Goal: Task Accomplishment & Management: Use online tool/utility

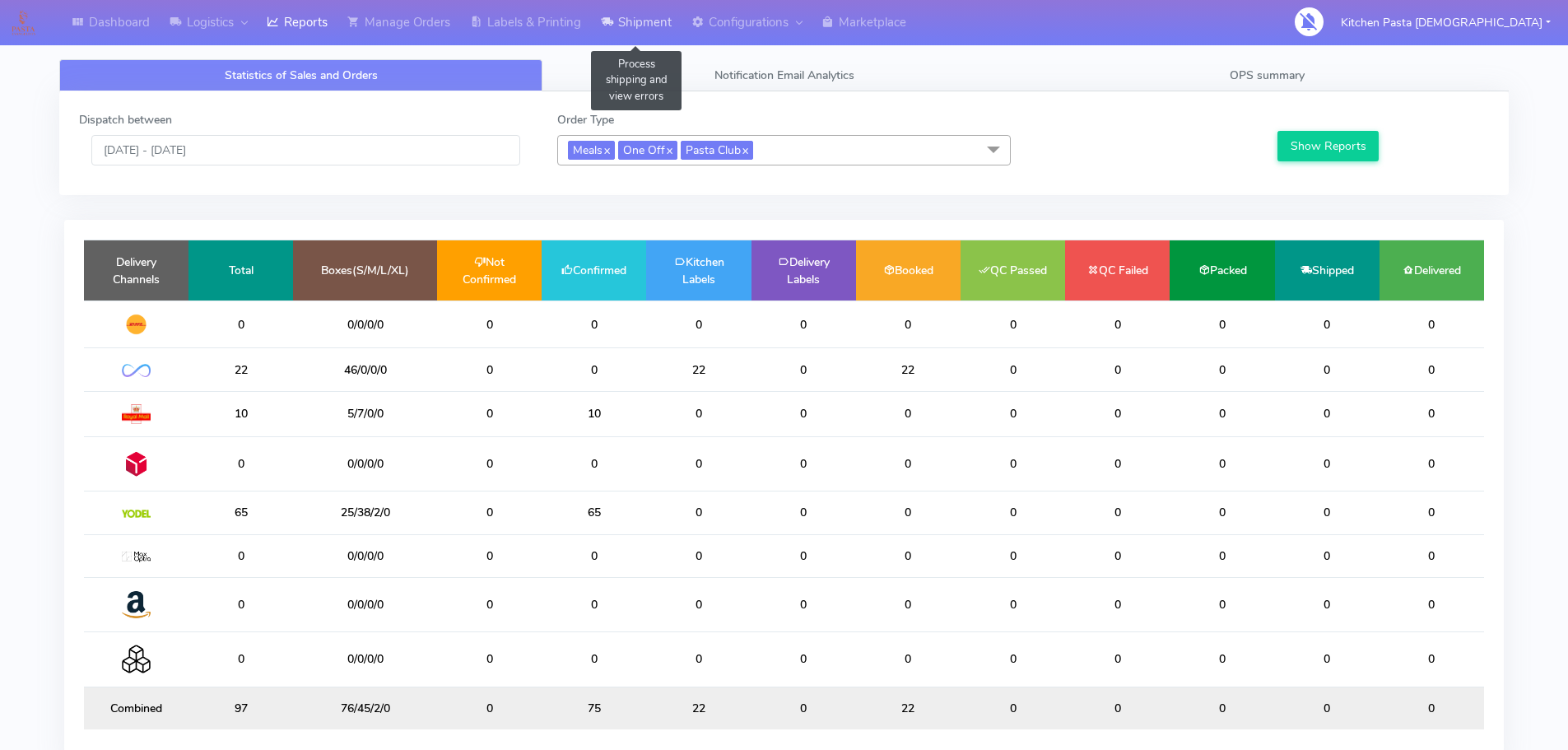
click at [659, 26] on link "Shipment" at bounding box center [636, 23] width 90 height 46
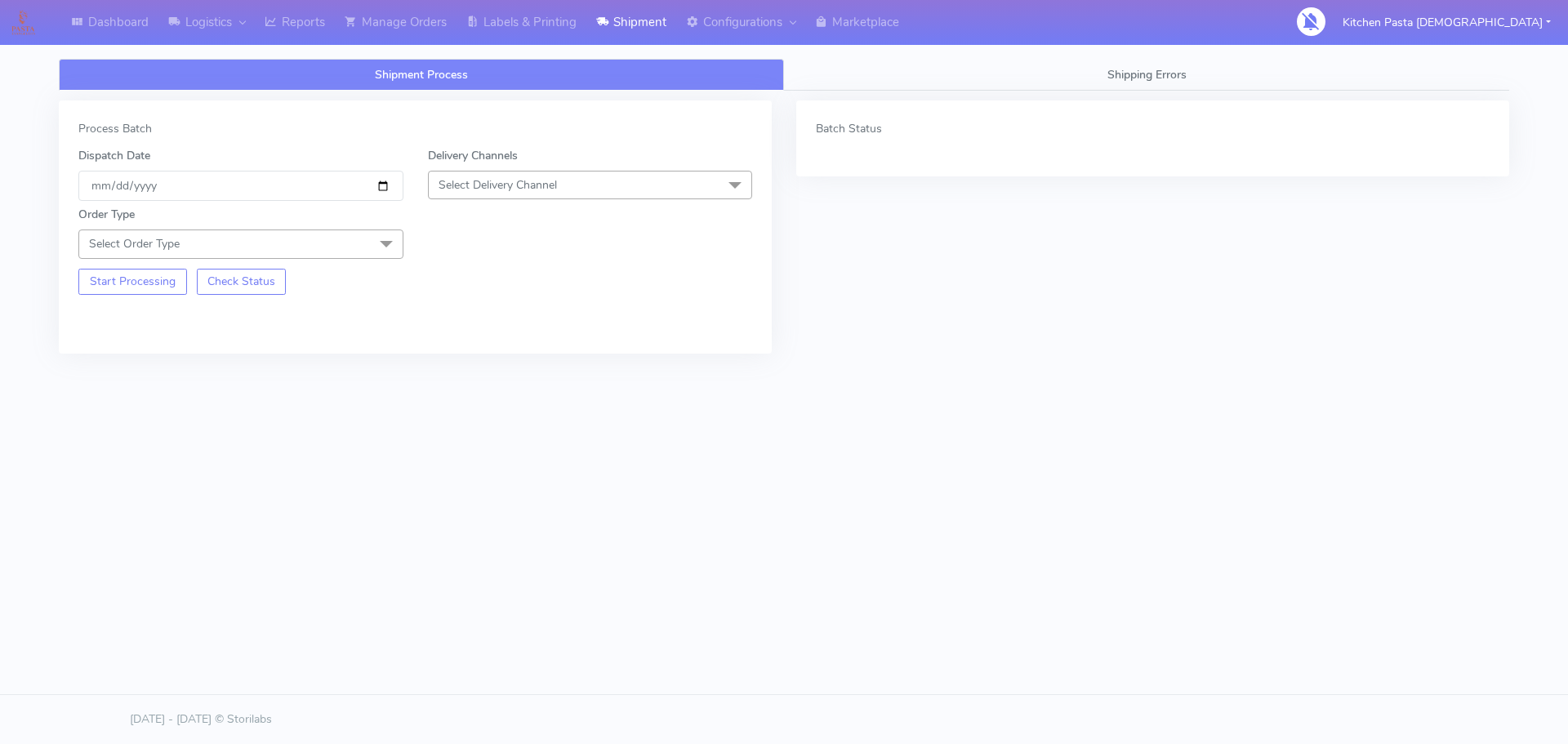
drag, startPoint x: 573, startPoint y: 173, endPoint x: 479, endPoint y: 291, distance: 150.9
click at [574, 173] on span "Select Delivery Channel" at bounding box center [591, 185] width 325 height 28
click at [491, 359] on li "Yodel" at bounding box center [591, 369] width 323 height 27
click at [383, 237] on span at bounding box center [387, 245] width 33 height 31
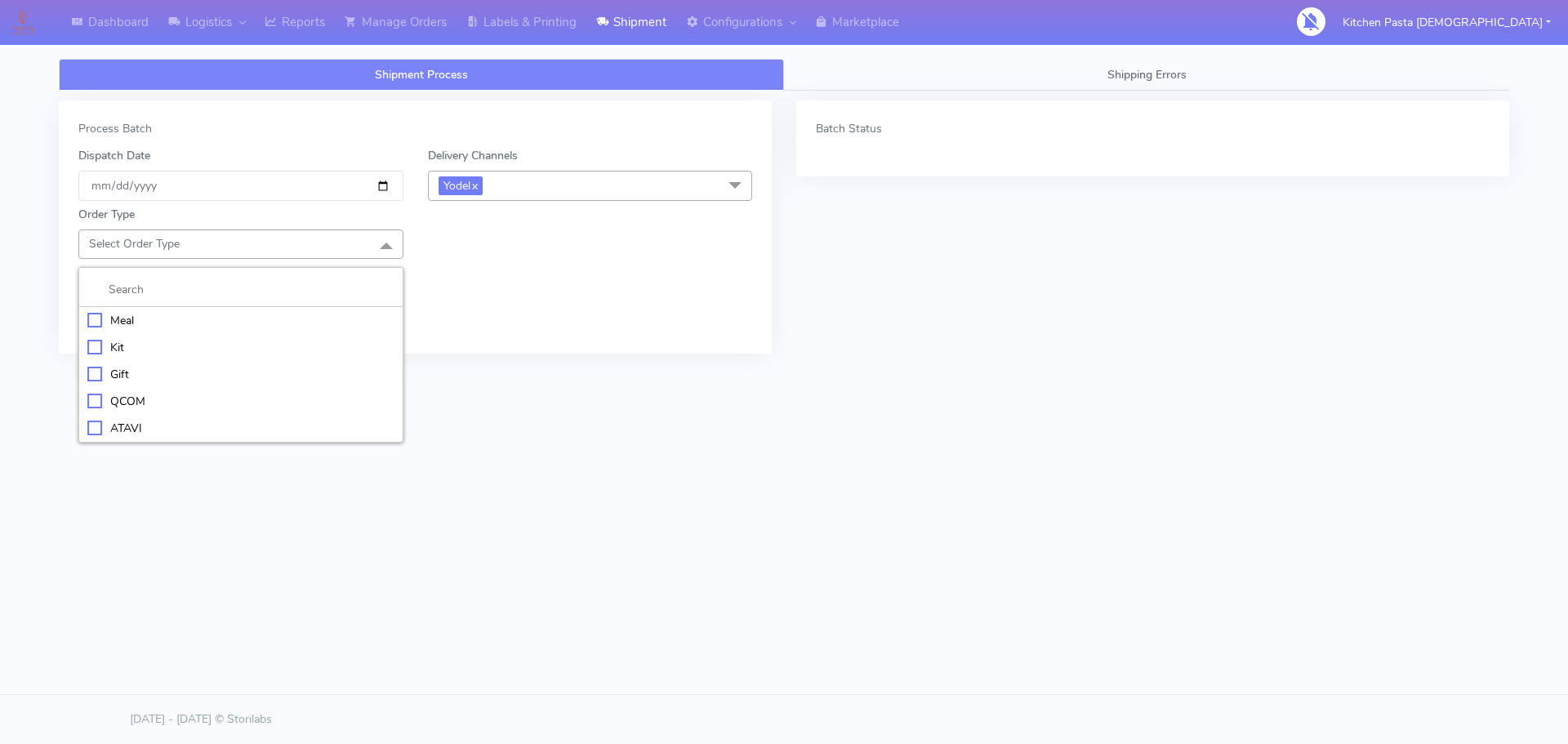
click at [281, 317] on div "Meal" at bounding box center [240, 320] width 307 height 17
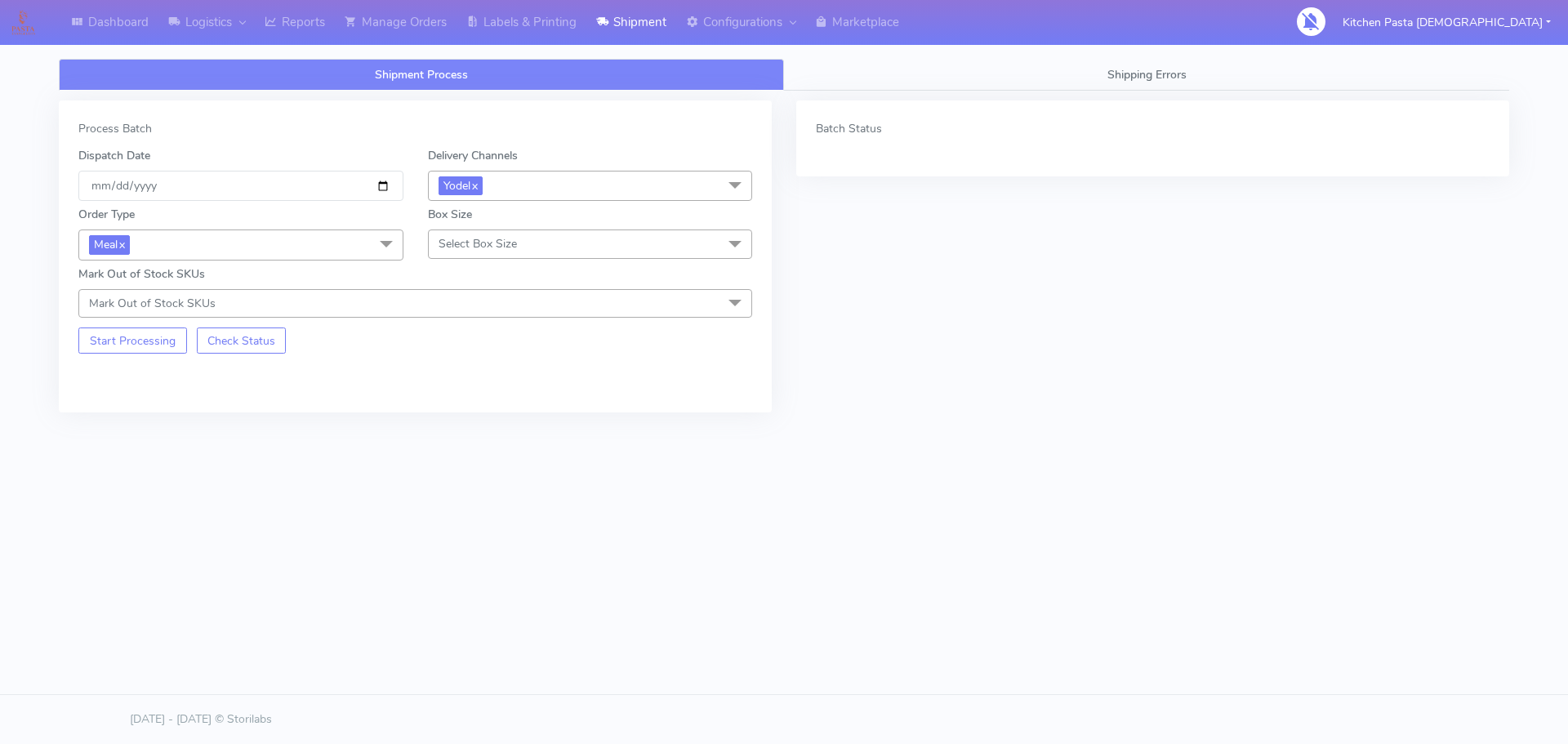
click at [539, 234] on span "Select Box Size" at bounding box center [591, 244] width 325 height 28
click at [463, 437] on li "Mega" at bounding box center [591, 428] width 323 height 27
click at [151, 346] on button "Start Processing" at bounding box center [132, 341] width 109 height 26
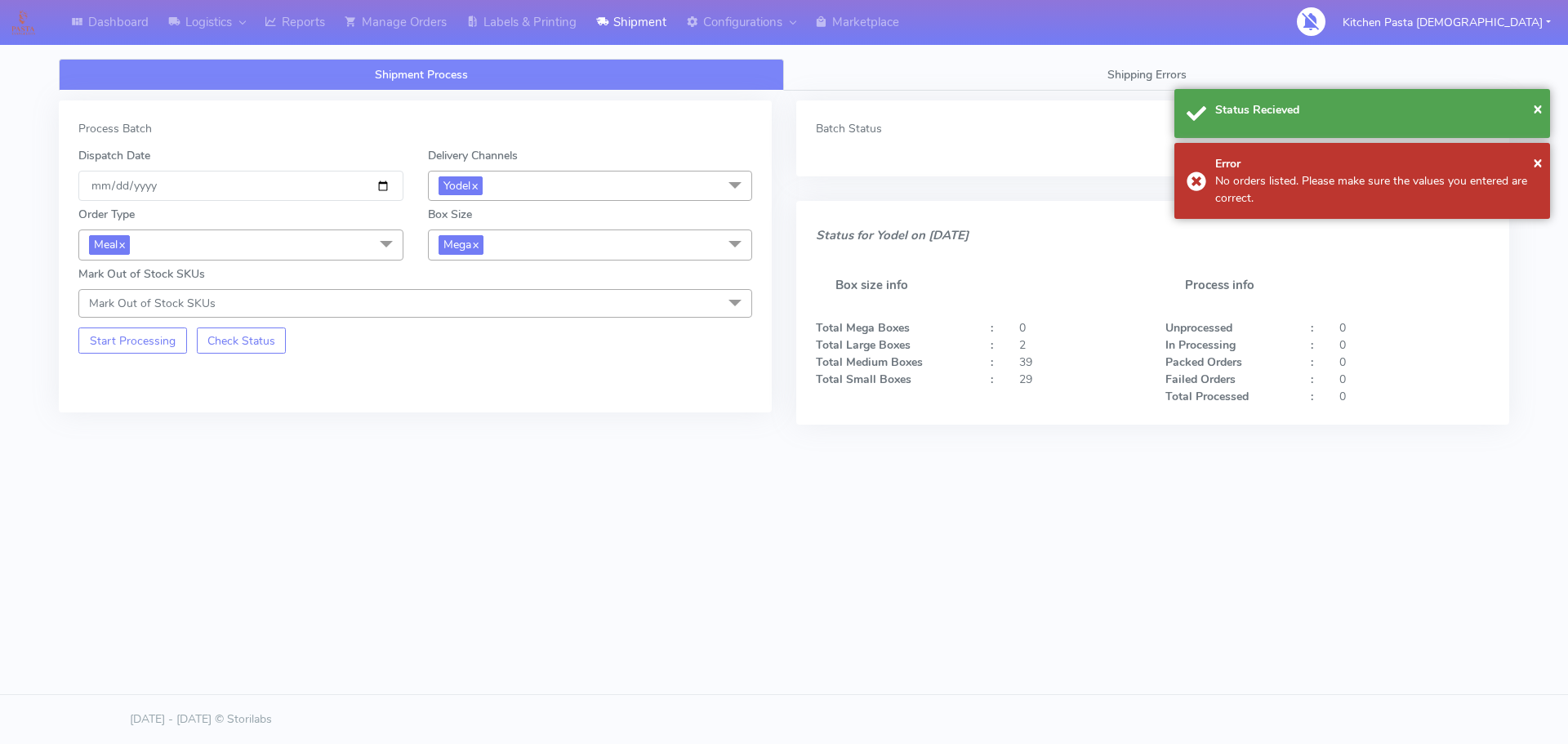
click at [515, 255] on span "Mega x" at bounding box center [591, 245] width 325 height 30
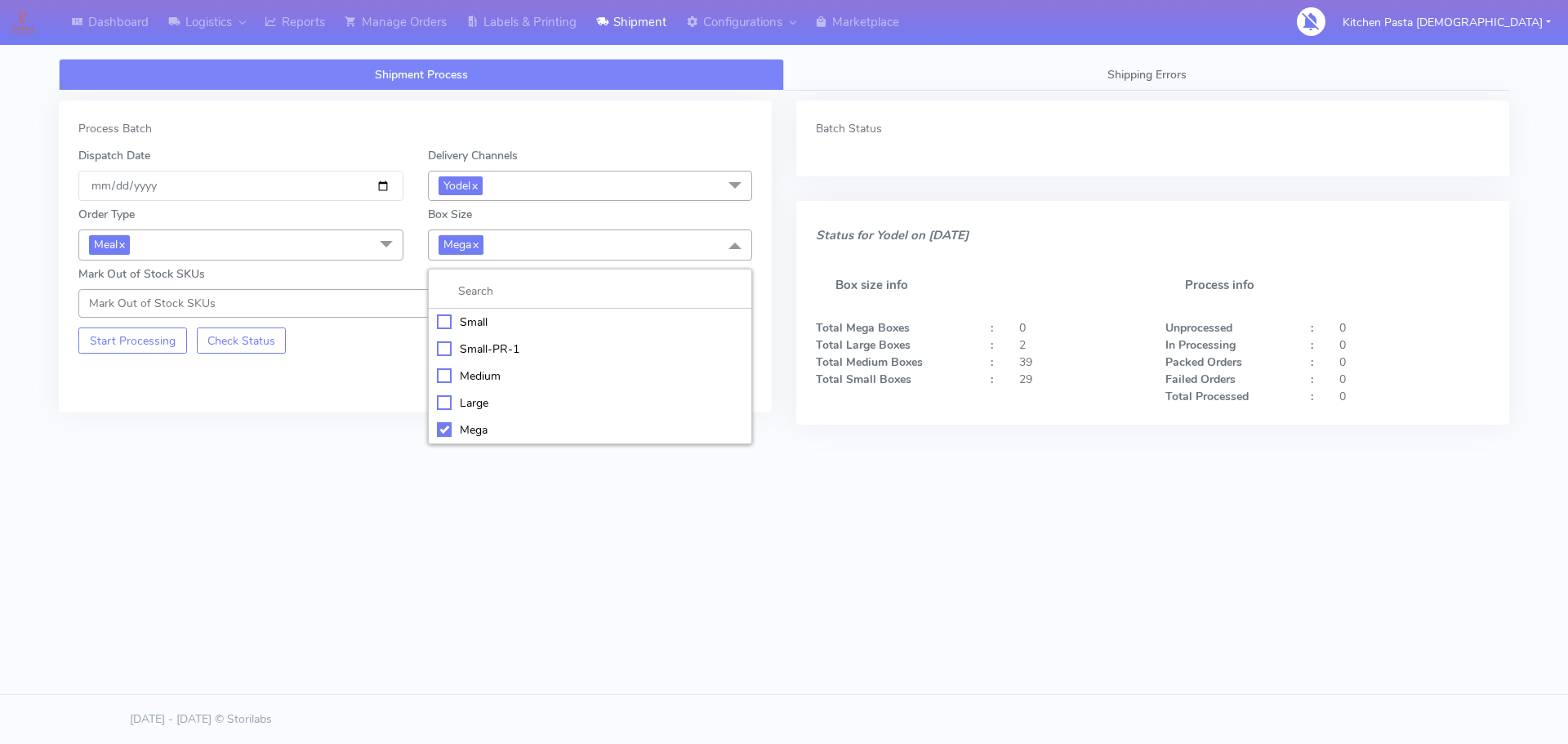
click at [479, 407] on div "Large" at bounding box center [590, 403] width 307 height 17
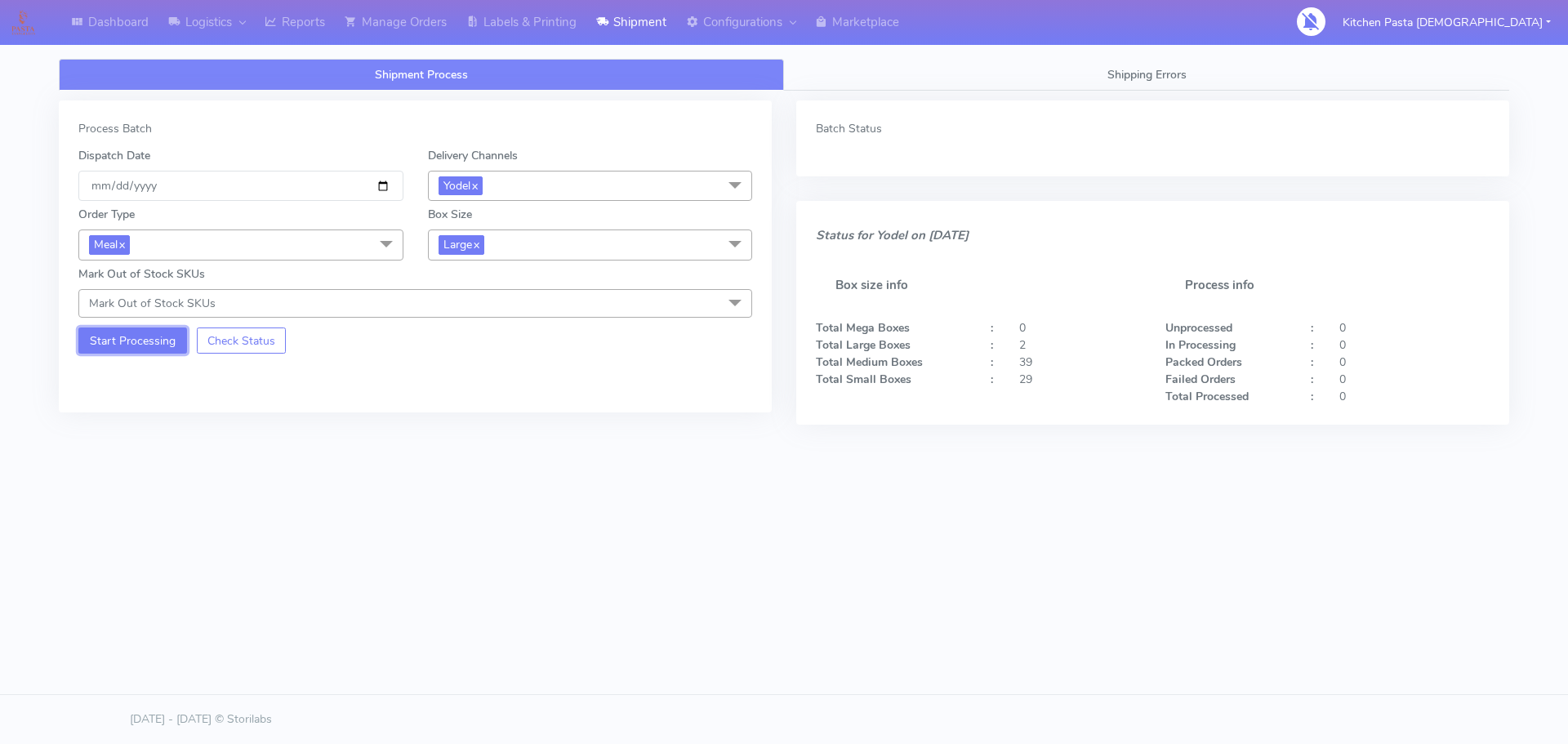
click at [112, 337] on button "Start Processing" at bounding box center [132, 341] width 109 height 26
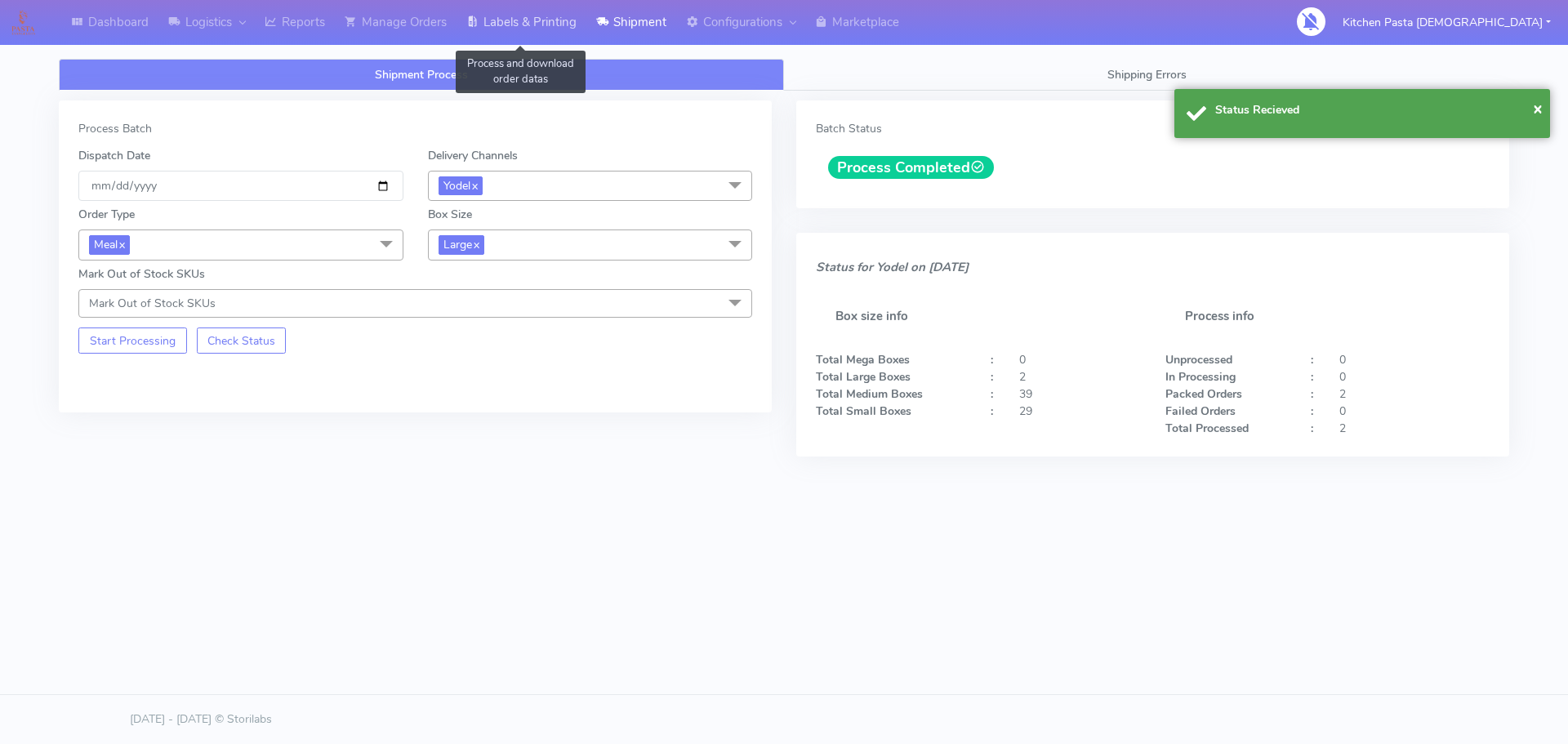
click at [551, 15] on link "Labels & Printing" at bounding box center [521, 23] width 129 height 45
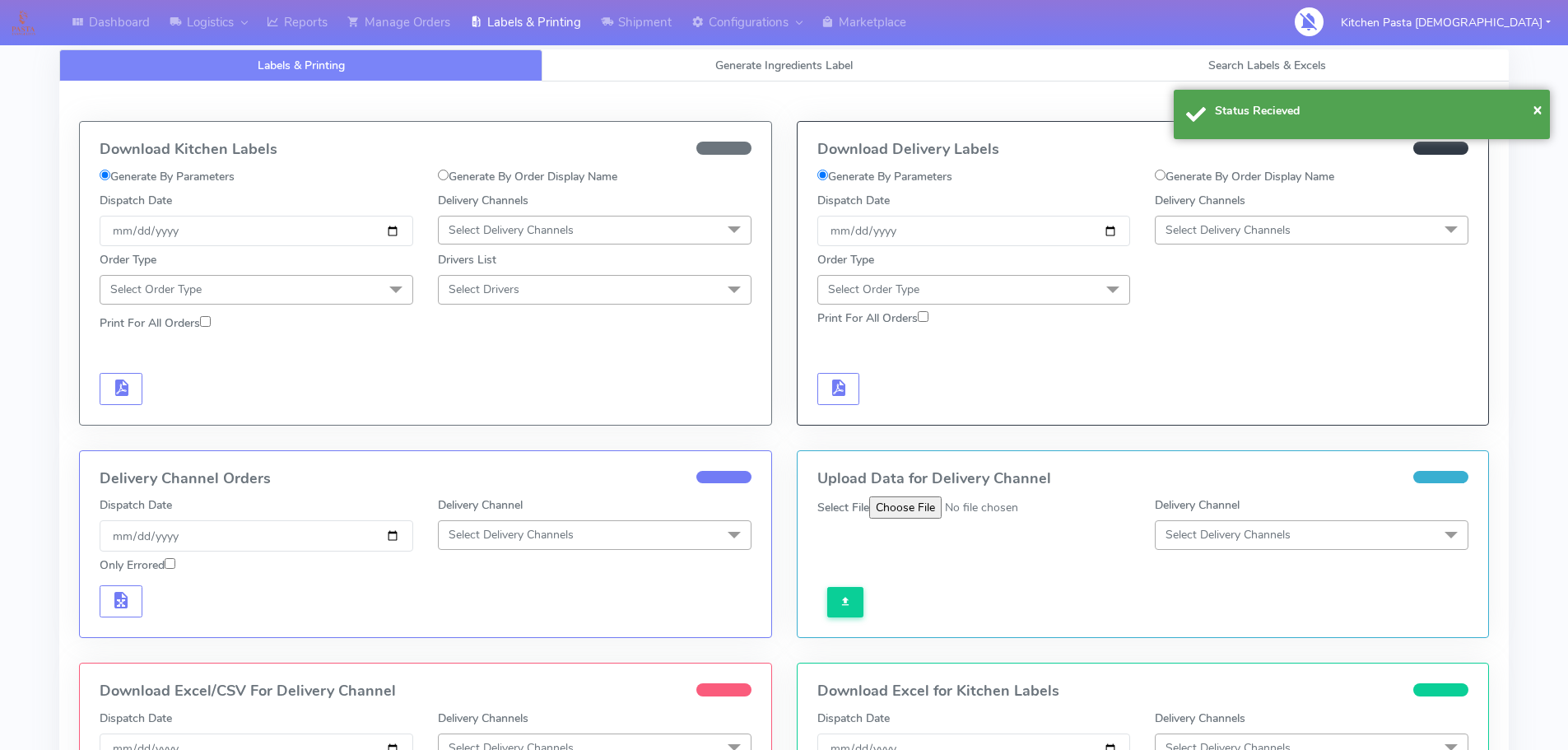
click at [1290, 236] on span "Select Delivery Channels" at bounding box center [1228, 230] width 125 height 15
click at [1187, 416] on div "Yodel" at bounding box center [1312, 416] width 295 height 17
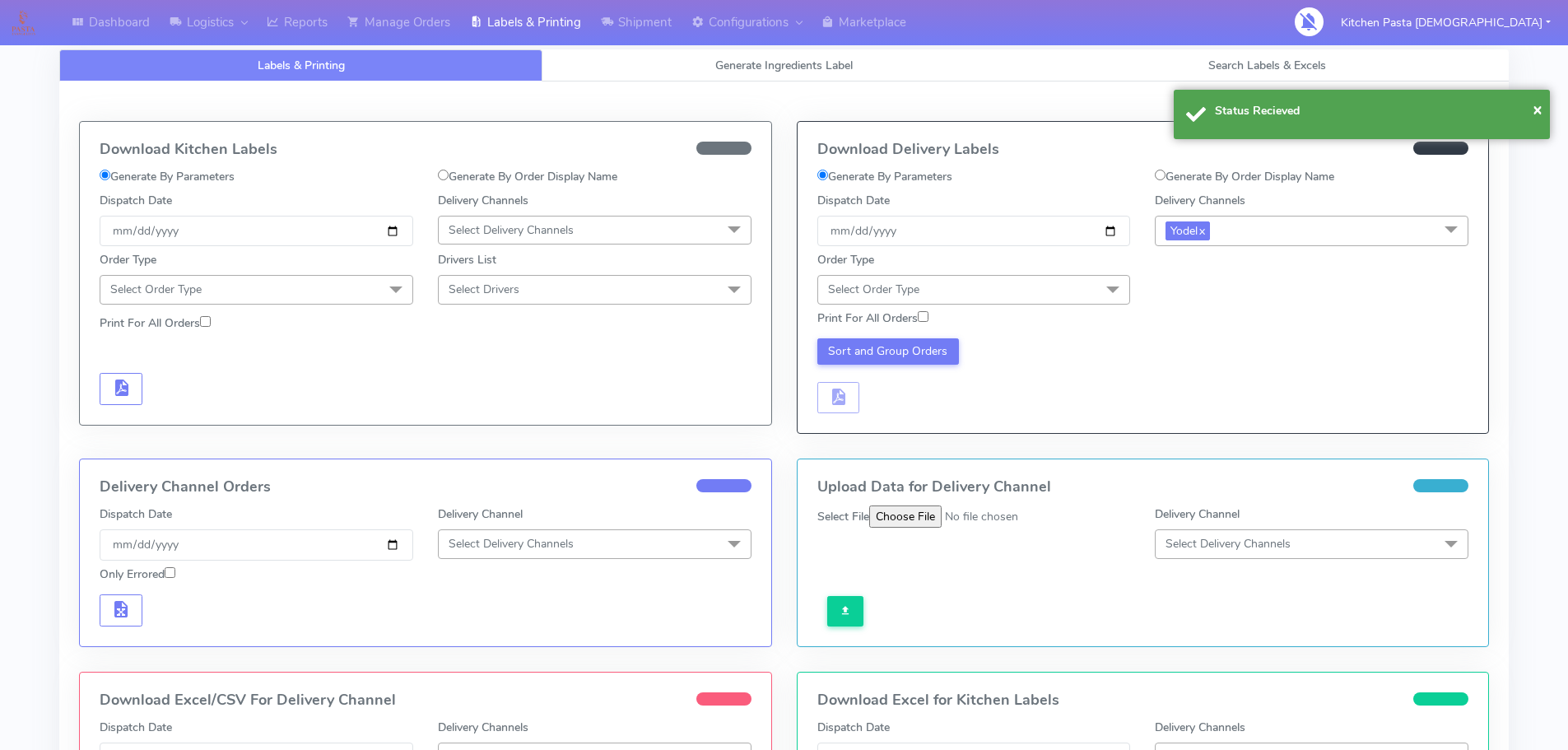
click at [1063, 293] on span "Select Order Type" at bounding box center [974, 290] width 313 height 29
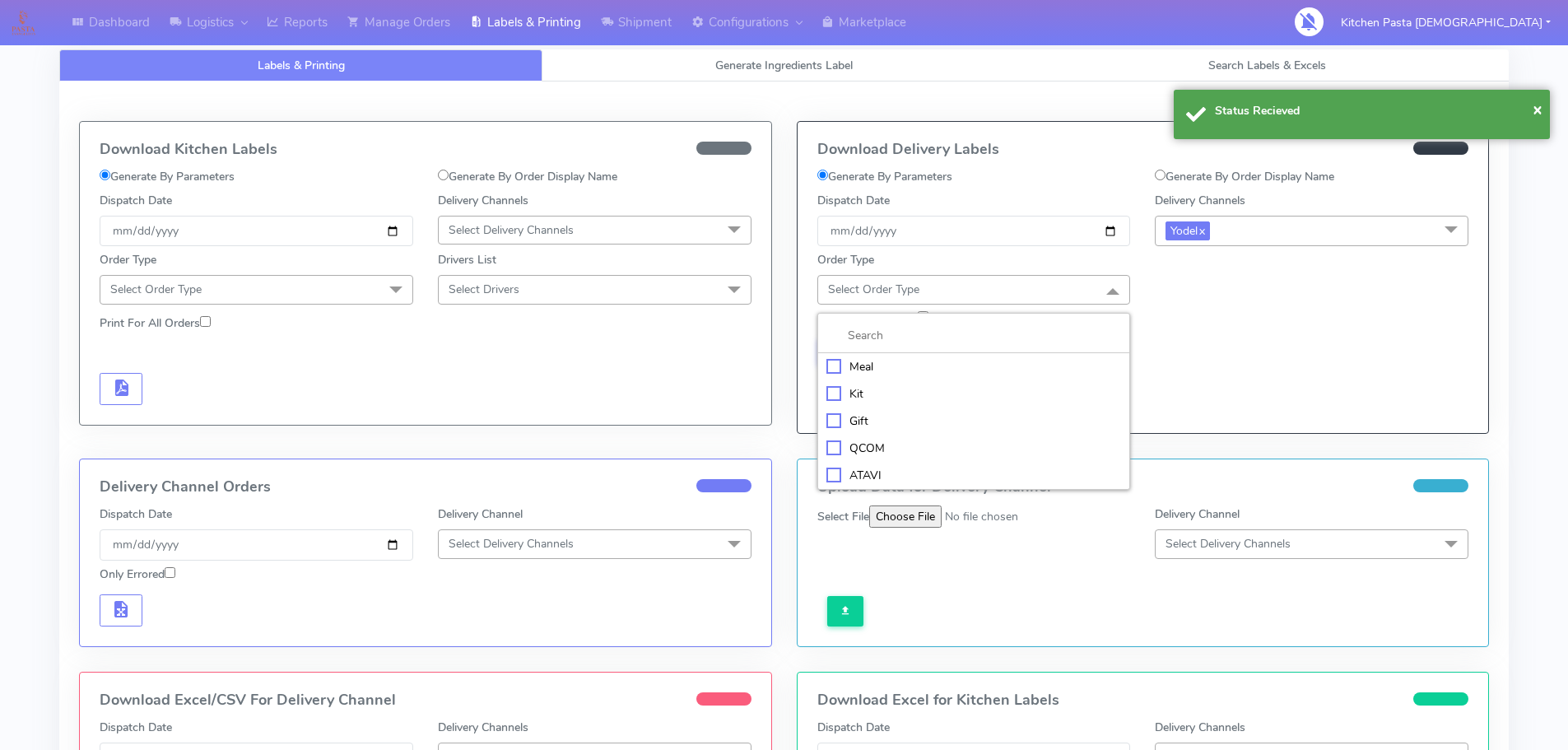
click at [970, 360] on div "Meal" at bounding box center [975, 367] width 295 height 17
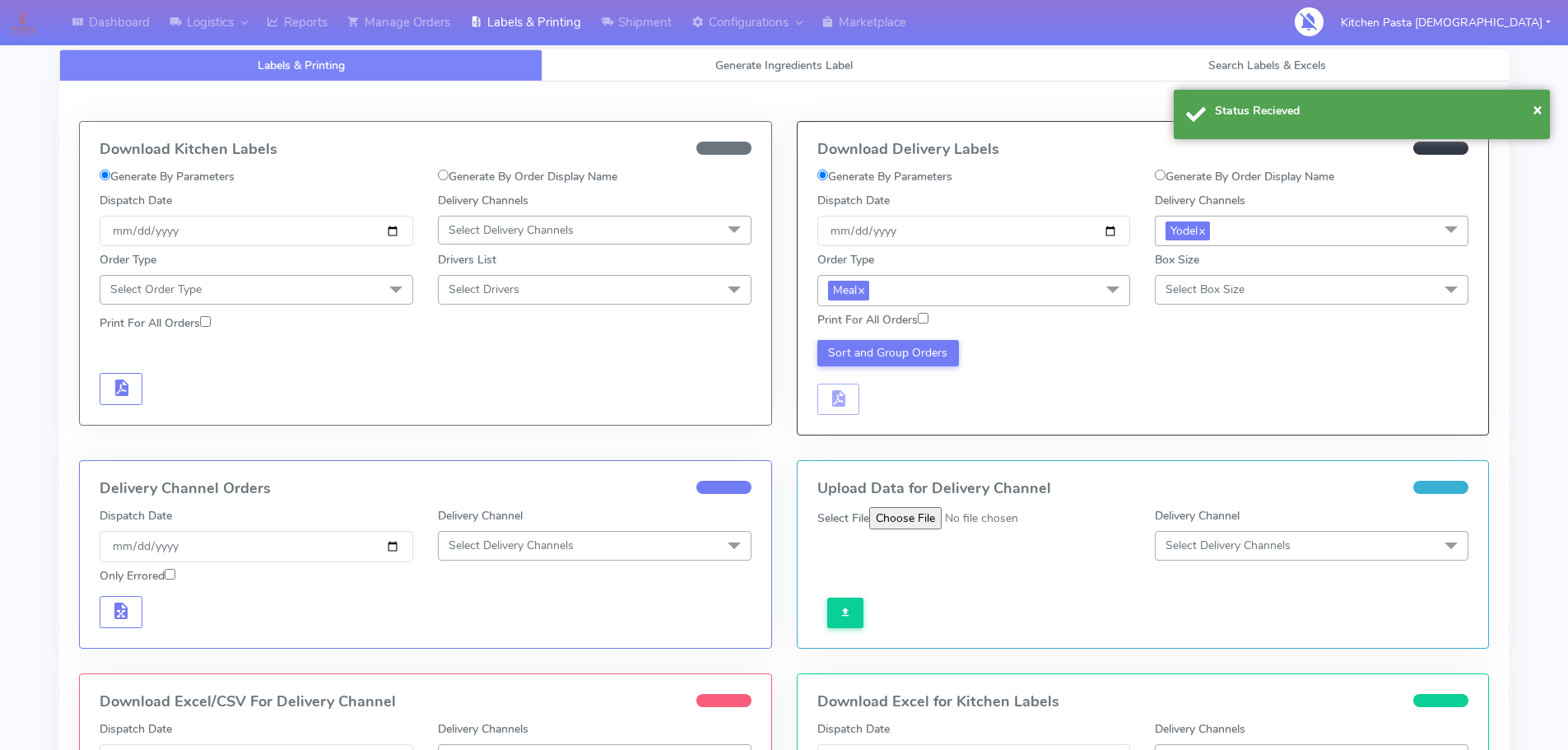
click at [1186, 280] on span "Select Box Size" at bounding box center [1312, 290] width 313 height 29
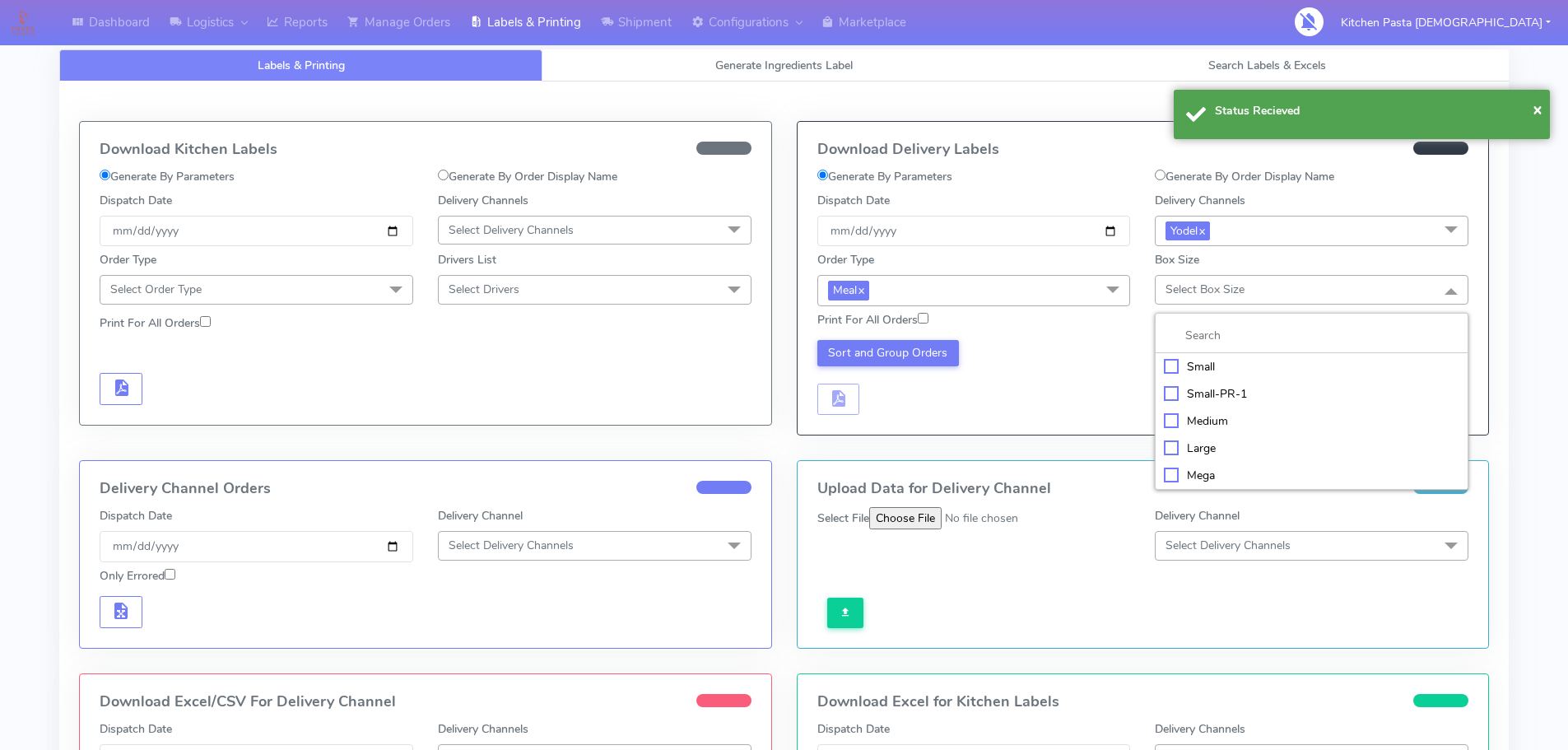
click at [1200, 440] on div "Large" at bounding box center [1312, 449] width 295 height 17
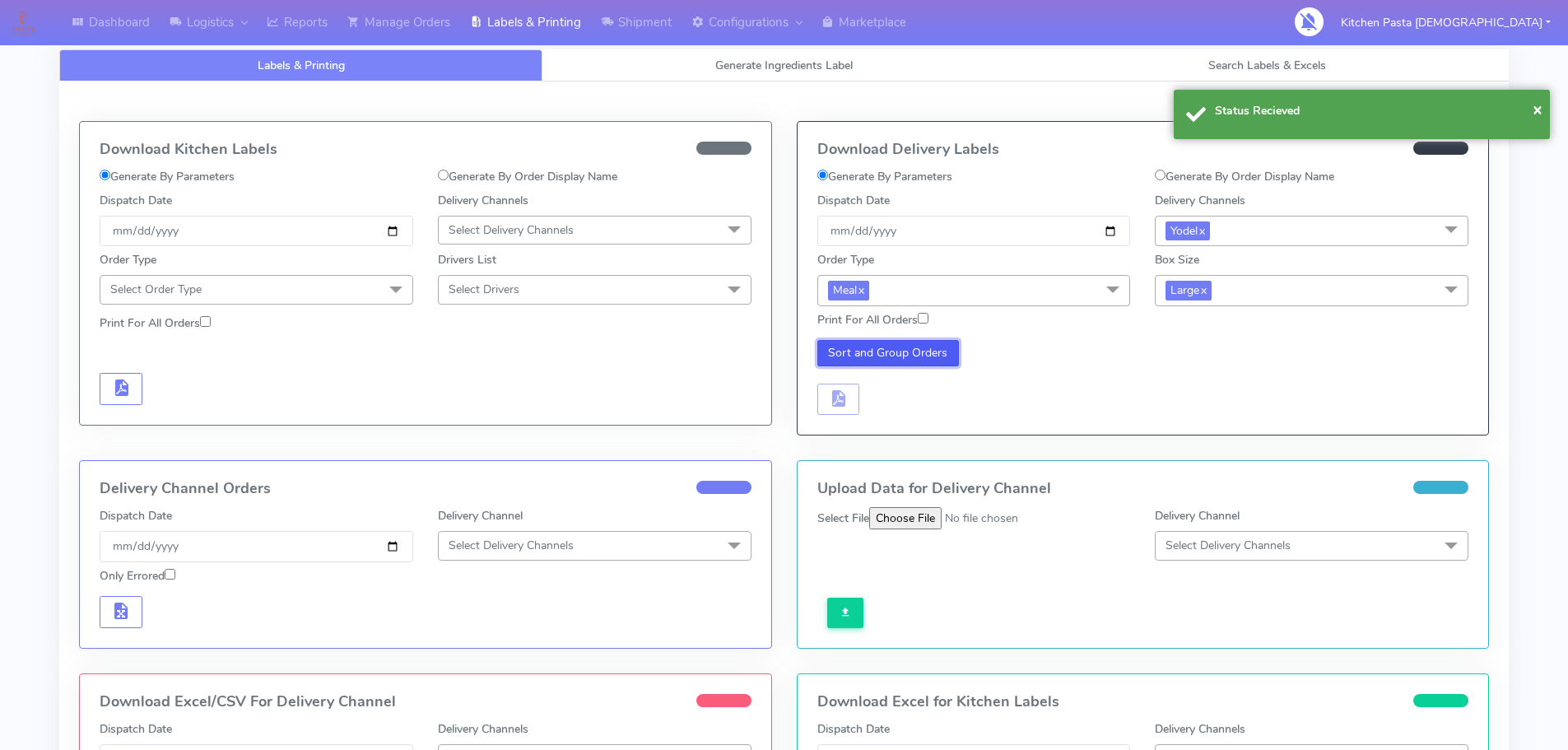
click at [931, 354] on button "Sort and Group Orders" at bounding box center [889, 354] width 143 height 27
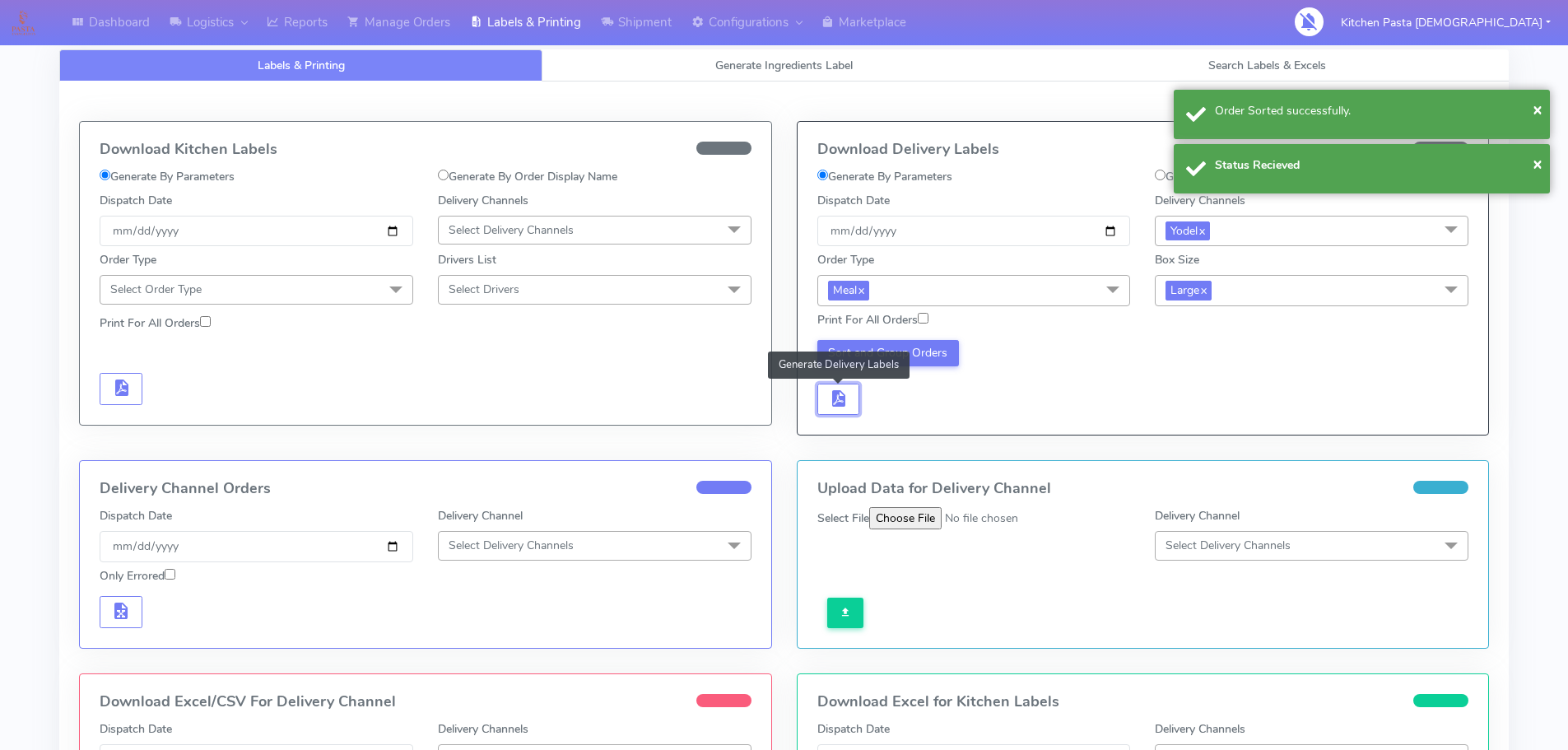
drag, startPoint x: 857, startPoint y: 398, endPoint x: 881, endPoint y: 397, distance: 24.0
click at [863, 398] on div "Sort and Group Orders Generate Delivery Labels" at bounding box center [974, 378] width 338 height 76
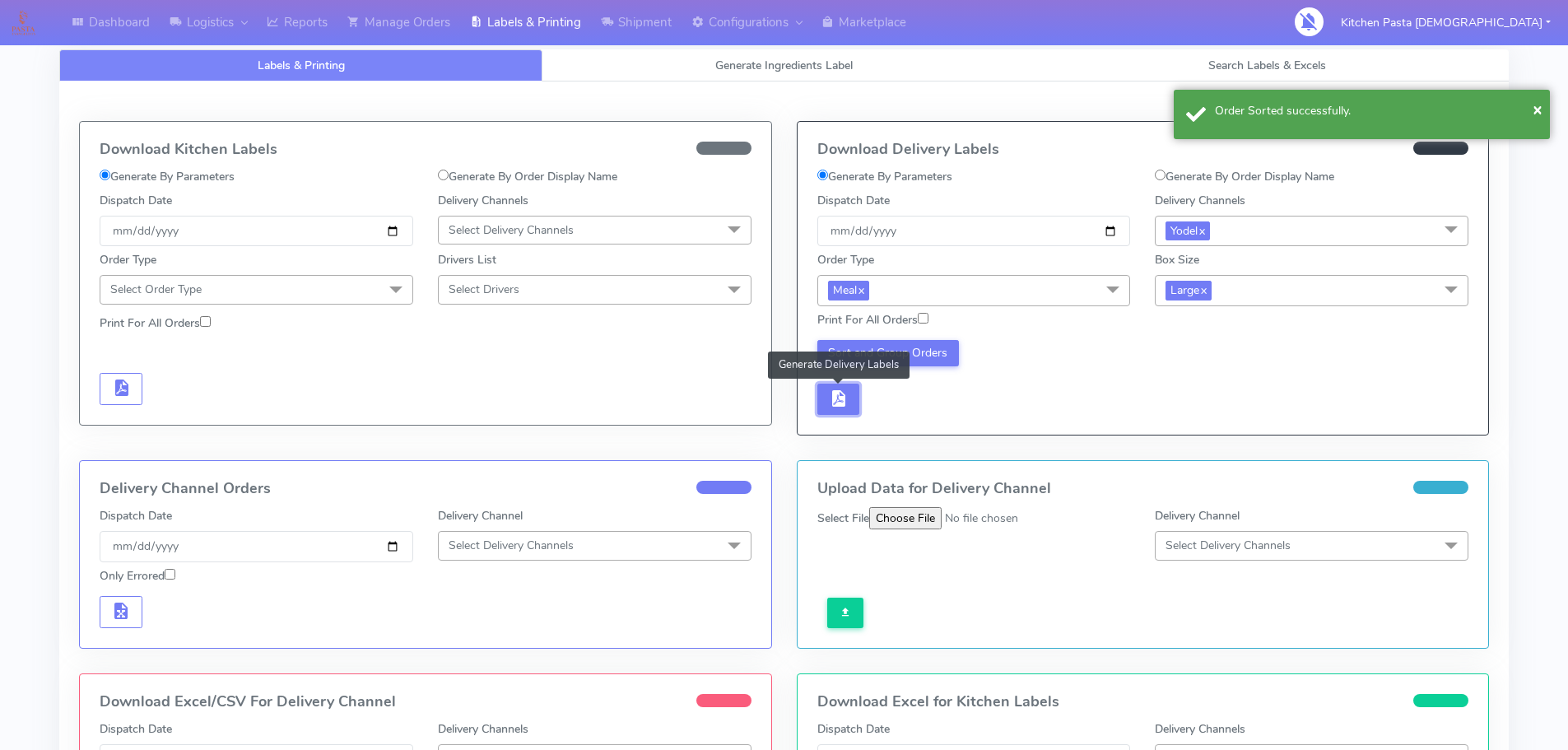
click at [837, 416] on button "button" at bounding box center [838, 400] width 43 height 32
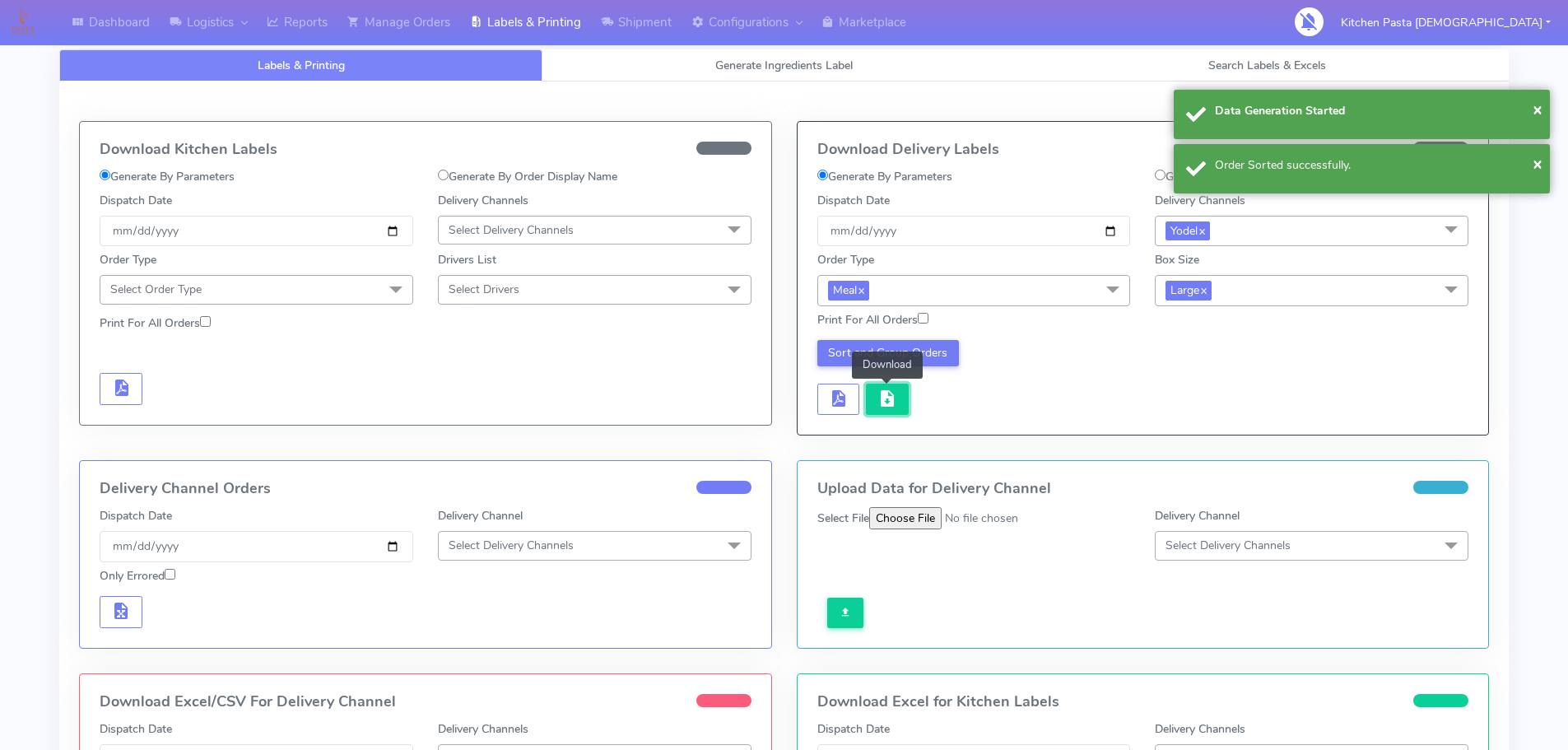
click at [875, 404] on button "button" at bounding box center [887, 400] width 43 height 32
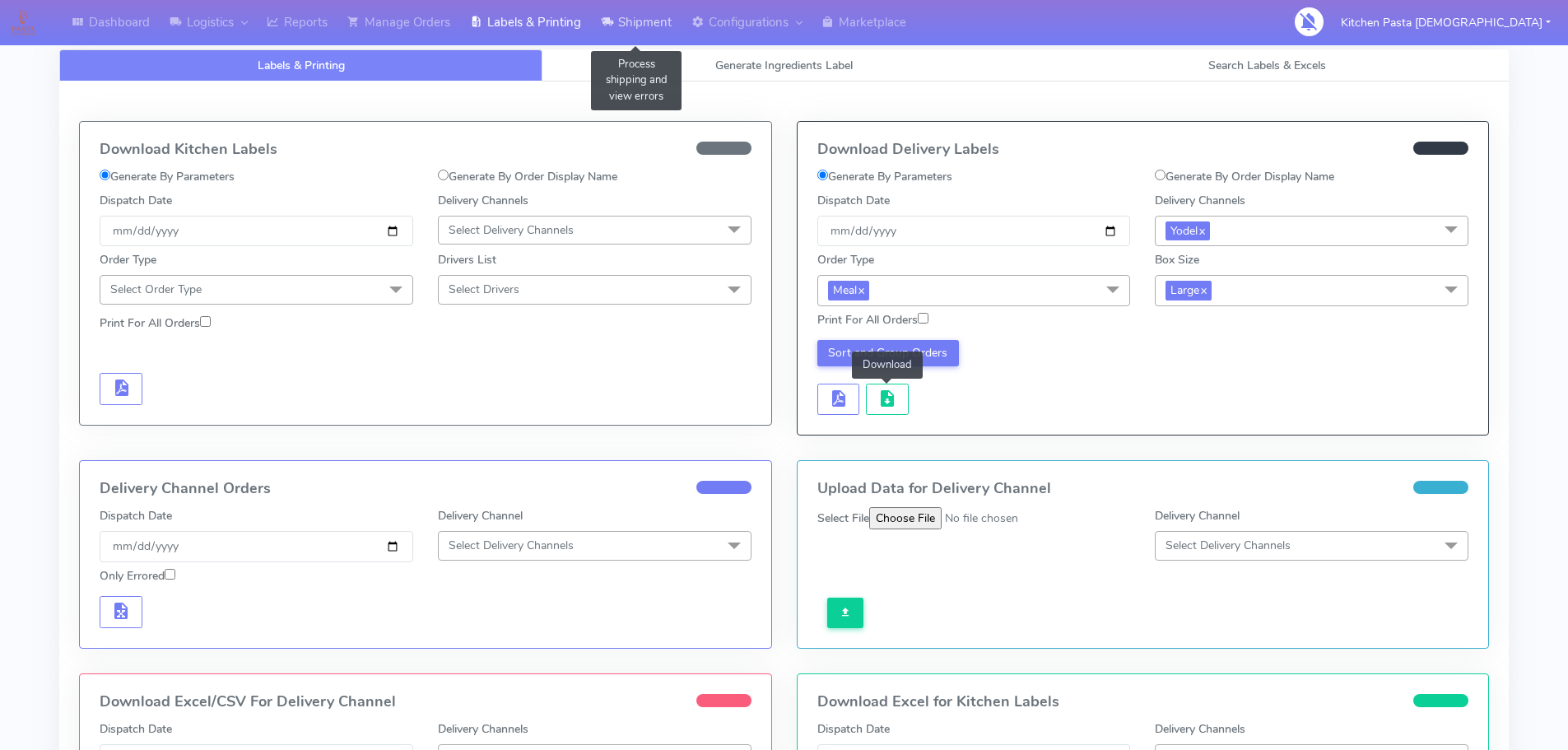
click at [627, 28] on link "Shipment" at bounding box center [636, 23] width 90 height 46
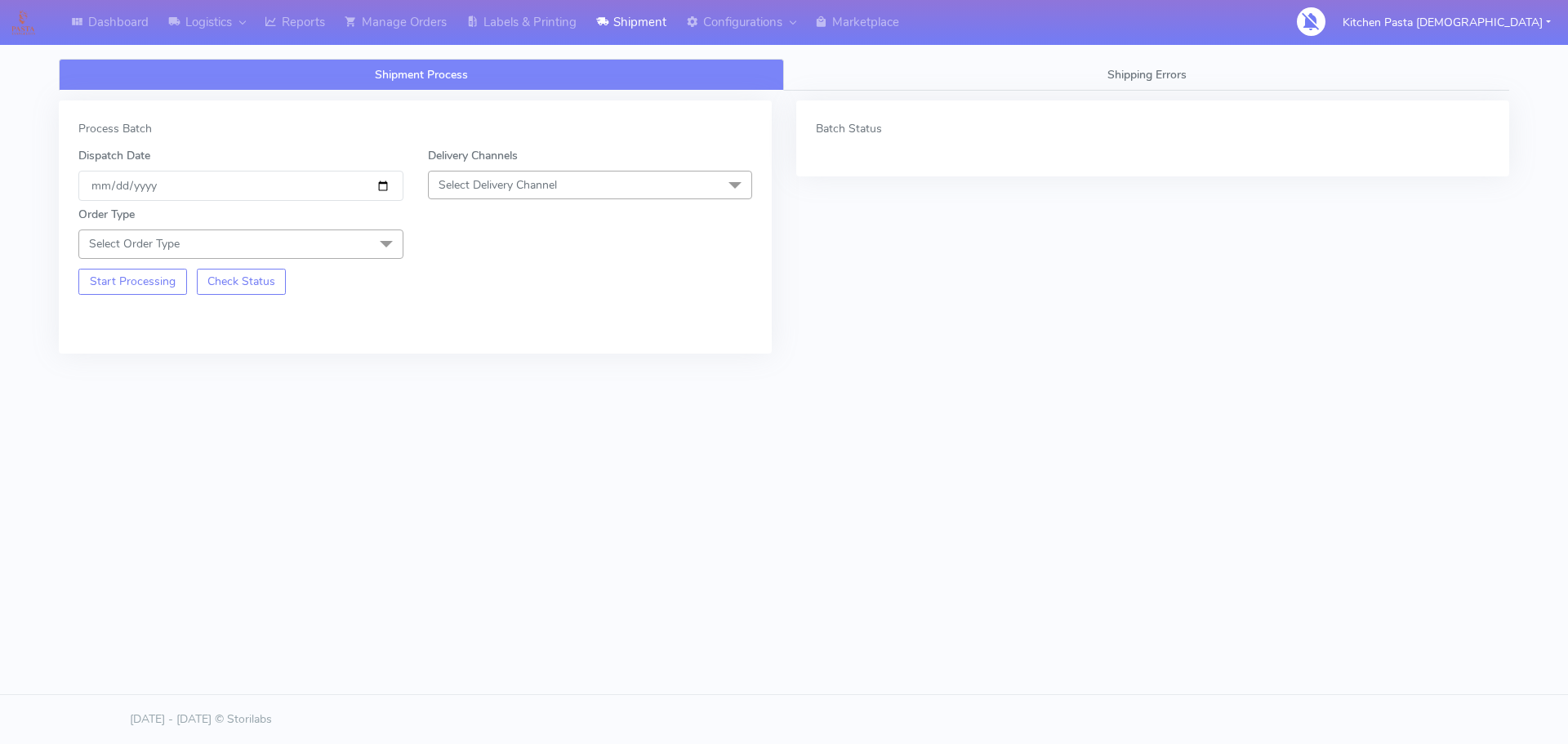
click at [543, 185] on span "Select Delivery Channel" at bounding box center [497, 185] width 118 height 15
click at [481, 358] on li "Yodel" at bounding box center [591, 369] width 323 height 27
click at [370, 241] on span at bounding box center [387, 245] width 33 height 31
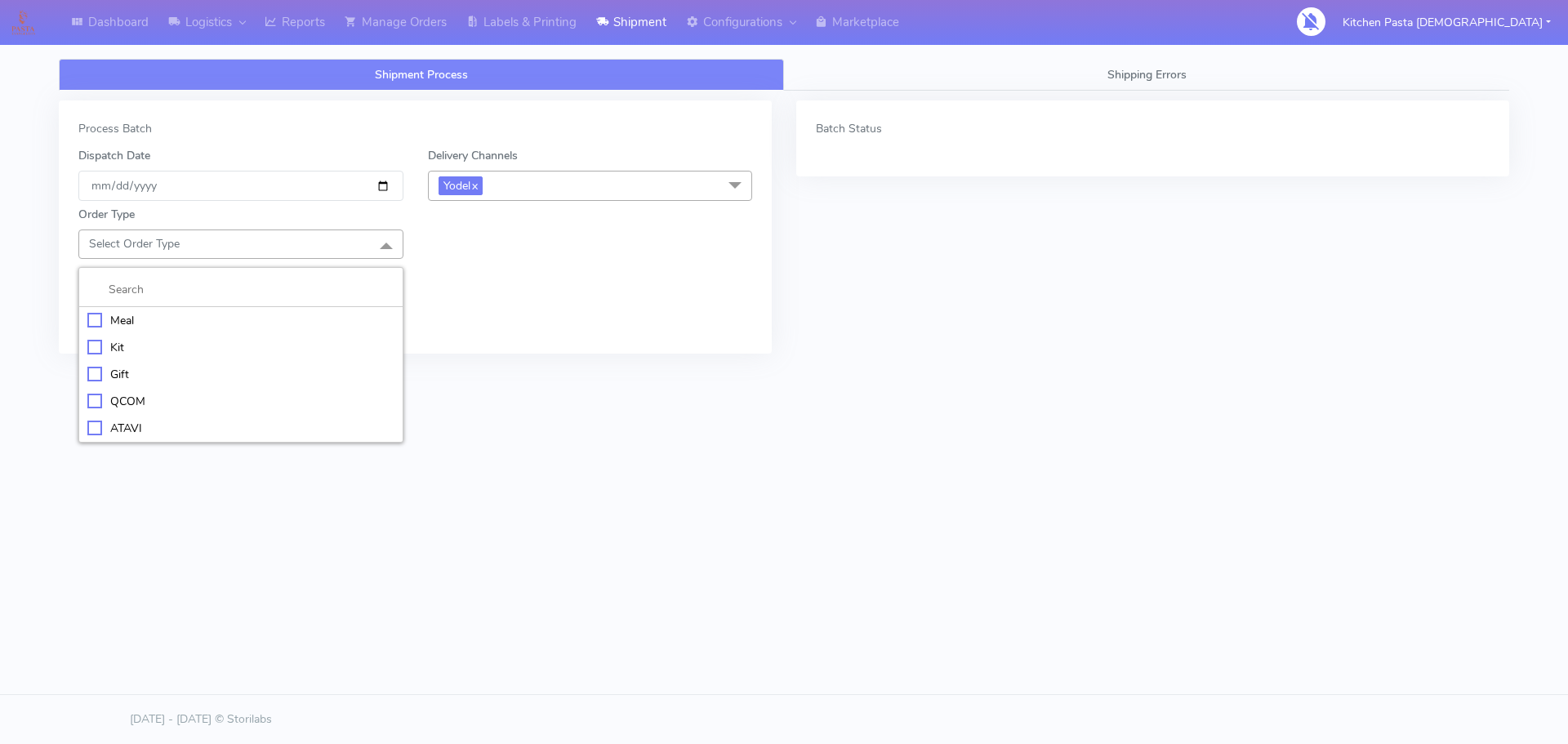
click at [244, 312] on div "Meal" at bounding box center [240, 320] width 307 height 17
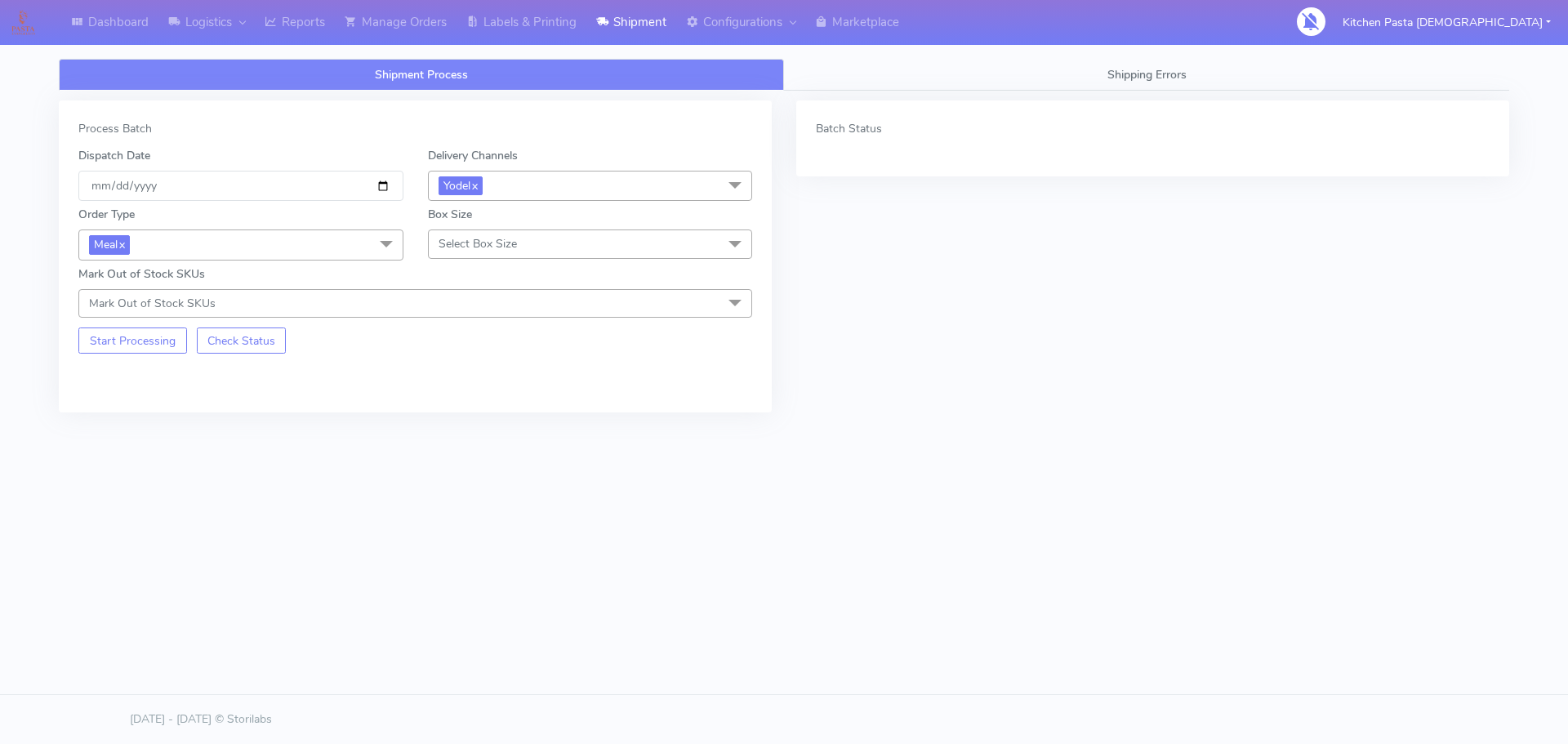
click at [492, 246] on span "Select Box Size" at bounding box center [477, 244] width 78 height 15
click at [476, 375] on div "Medium" at bounding box center [590, 374] width 307 height 17
click at [133, 343] on button "Start Processing" at bounding box center [132, 341] width 109 height 26
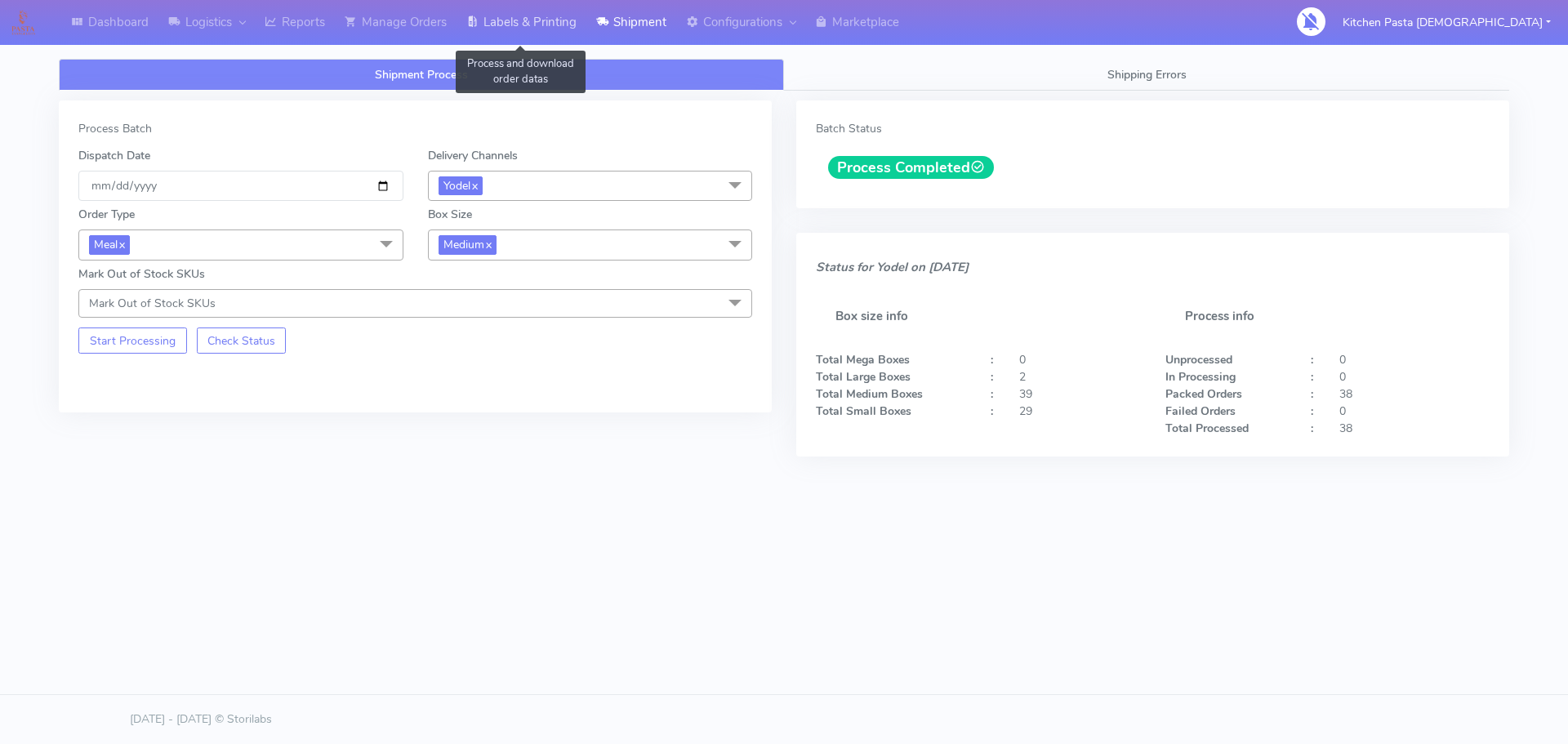
click at [546, 9] on link "Labels & Printing" at bounding box center [521, 23] width 129 height 45
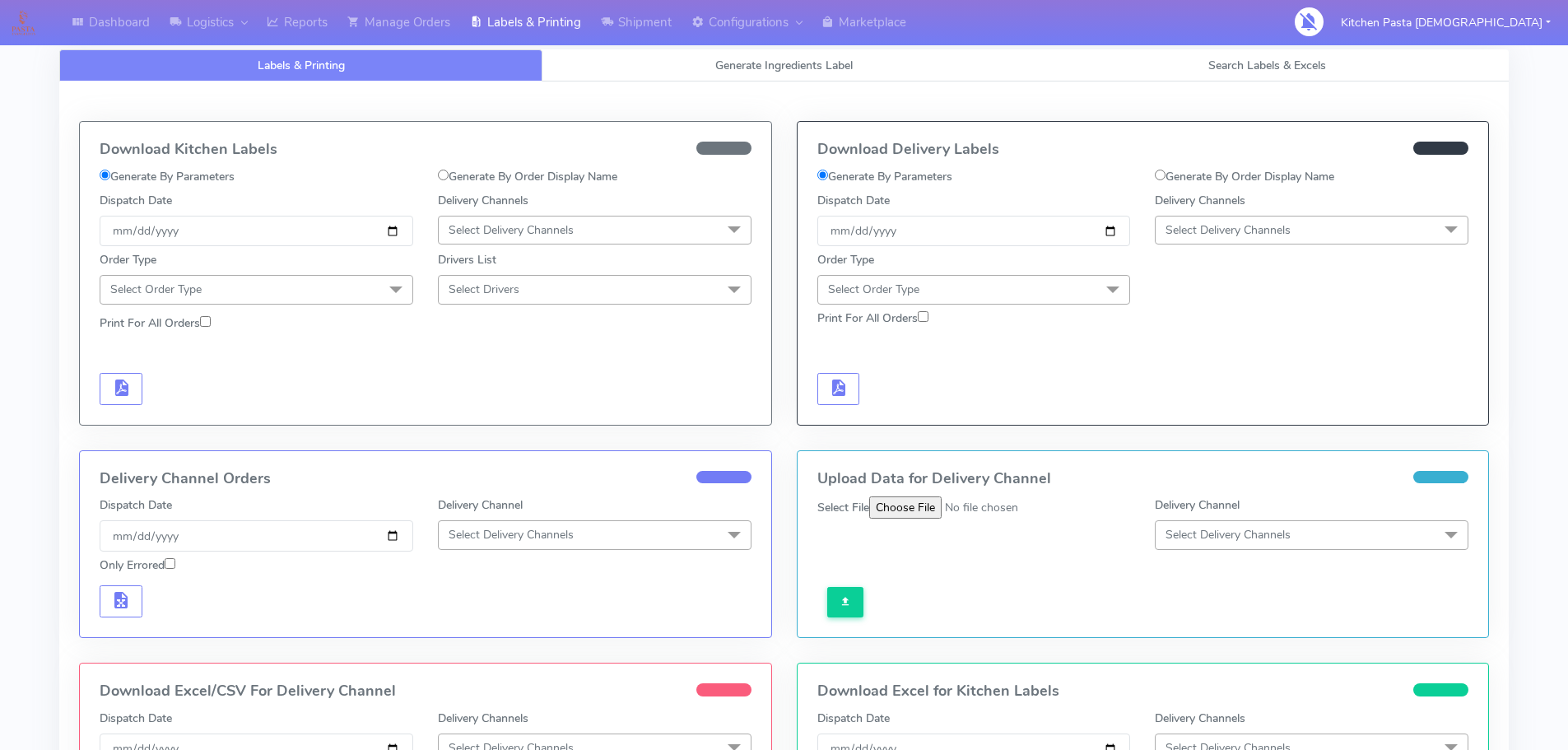
click at [1231, 228] on span "Select Delivery Channels" at bounding box center [1228, 230] width 125 height 15
click at [1188, 409] on div "Yodel" at bounding box center [1312, 416] width 295 height 17
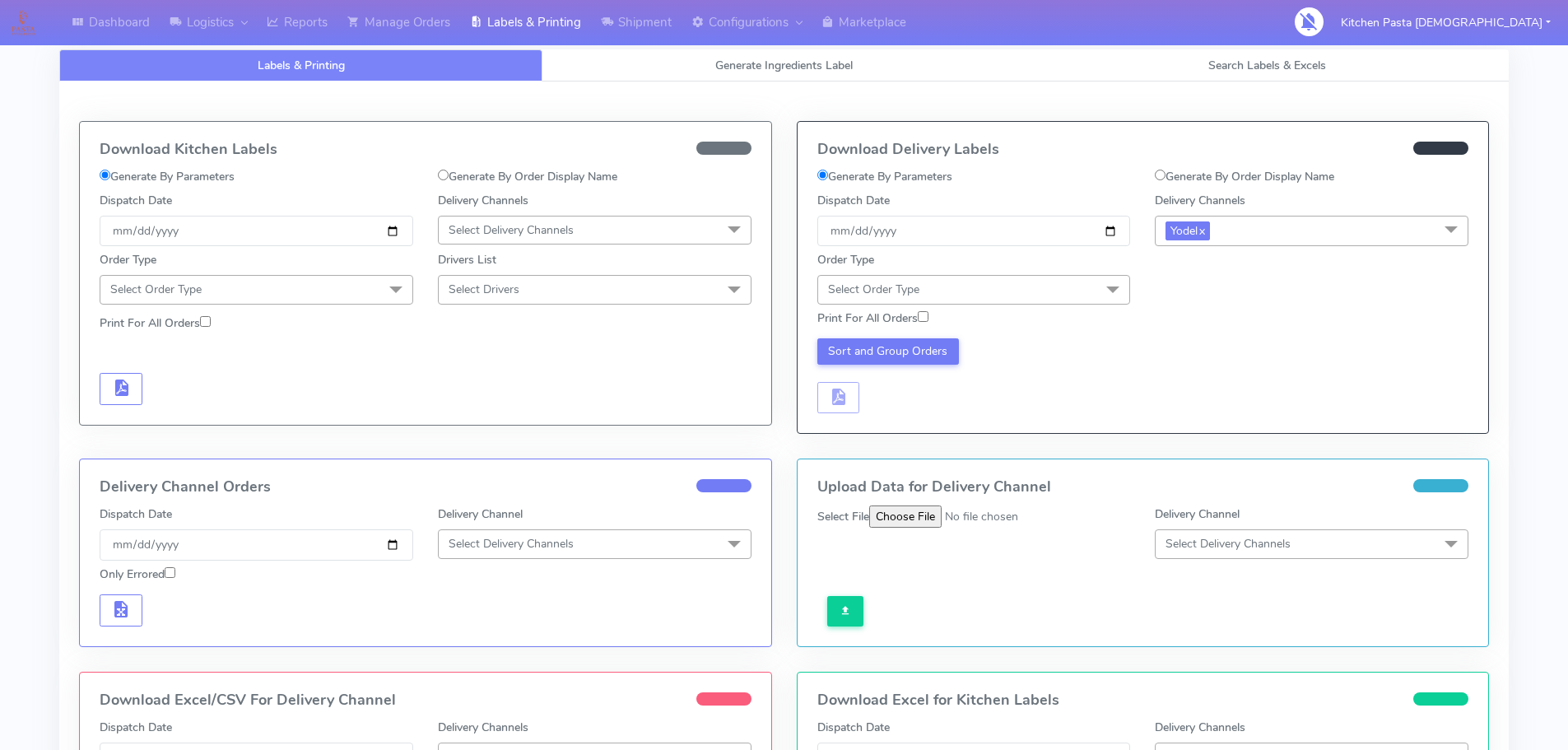
click at [1080, 293] on span "Select Order Type" at bounding box center [974, 290] width 313 height 29
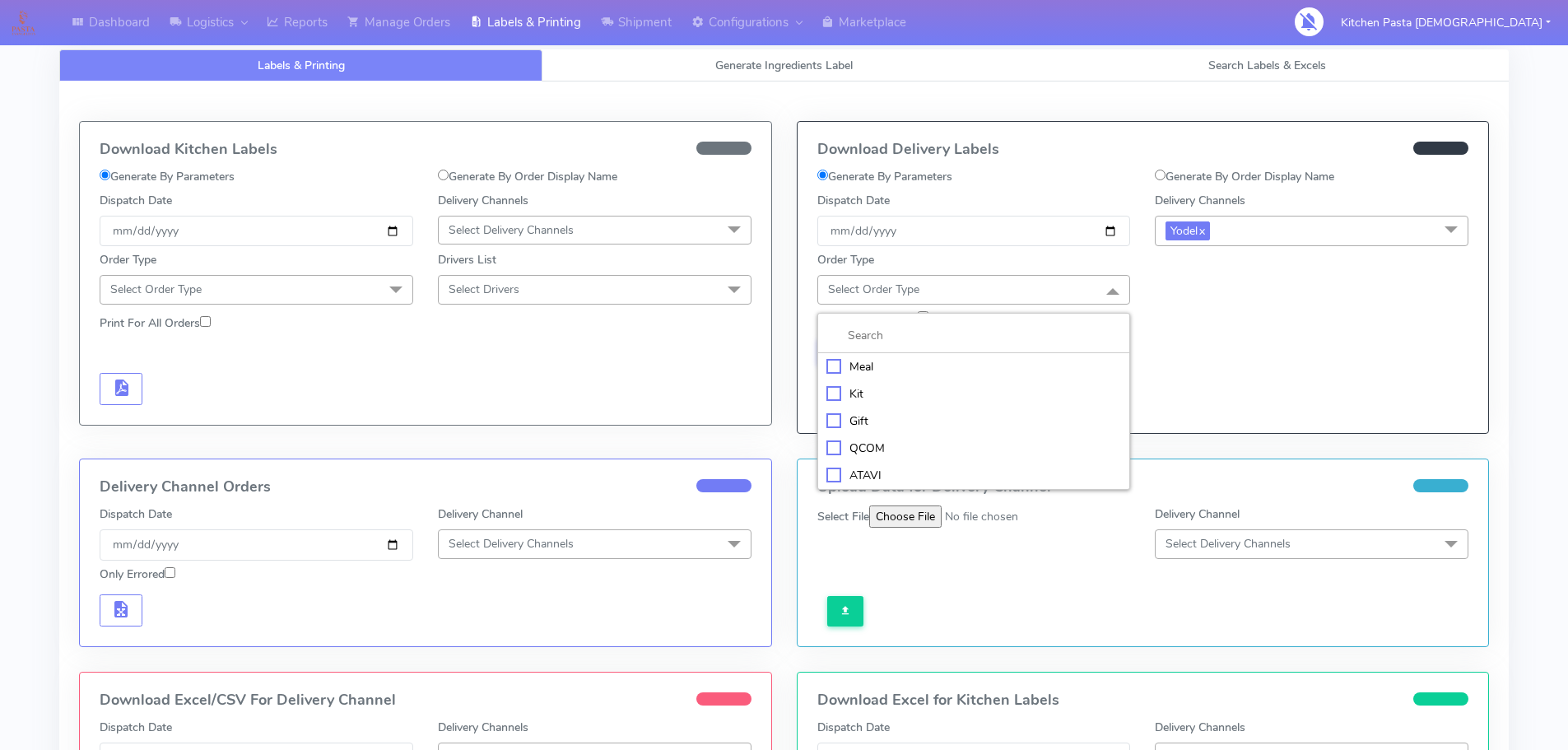
click at [942, 355] on li "Meal" at bounding box center [975, 367] width 312 height 28
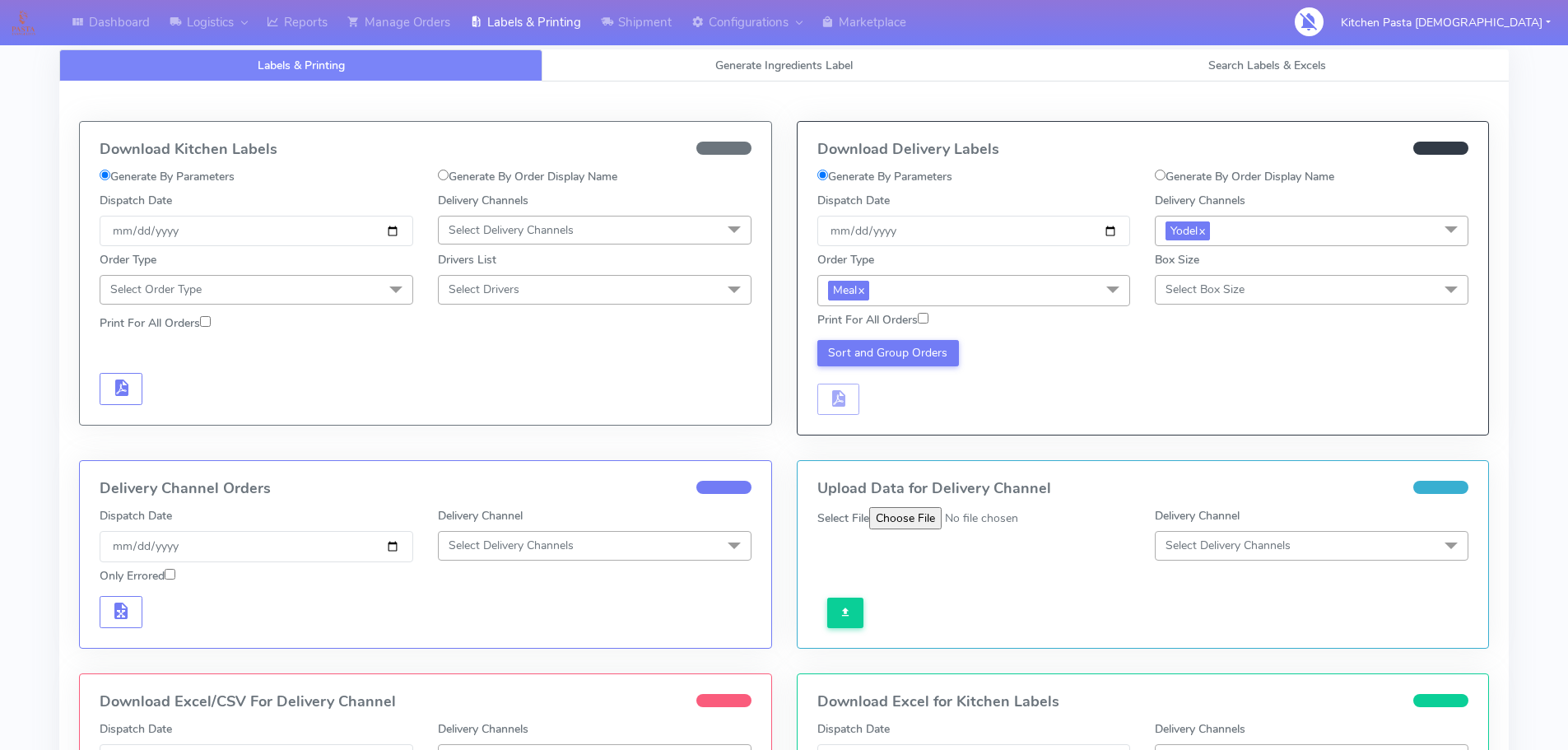
click at [1207, 286] on span "Select Box Size" at bounding box center [1205, 290] width 79 height 15
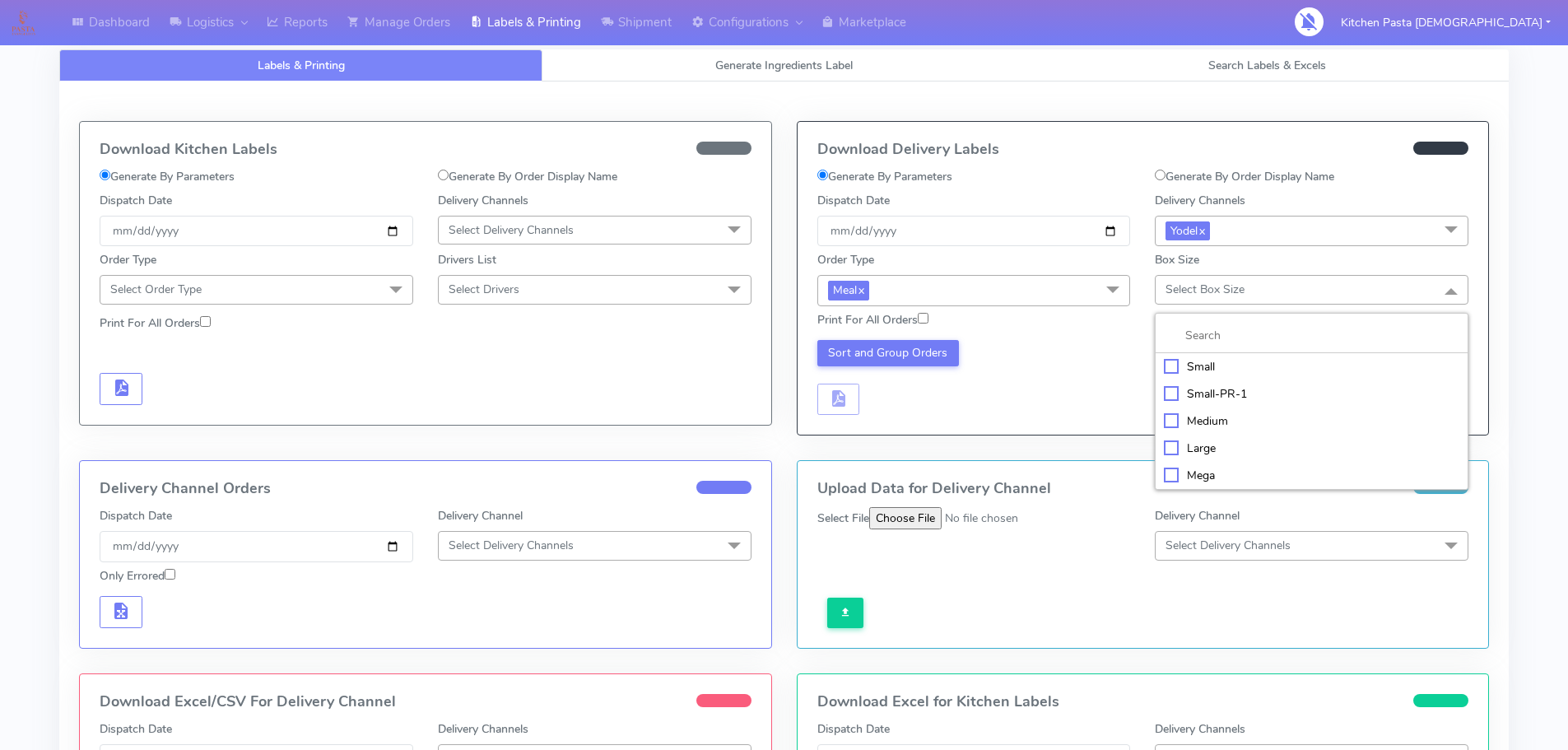
click at [1212, 418] on div "Medium" at bounding box center [1312, 421] width 295 height 17
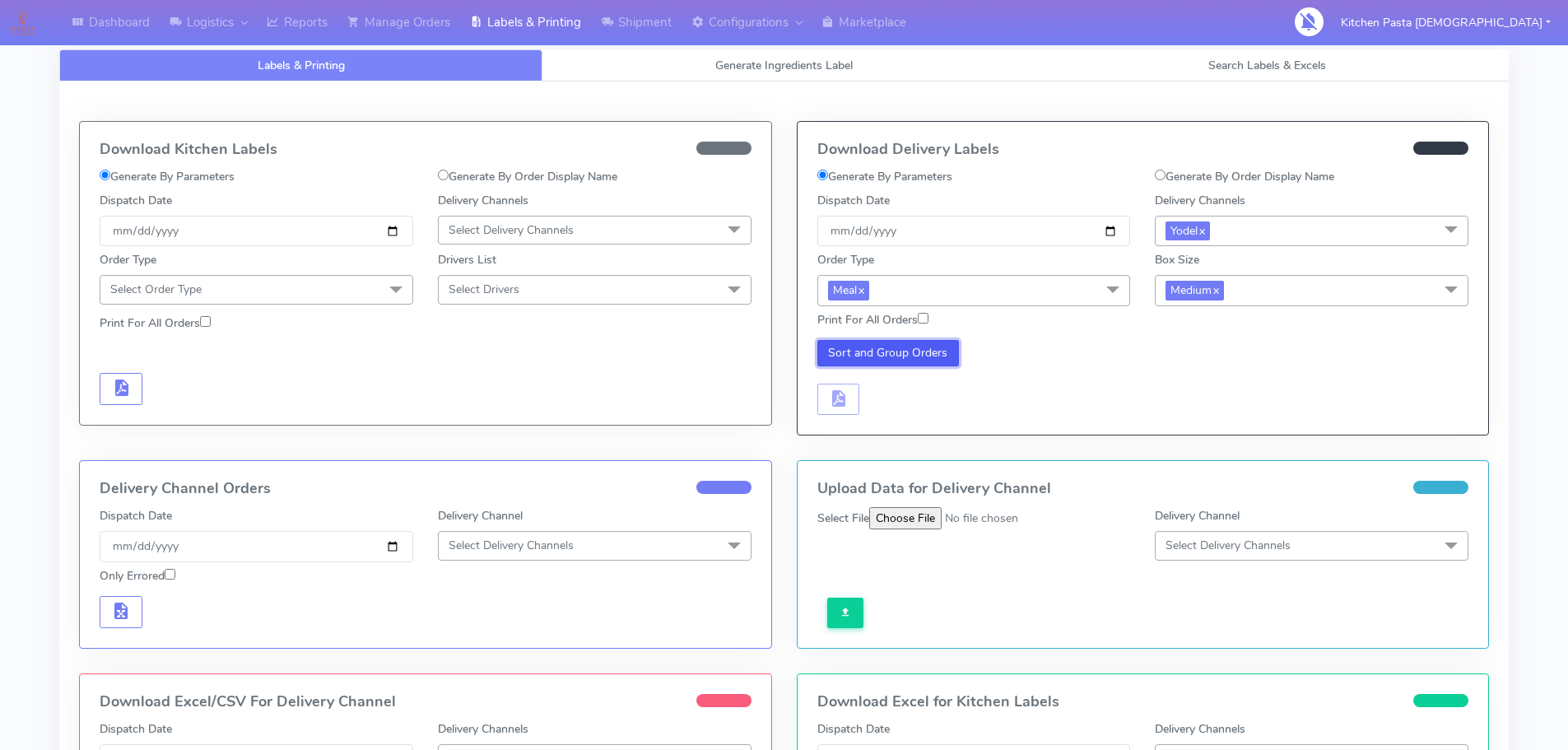
click at [880, 347] on button "Sort and Group Orders" at bounding box center [889, 354] width 143 height 27
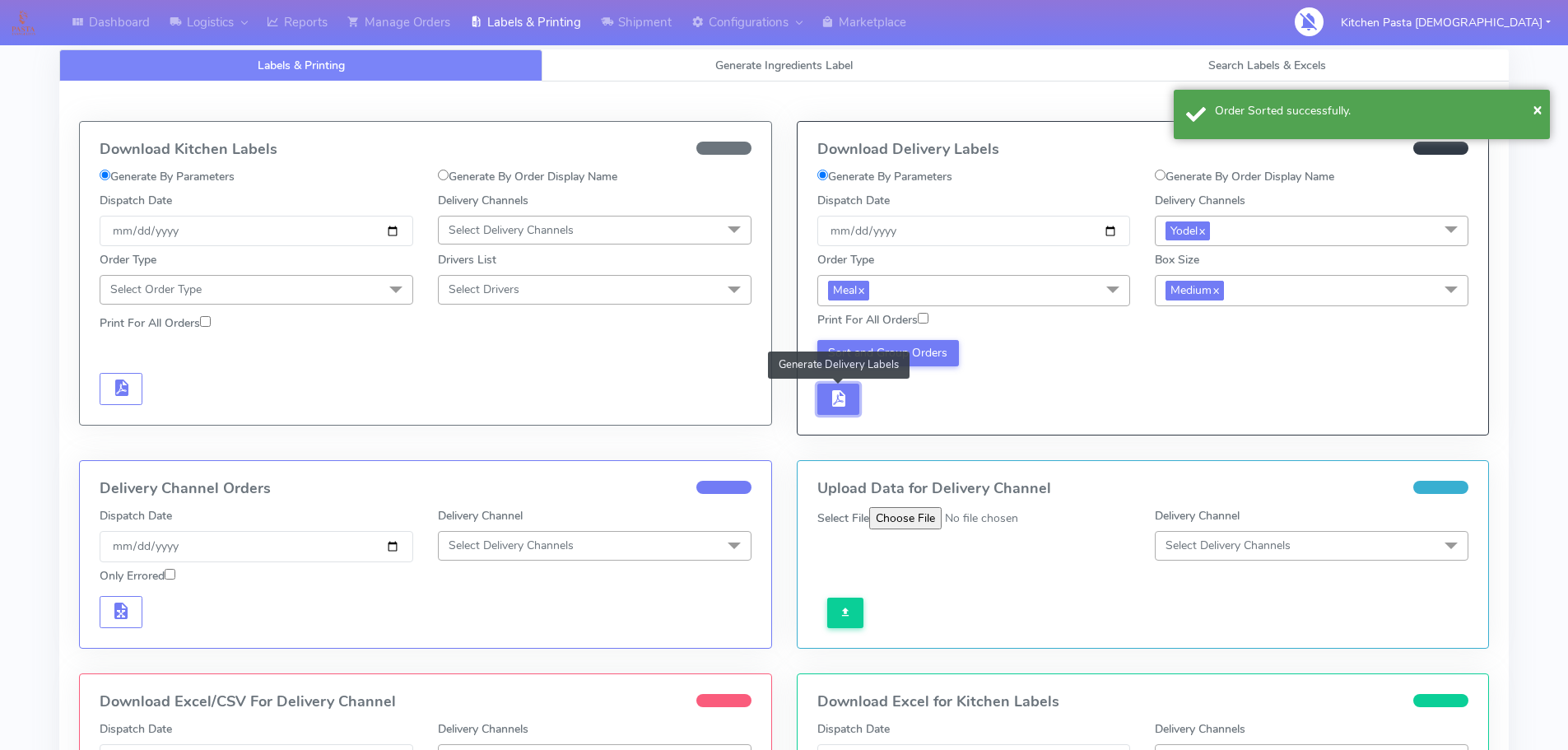
click at [850, 397] on button "button" at bounding box center [838, 400] width 43 height 32
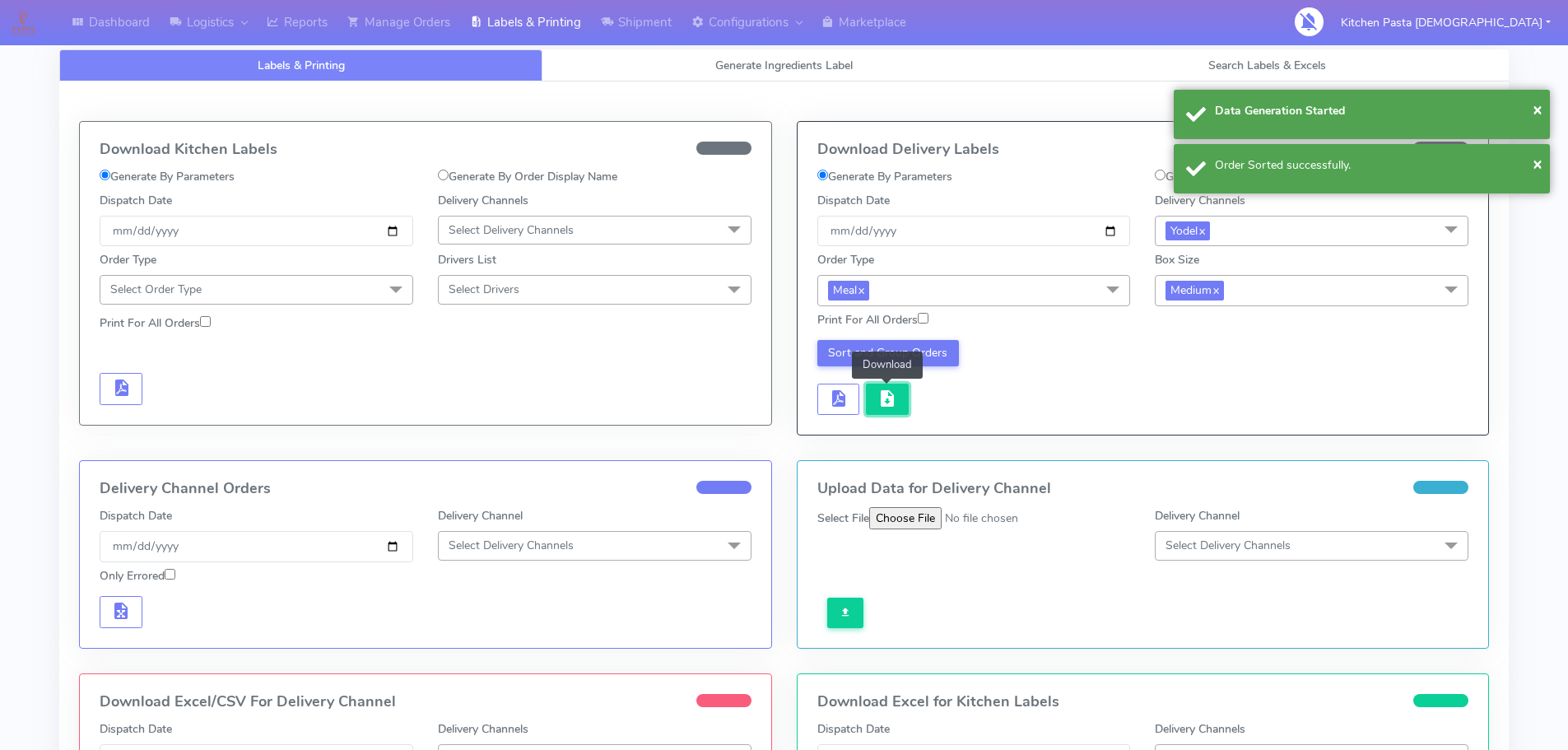
click at [877, 400] on span "button" at bounding box center [887, 402] width 20 height 15
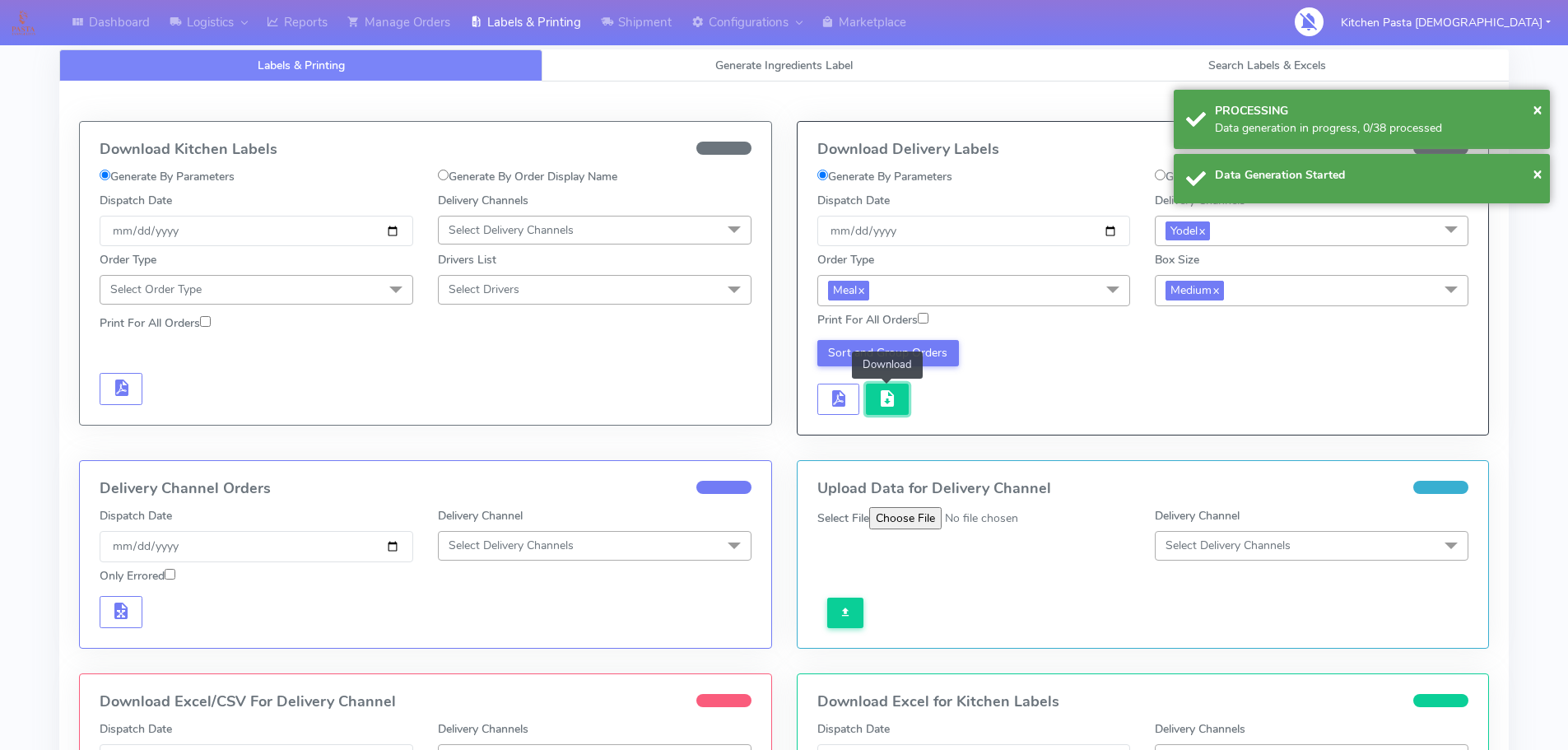
click at [878, 400] on span "button" at bounding box center [887, 402] width 20 height 15
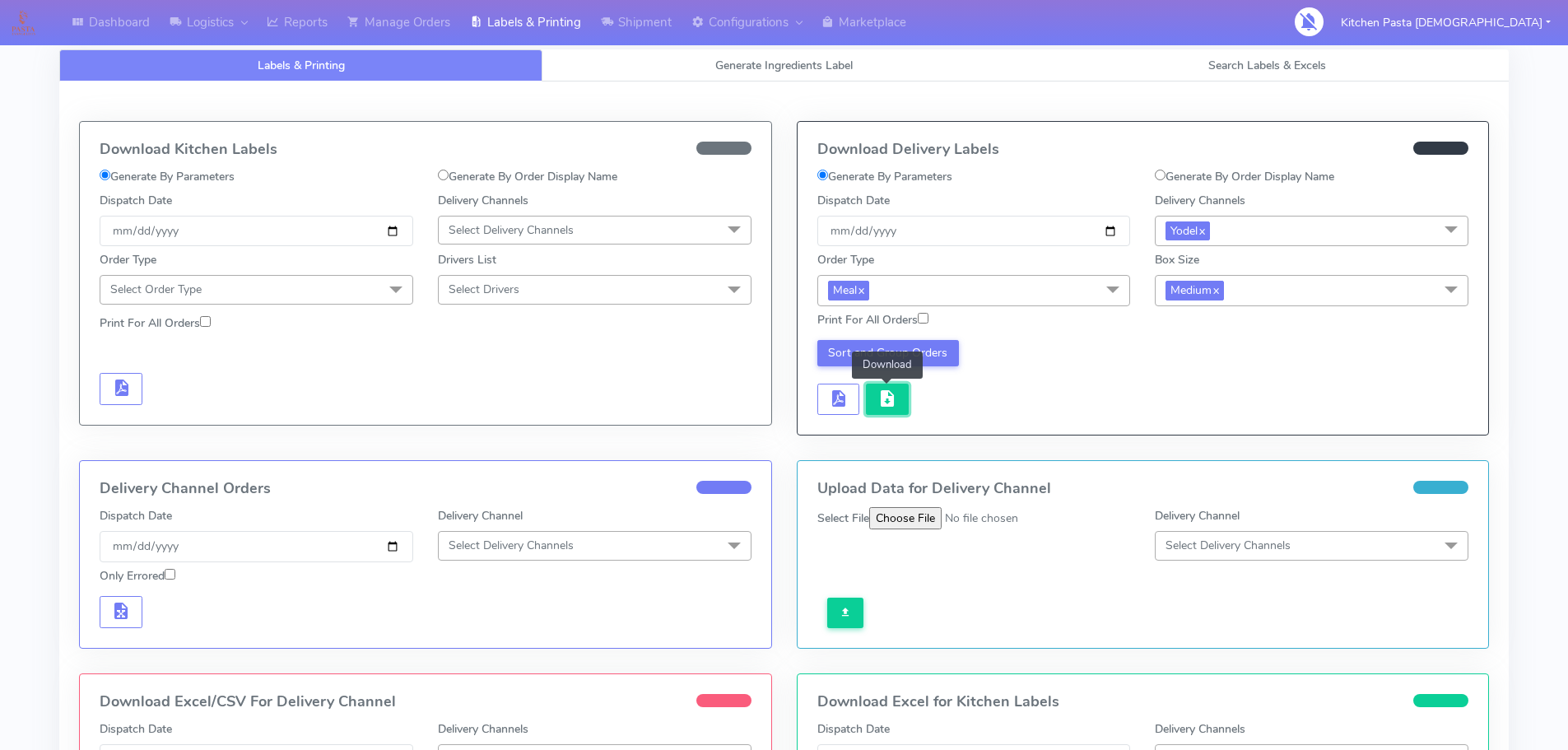
click at [881, 404] on span "button" at bounding box center [887, 402] width 20 height 15
click at [643, 7] on link "Shipment" at bounding box center [636, 23] width 90 height 46
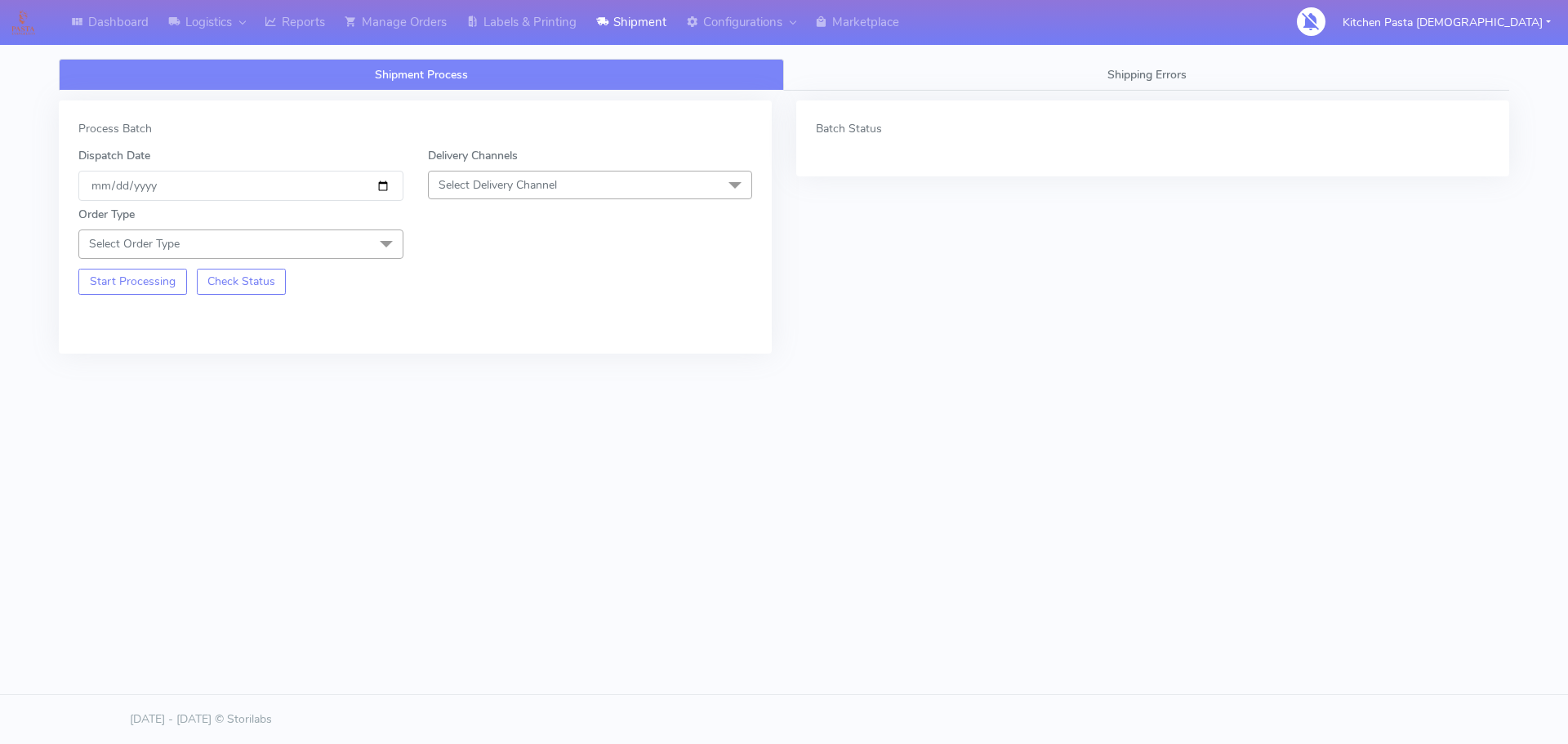
drag, startPoint x: 629, startPoint y: 170, endPoint x: 593, endPoint y: 244, distance: 82.3
click at [629, 170] on div "Delivery Channels Select Delivery Channel DHL OnFleet Royal Mail DPD Yodel MaxO…" at bounding box center [591, 174] width 350 height 54
click at [513, 182] on span "Select Delivery Channel" at bounding box center [497, 185] width 118 height 15
click at [482, 361] on div "Yodel" at bounding box center [590, 369] width 307 height 17
click at [348, 250] on span "Select Order Type" at bounding box center [241, 244] width 325 height 28
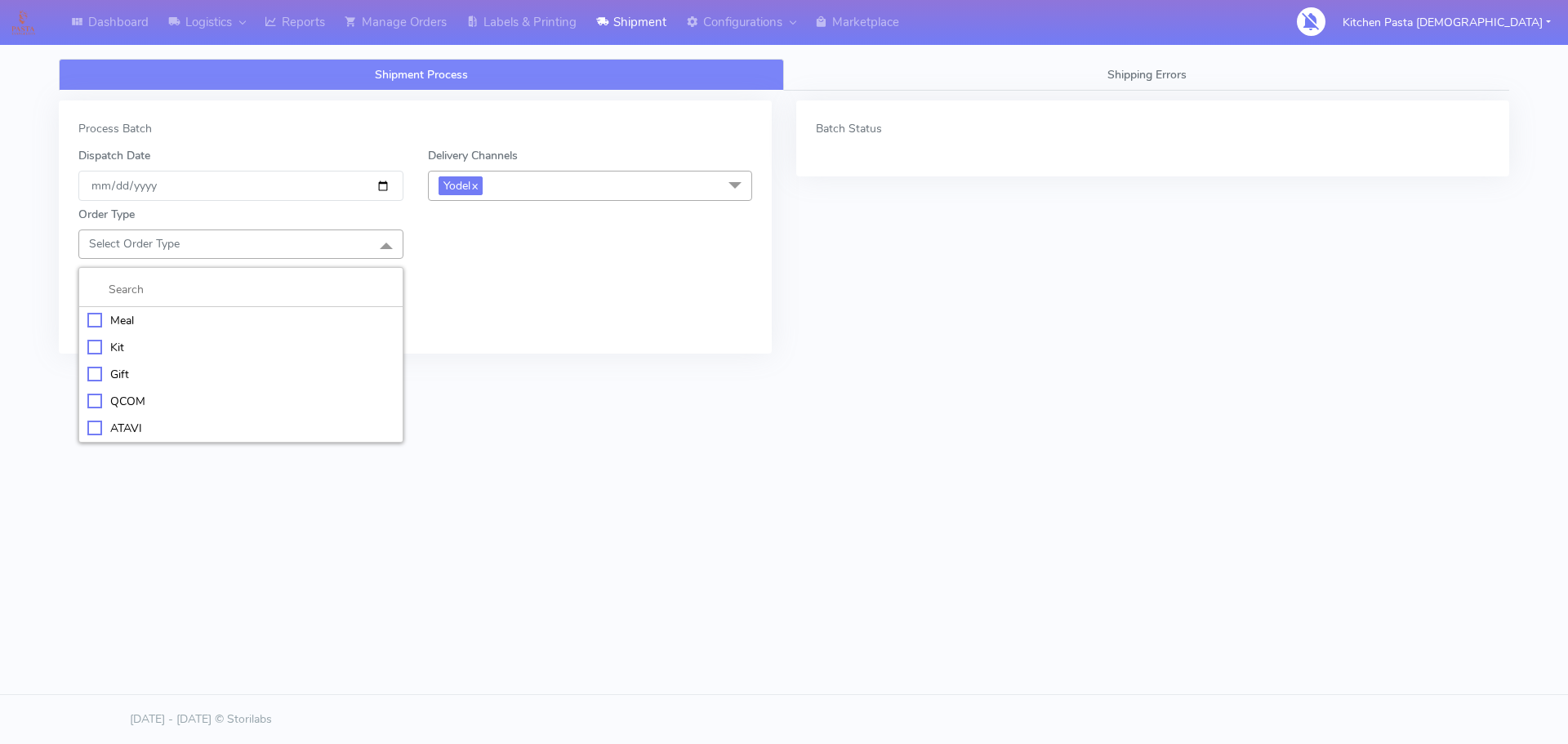
click at [183, 317] on div "Meal" at bounding box center [240, 320] width 307 height 17
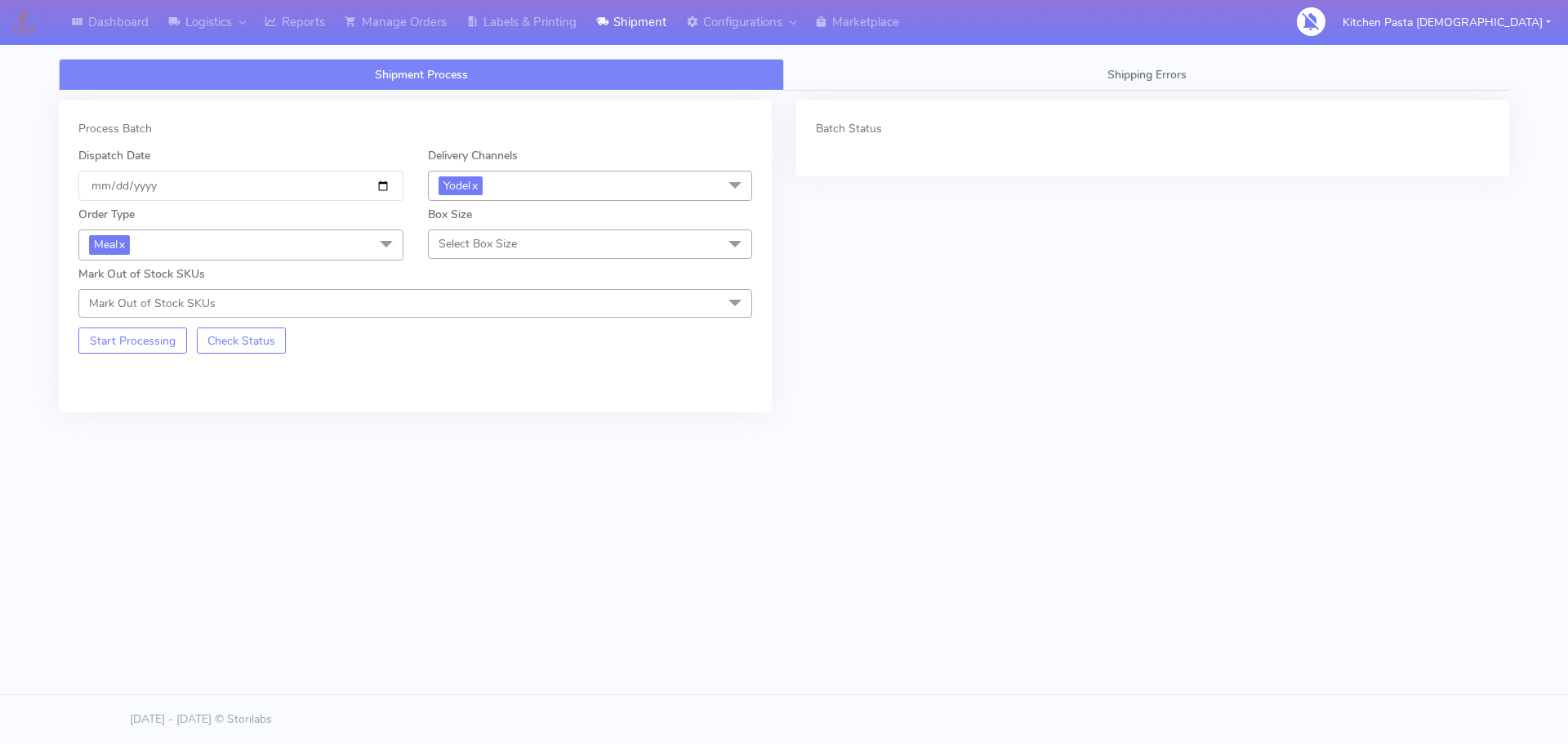
click at [523, 239] on span "Select Box Size" at bounding box center [591, 244] width 325 height 28
click at [474, 316] on div "Small" at bounding box center [590, 320] width 307 height 17
click at [95, 346] on button "Start Processing" at bounding box center [132, 341] width 109 height 26
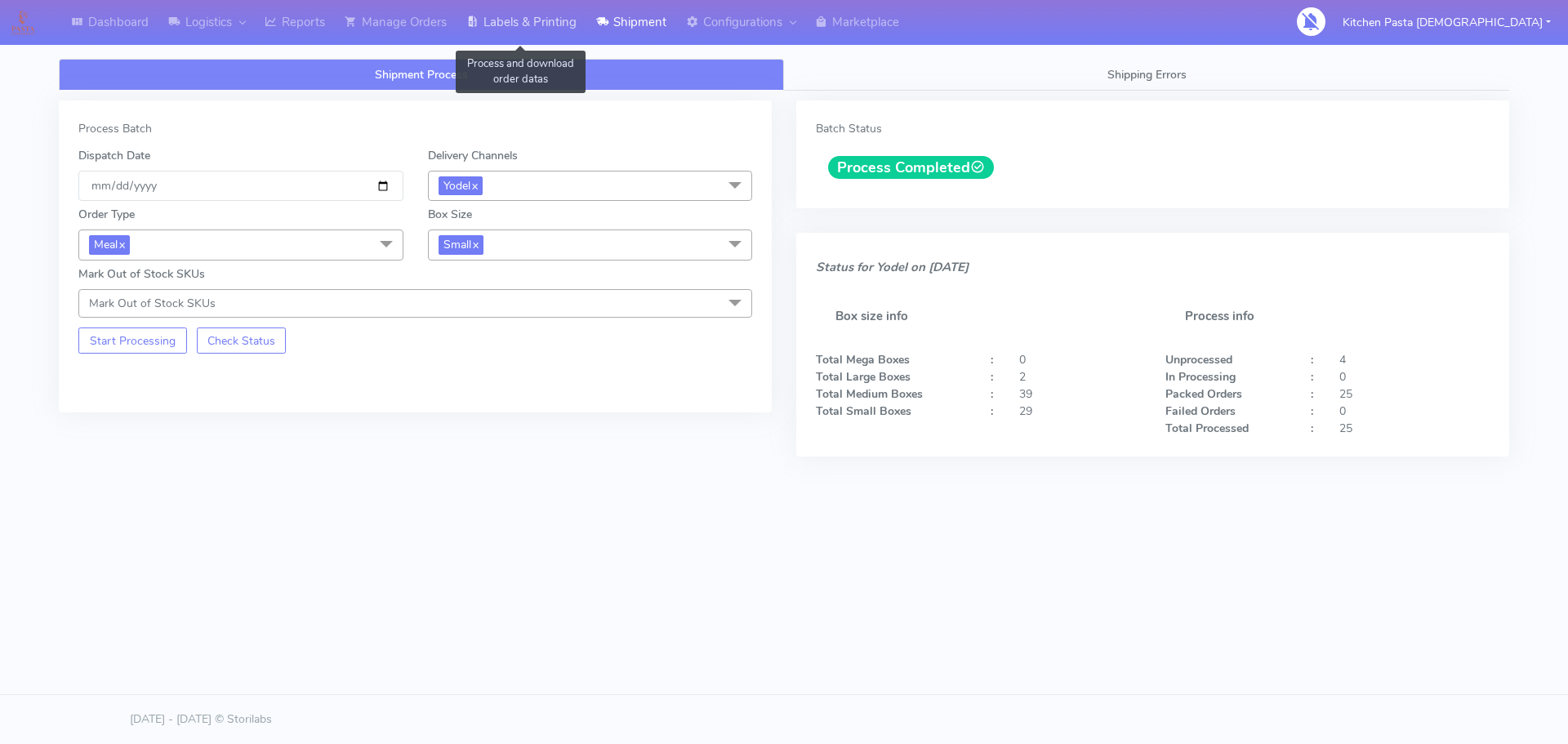
click at [546, 27] on link "Labels & Printing" at bounding box center [521, 23] width 129 height 45
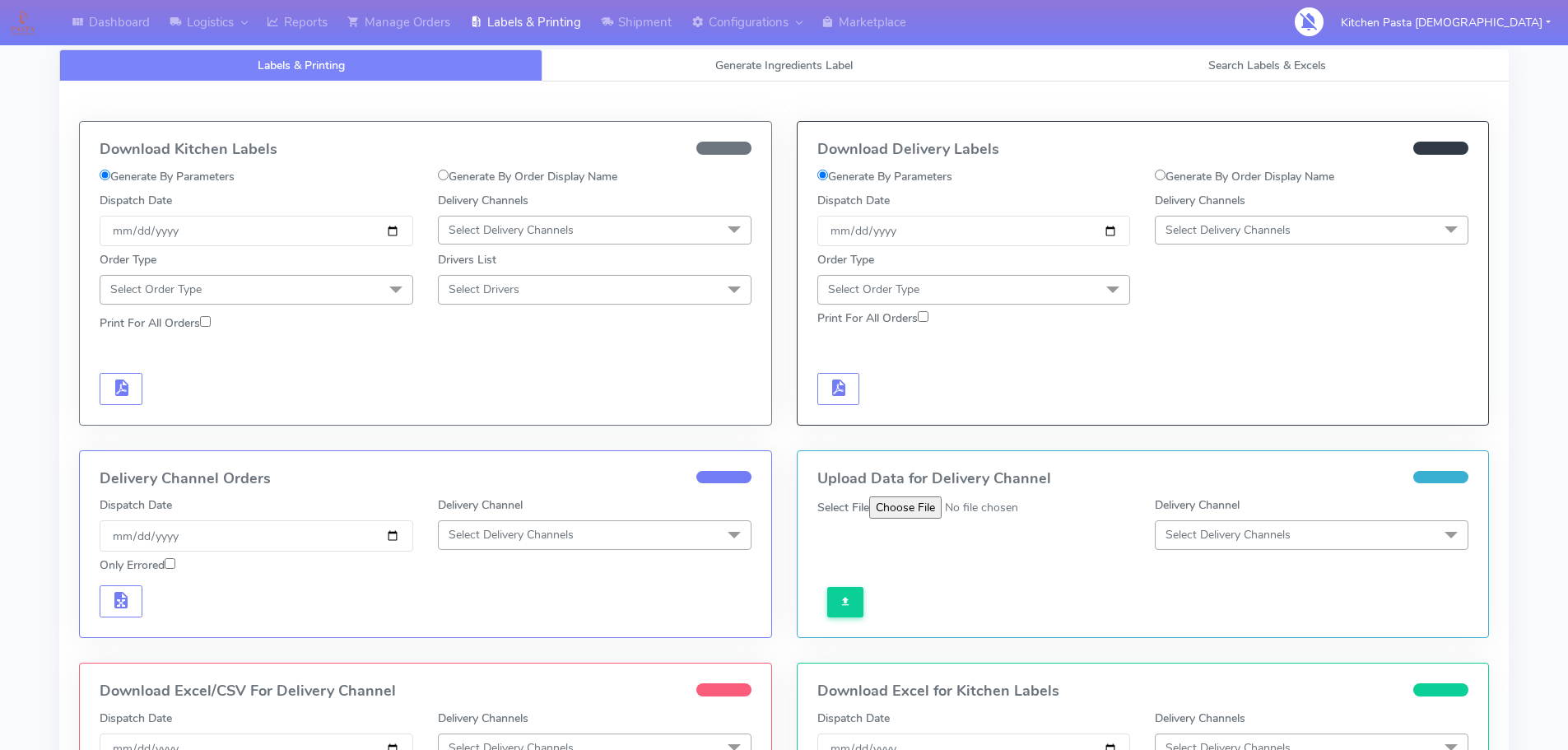
click at [1298, 225] on span "Select Delivery Channels" at bounding box center [1312, 230] width 313 height 29
click at [1221, 417] on div "Yodel" at bounding box center [1312, 416] width 295 height 17
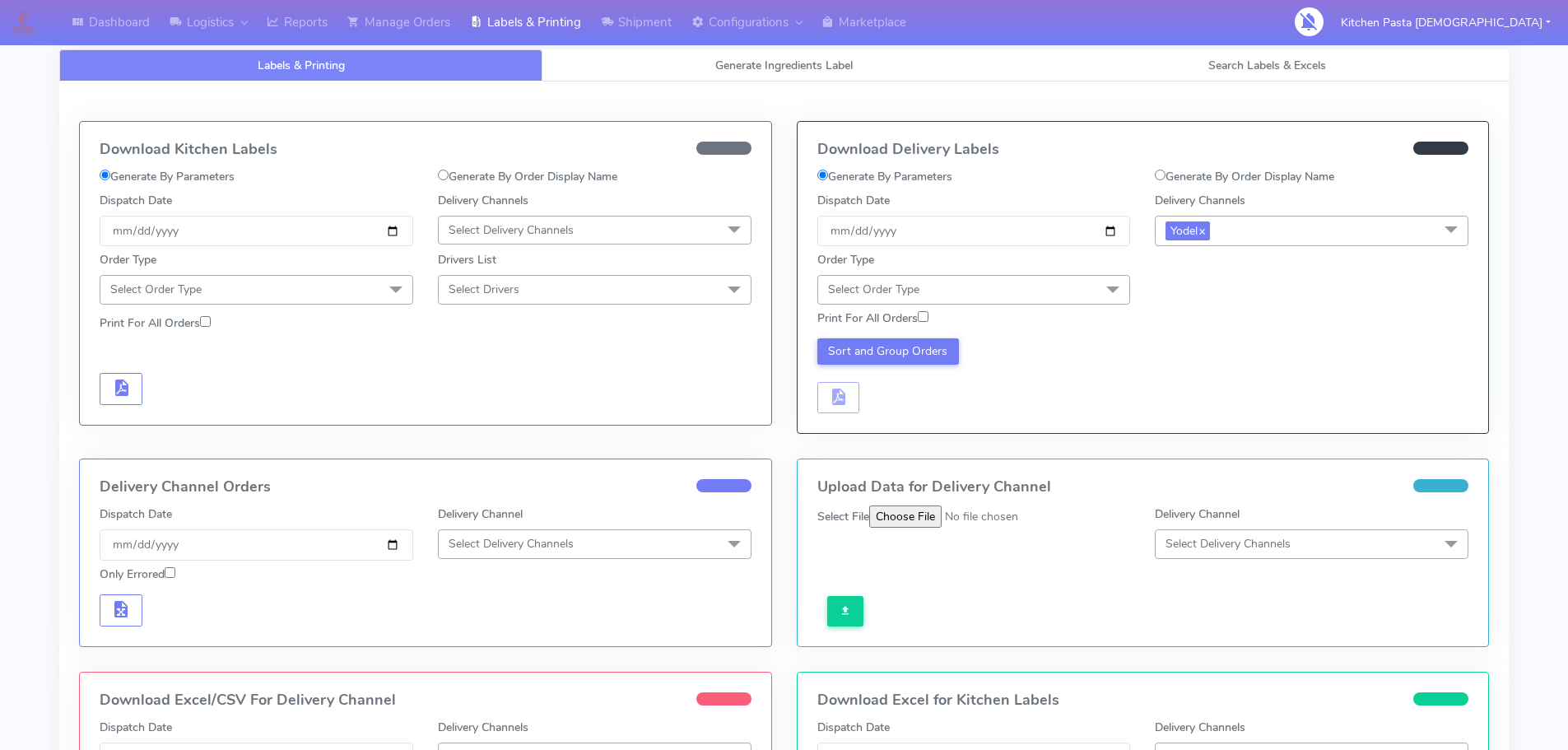
click at [1100, 297] on span at bounding box center [1113, 291] width 33 height 31
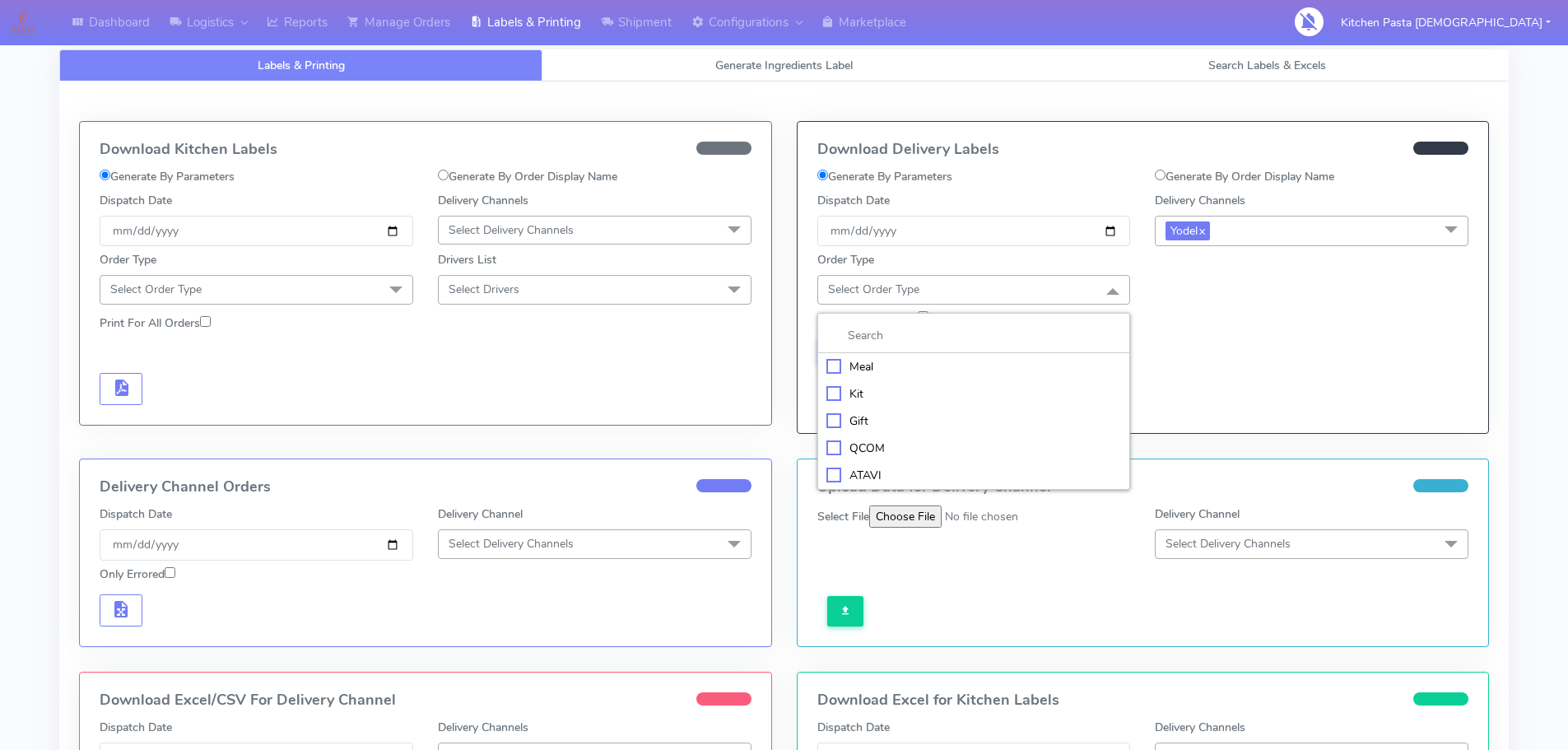
click at [1059, 361] on div "Meal" at bounding box center [975, 367] width 295 height 17
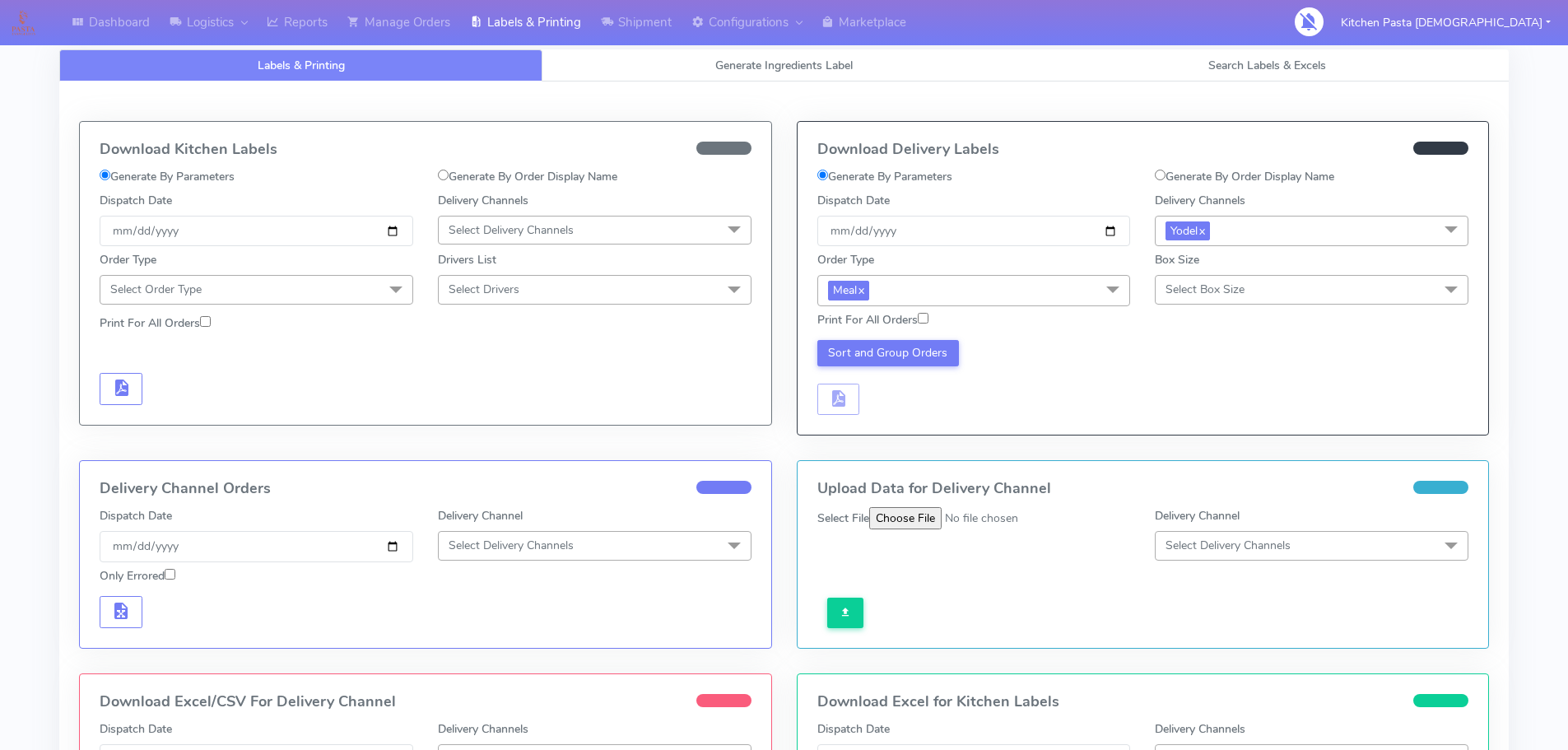
click at [1198, 289] on span "Select Box Size" at bounding box center [1205, 290] width 79 height 15
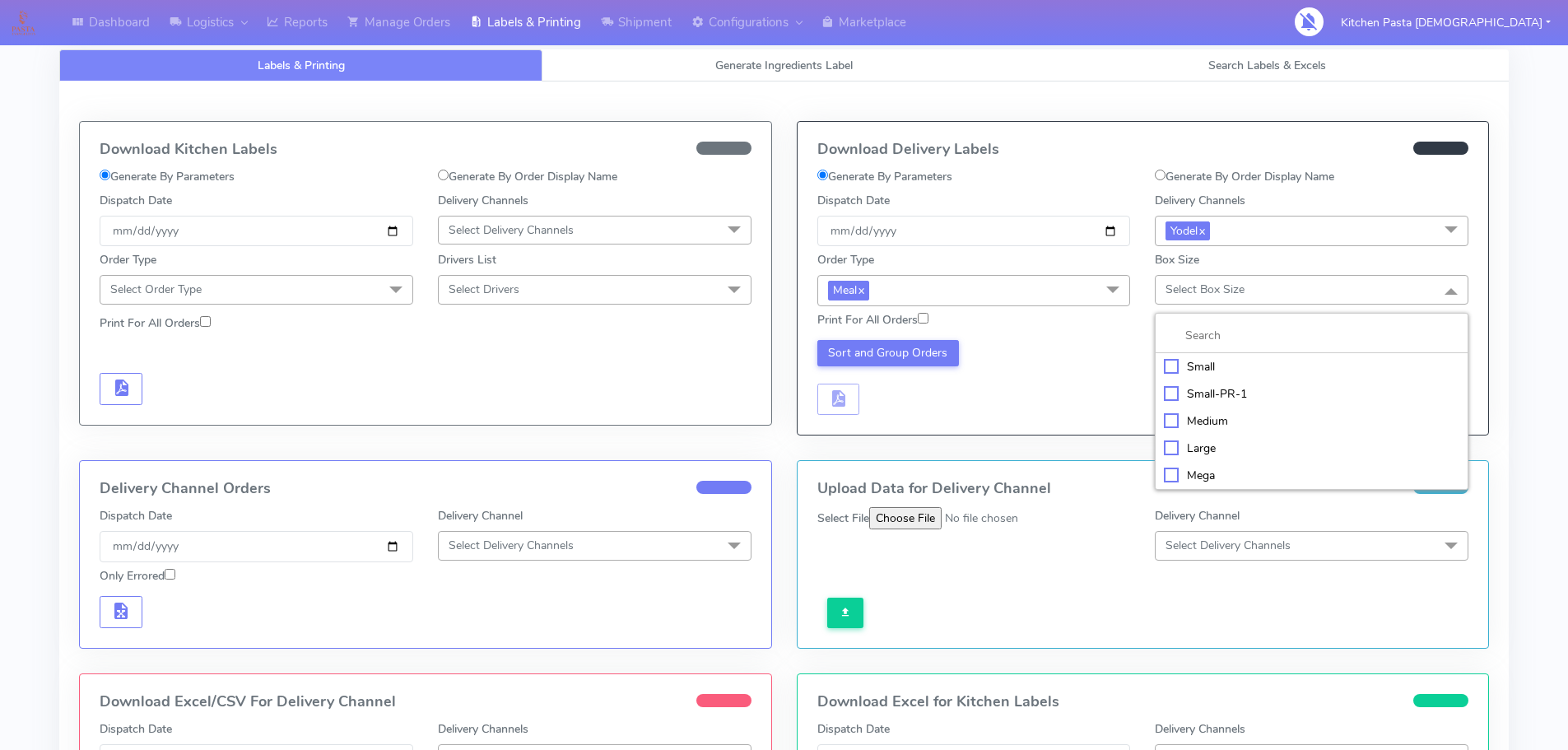
drag, startPoint x: 1204, startPoint y: 366, endPoint x: 1045, endPoint y: 394, distance: 161.4
click at [1203, 366] on div "Small" at bounding box center [1312, 367] width 295 height 17
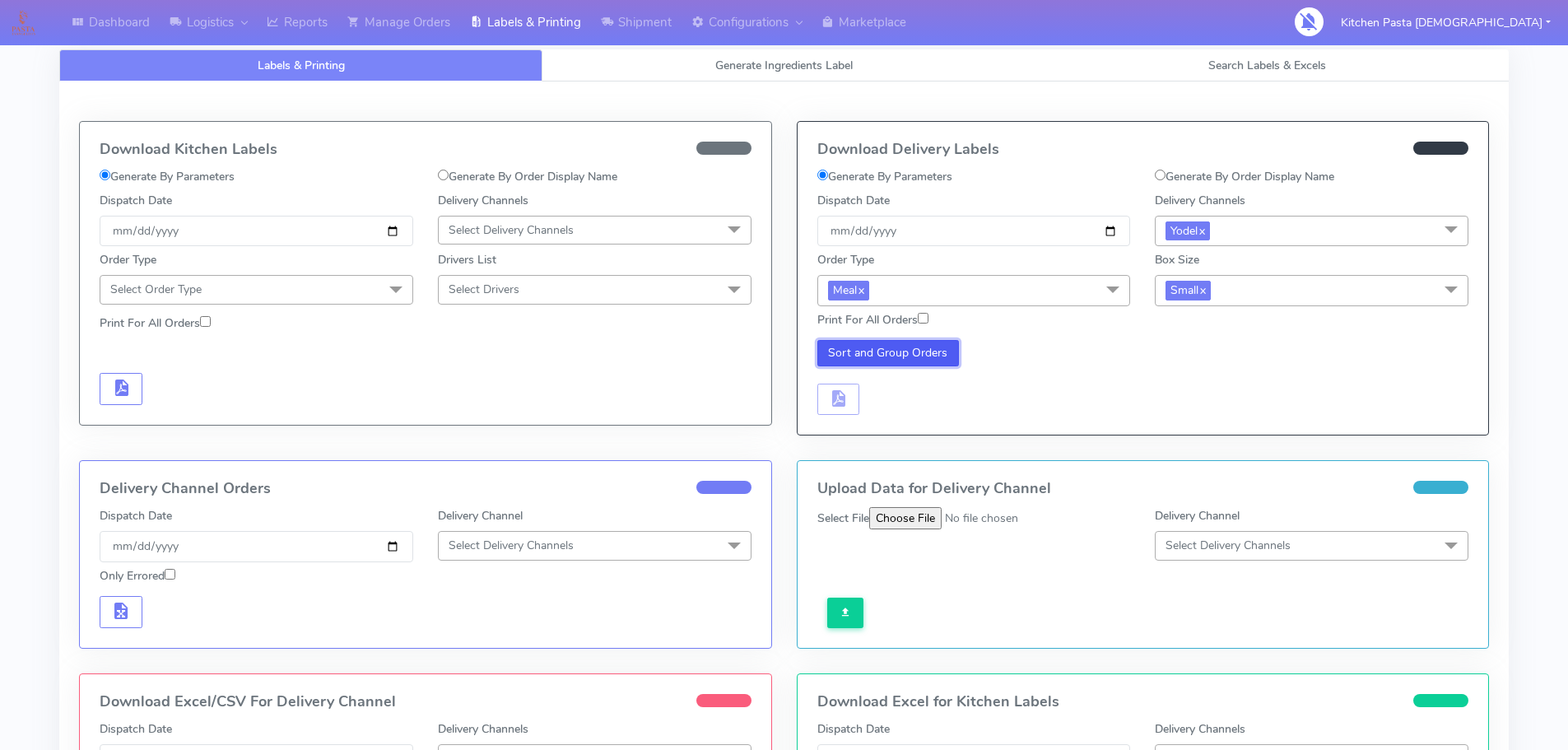
click at [914, 354] on button "Sort and Group Orders" at bounding box center [889, 354] width 143 height 27
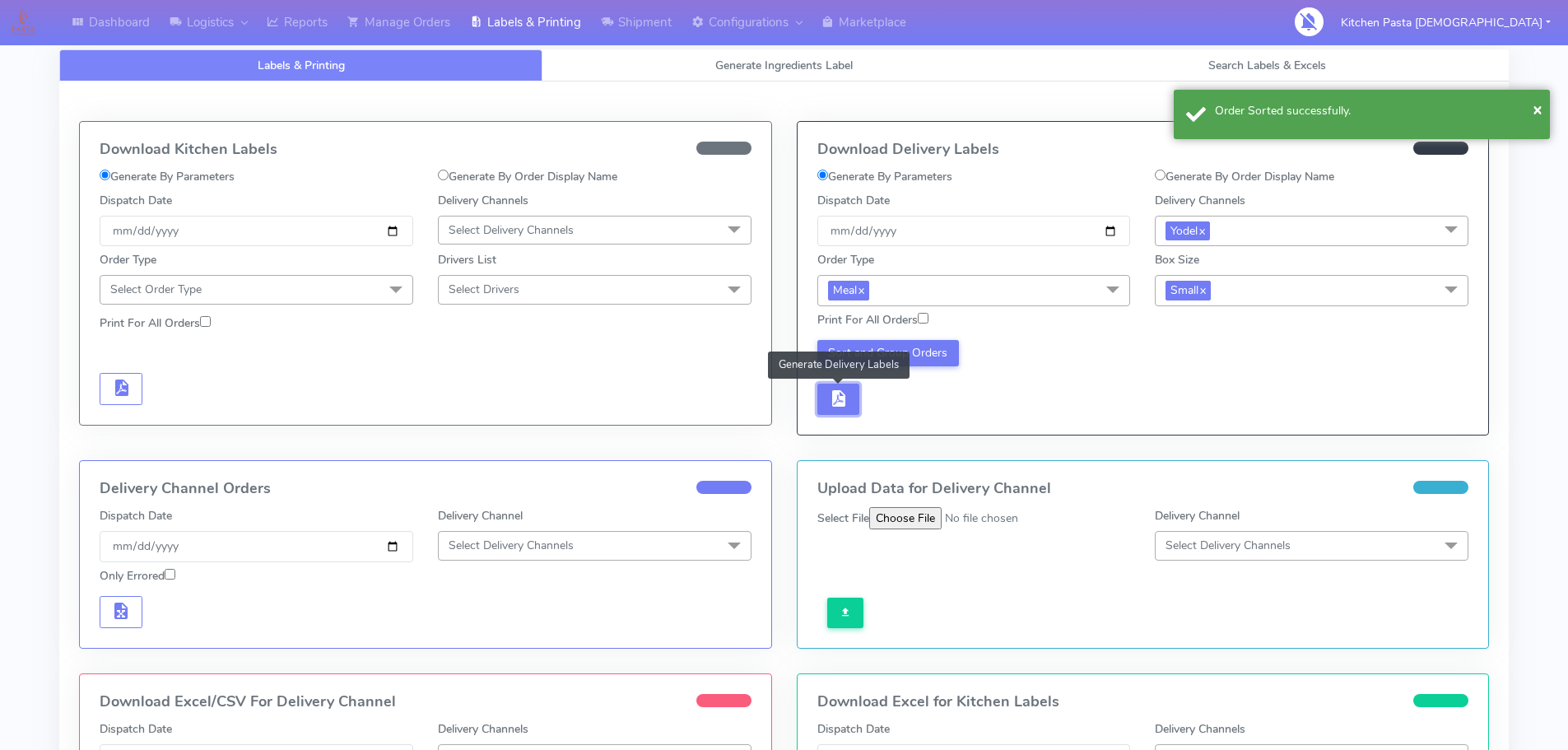
click at [855, 404] on button "button" at bounding box center [838, 400] width 43 height 32
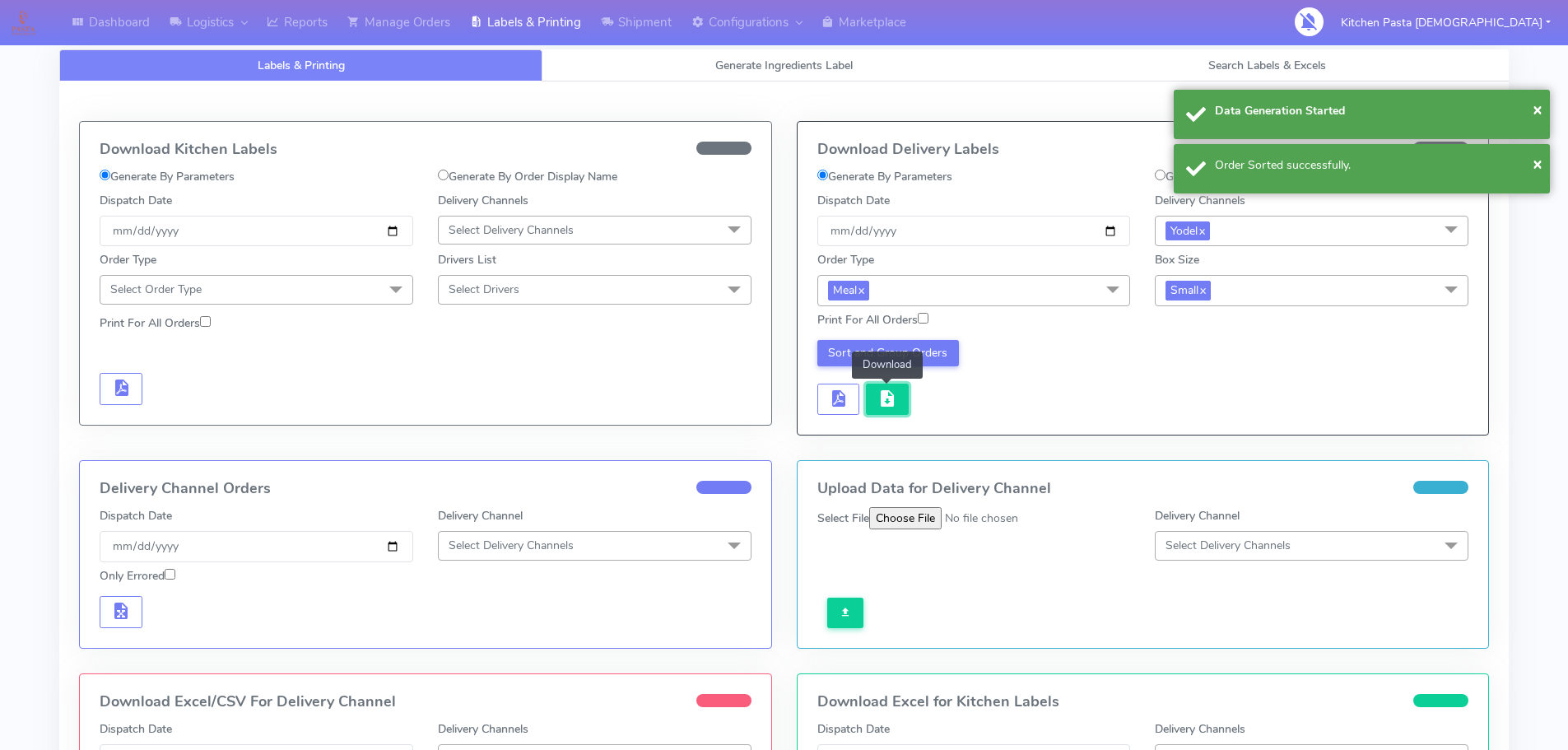
click at [879, 403] on span "button" at bounding box center [887, 402] width 20 height 15
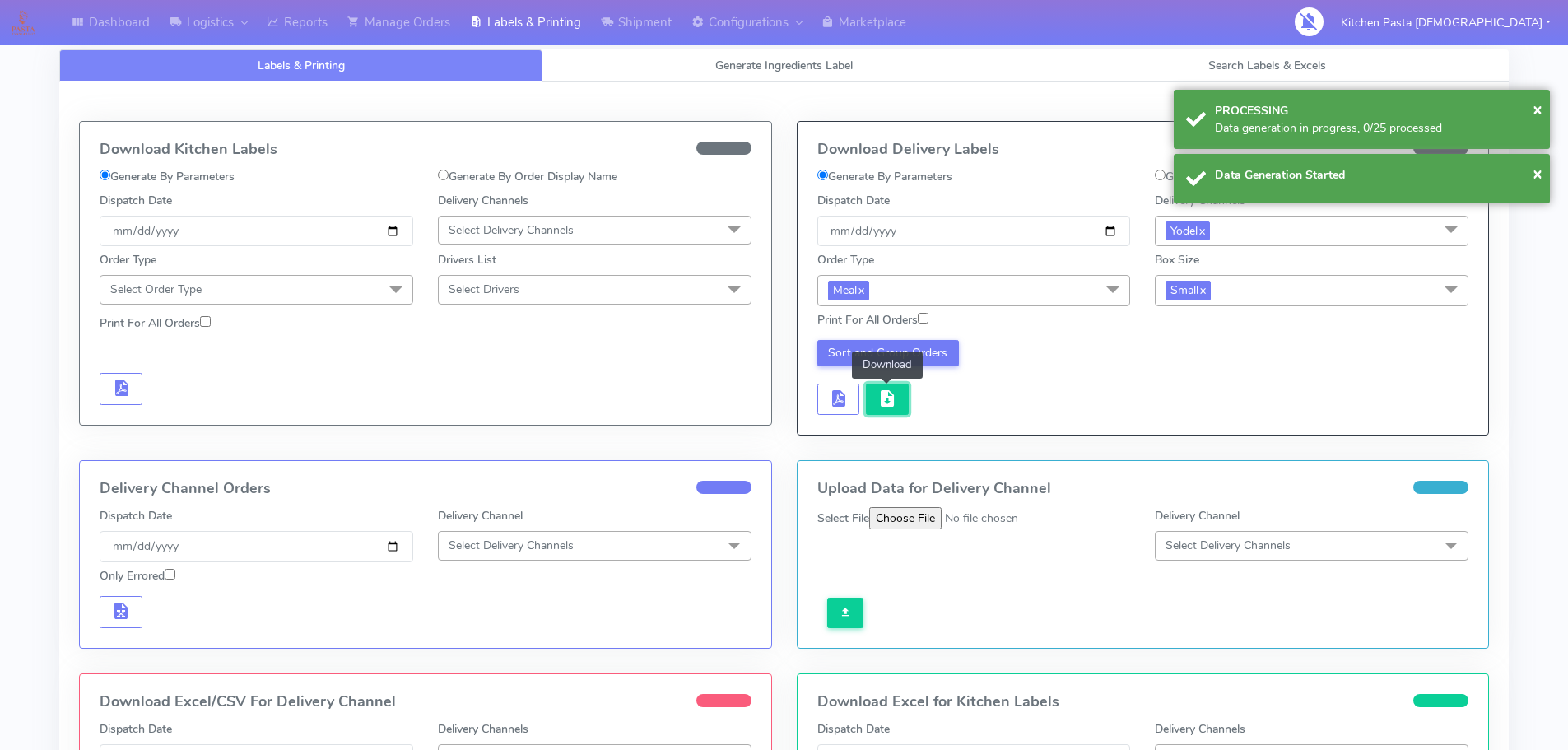
click at [879, 403] on span "button" at bounding box center [887, 402] width 20 height 15
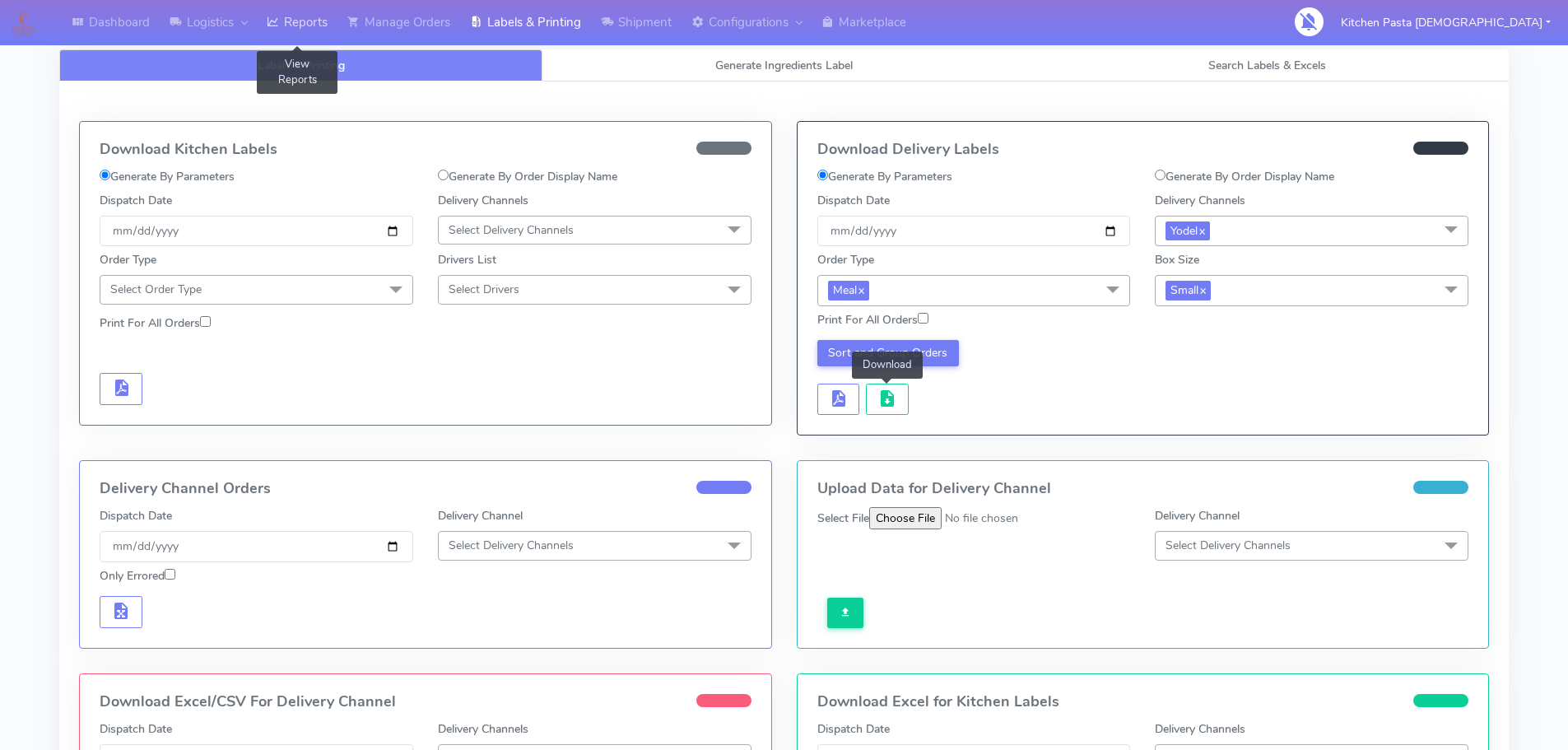
click at [328, 29] on link "Reports" at bounding box center [297, 23] width 81 height 46
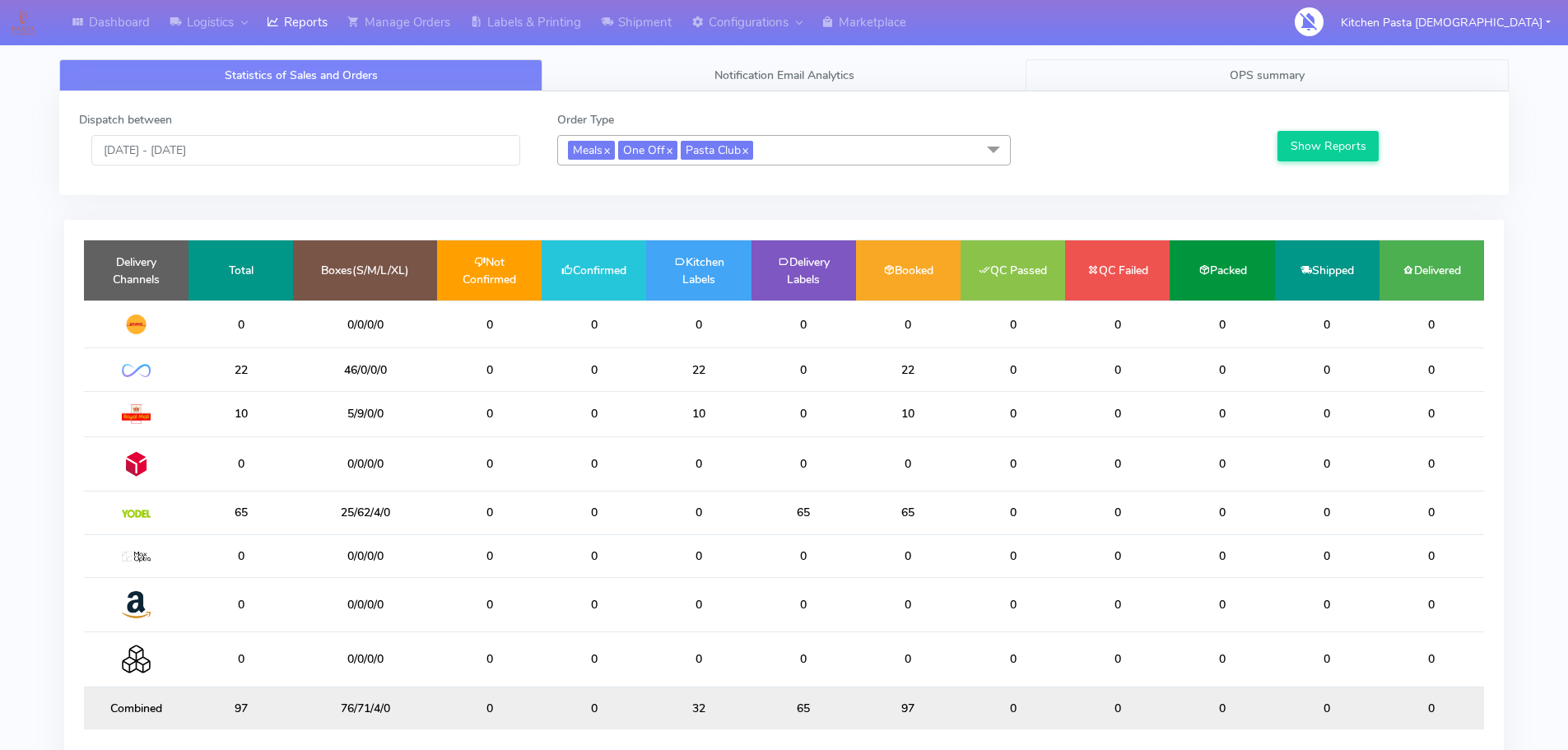
click at [1120, 82] on link "OPS summary" at bounding box center [1267, 75] width 483 height 32
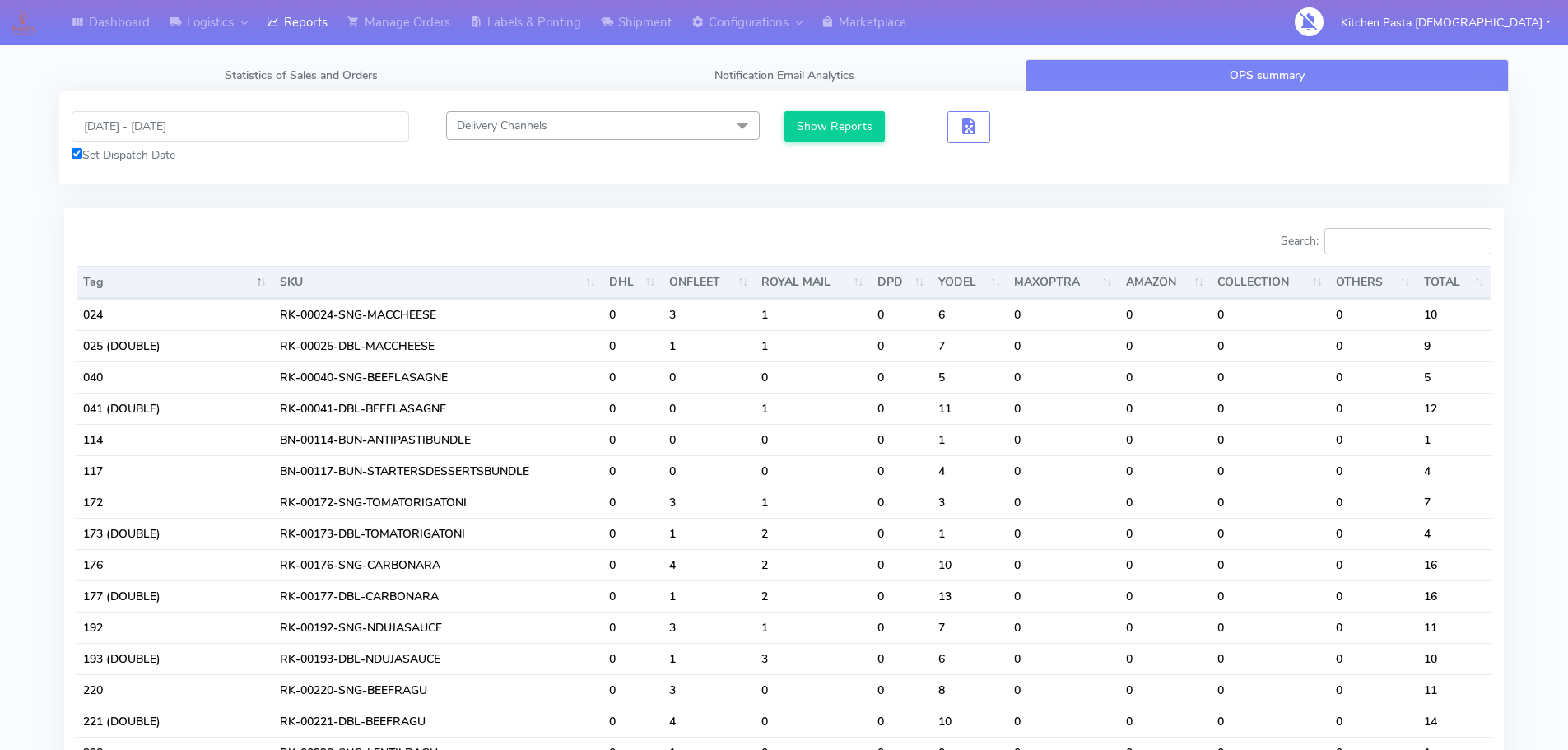
click at [1399, 245] on input "Search:" at bounding box center [1408, 241] width 167 height 27
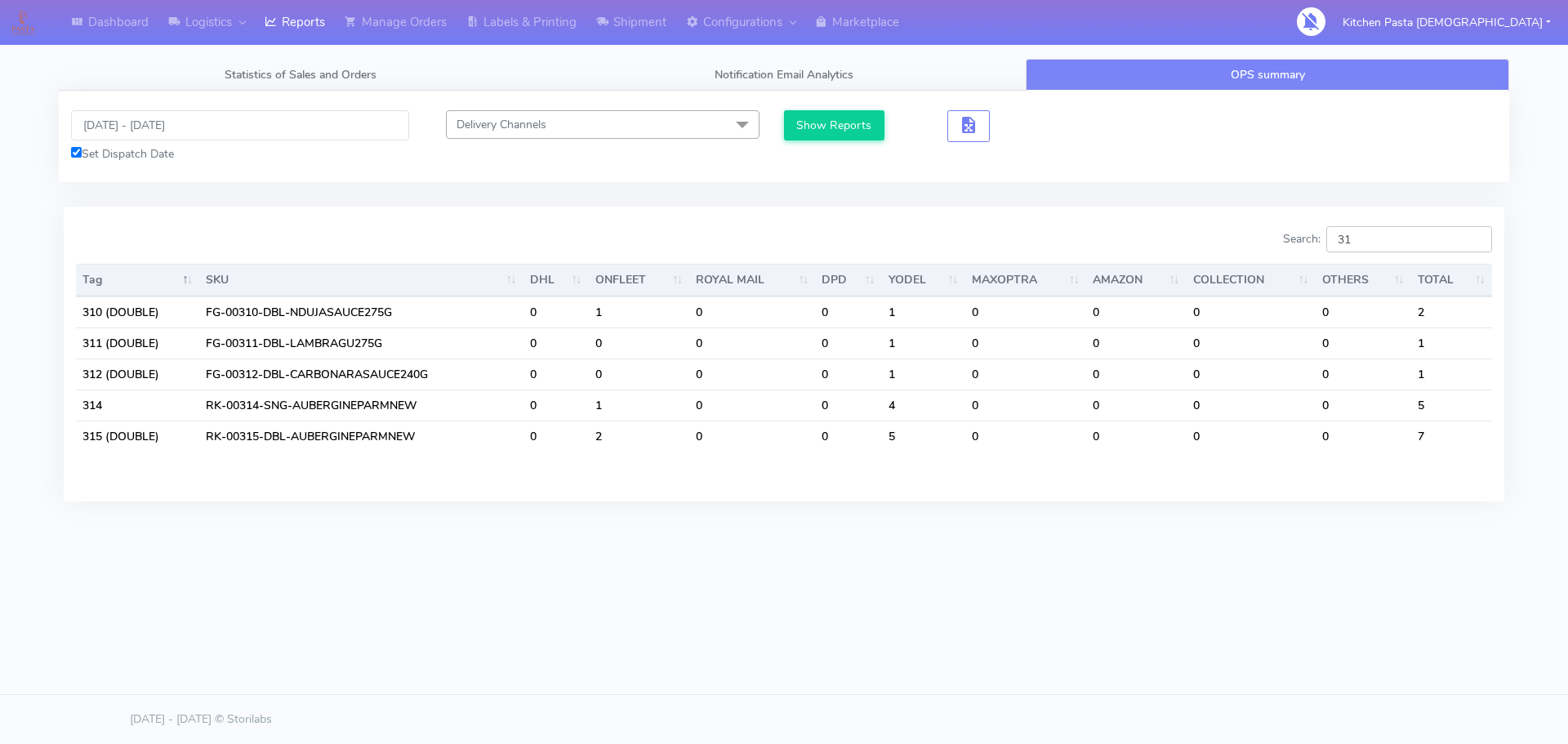
type input "3"
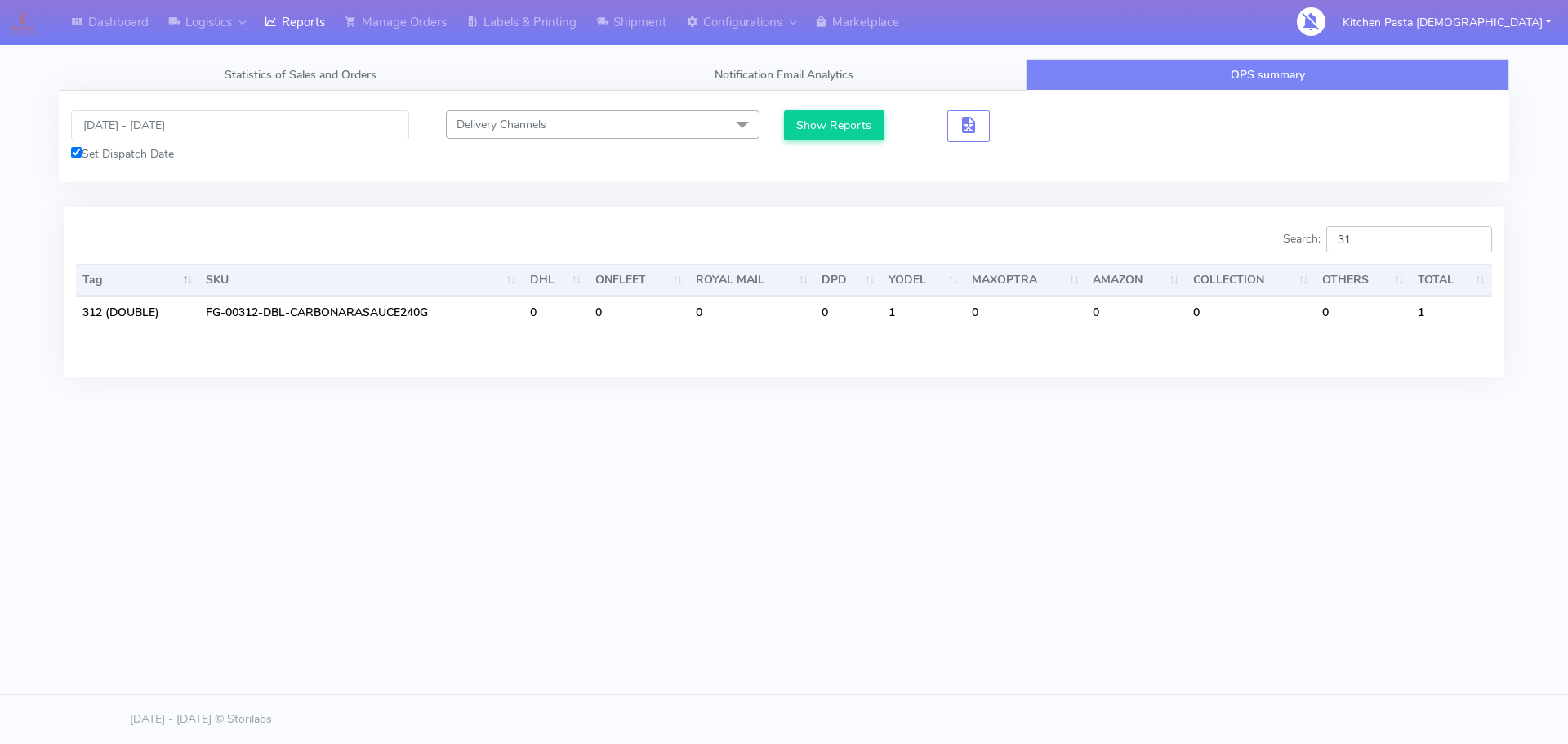
type input "3"
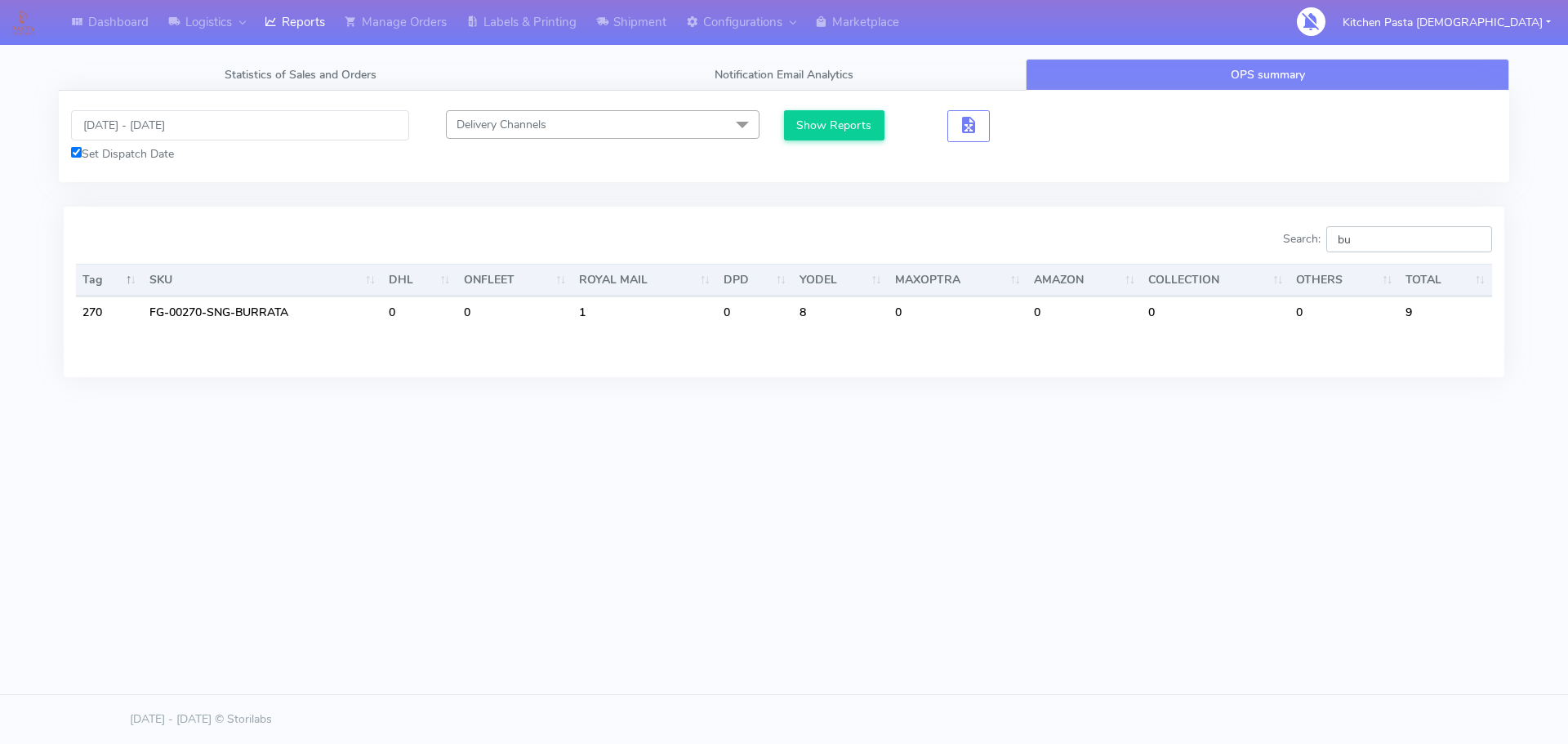
type input "b"
type input "t"
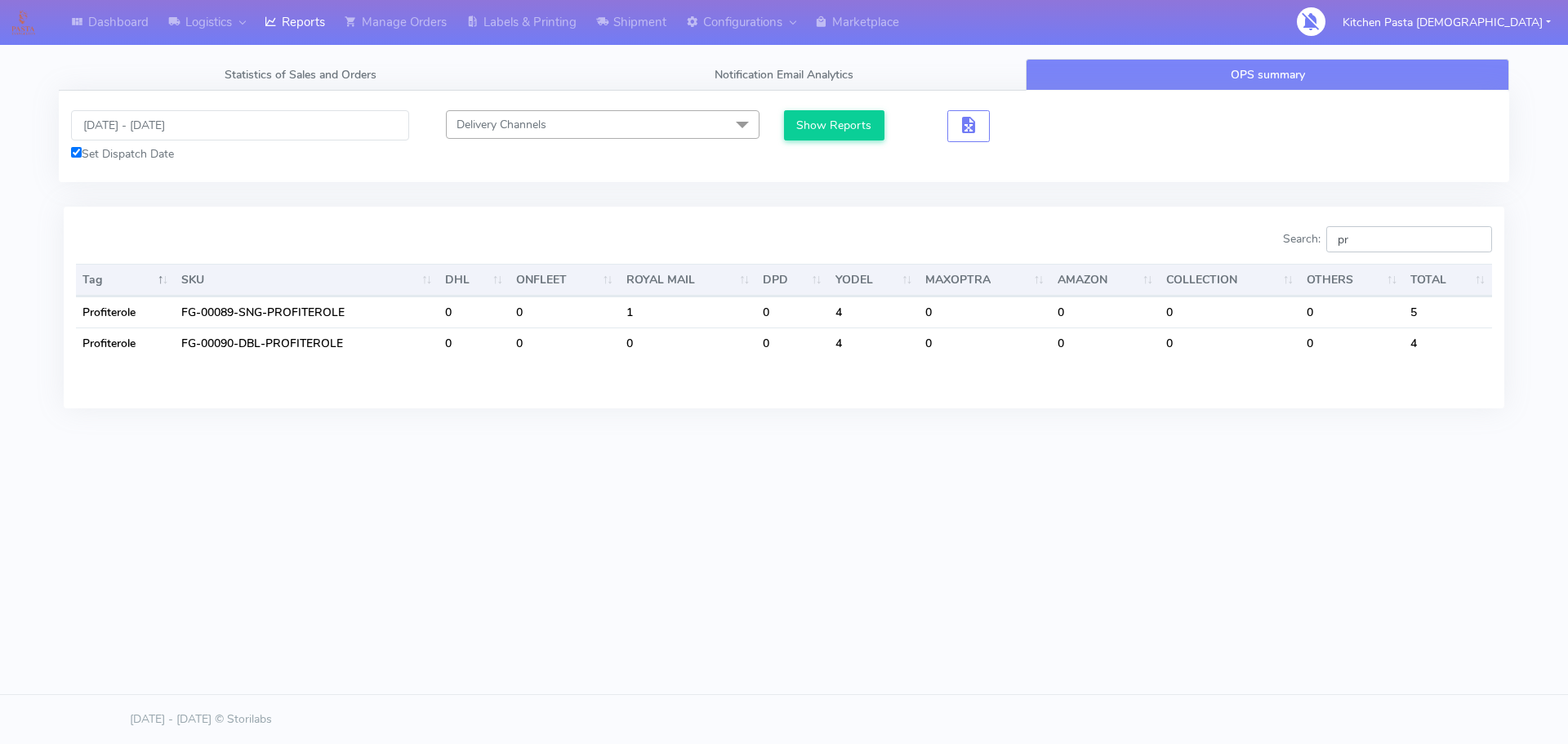
type input "p"
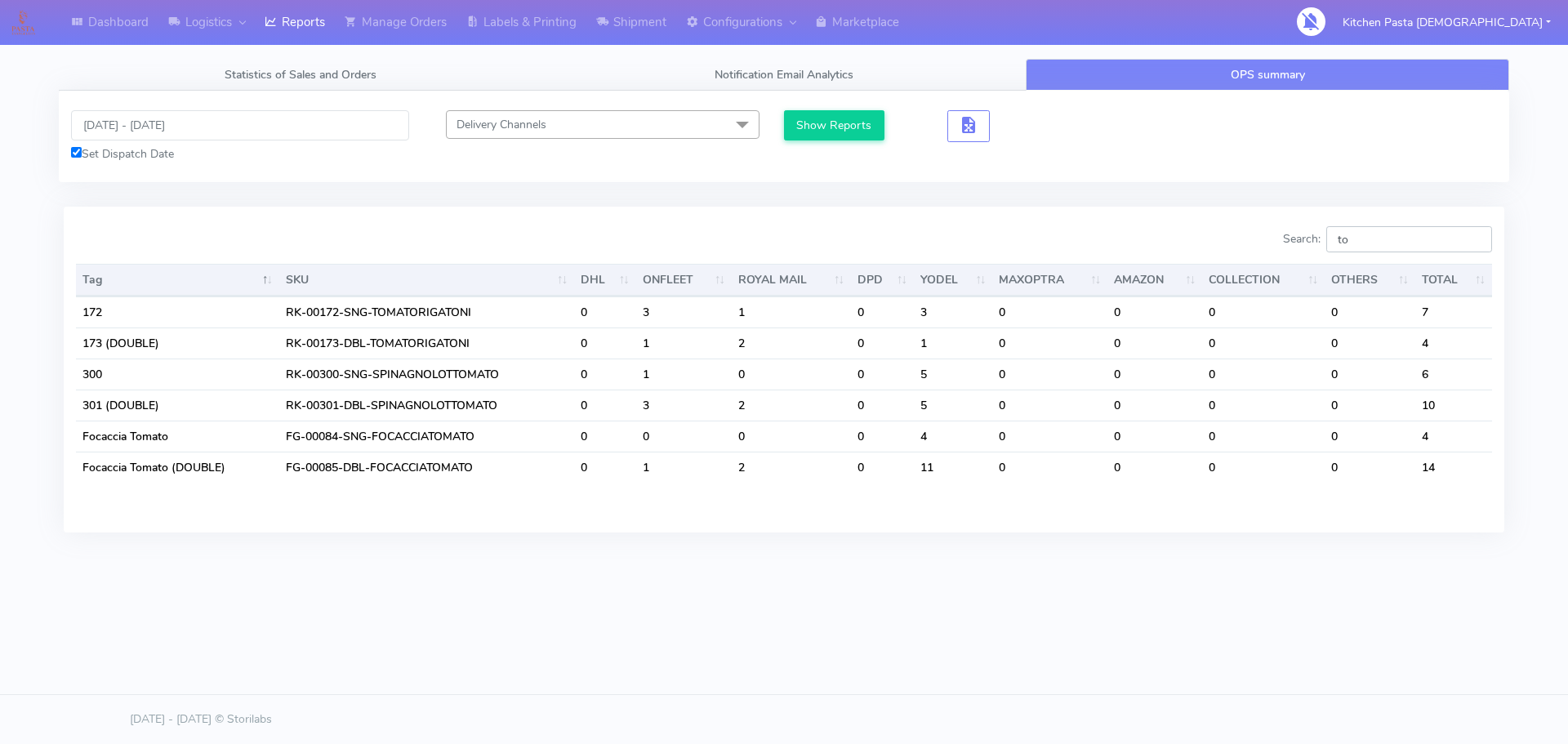
type input "t"
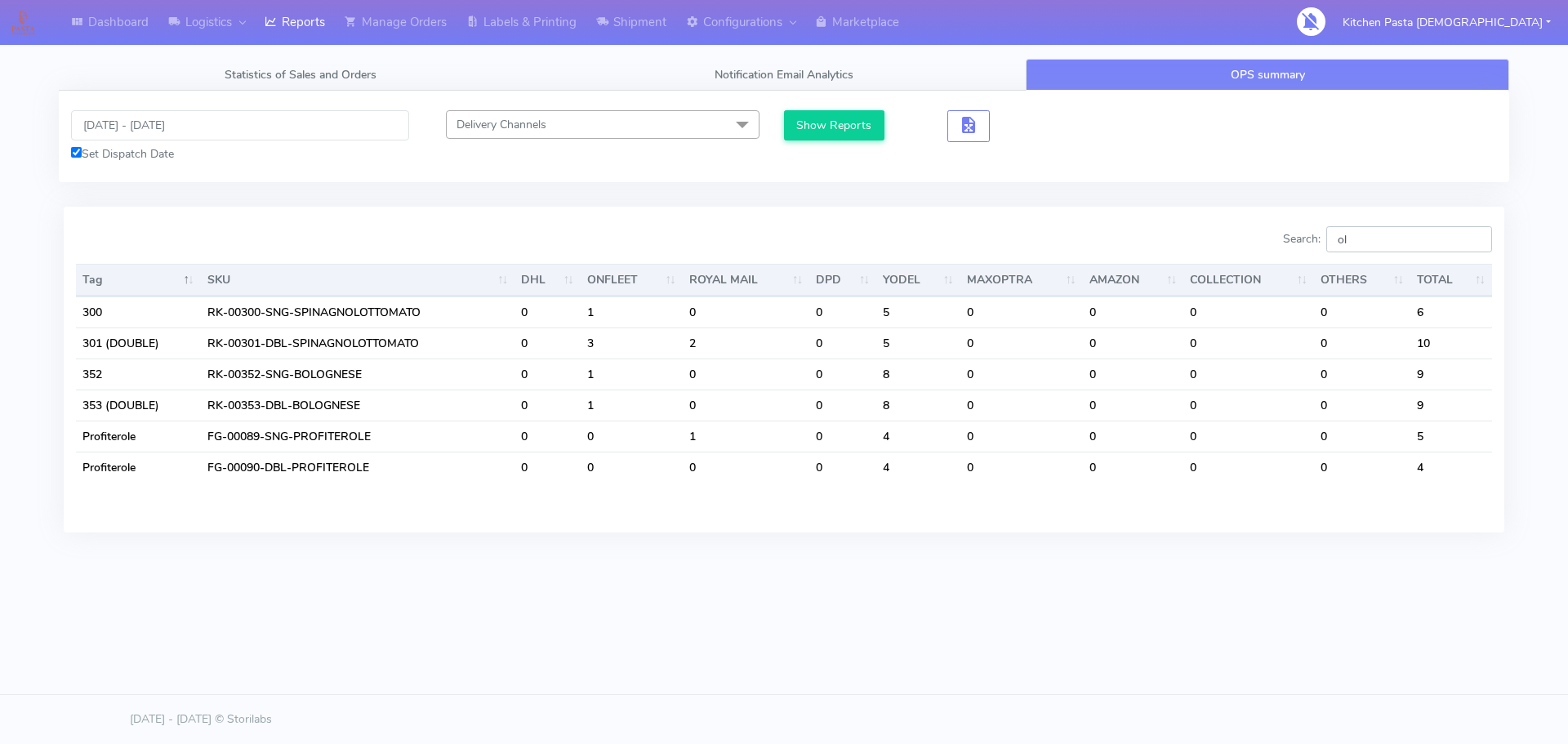
type input "o"
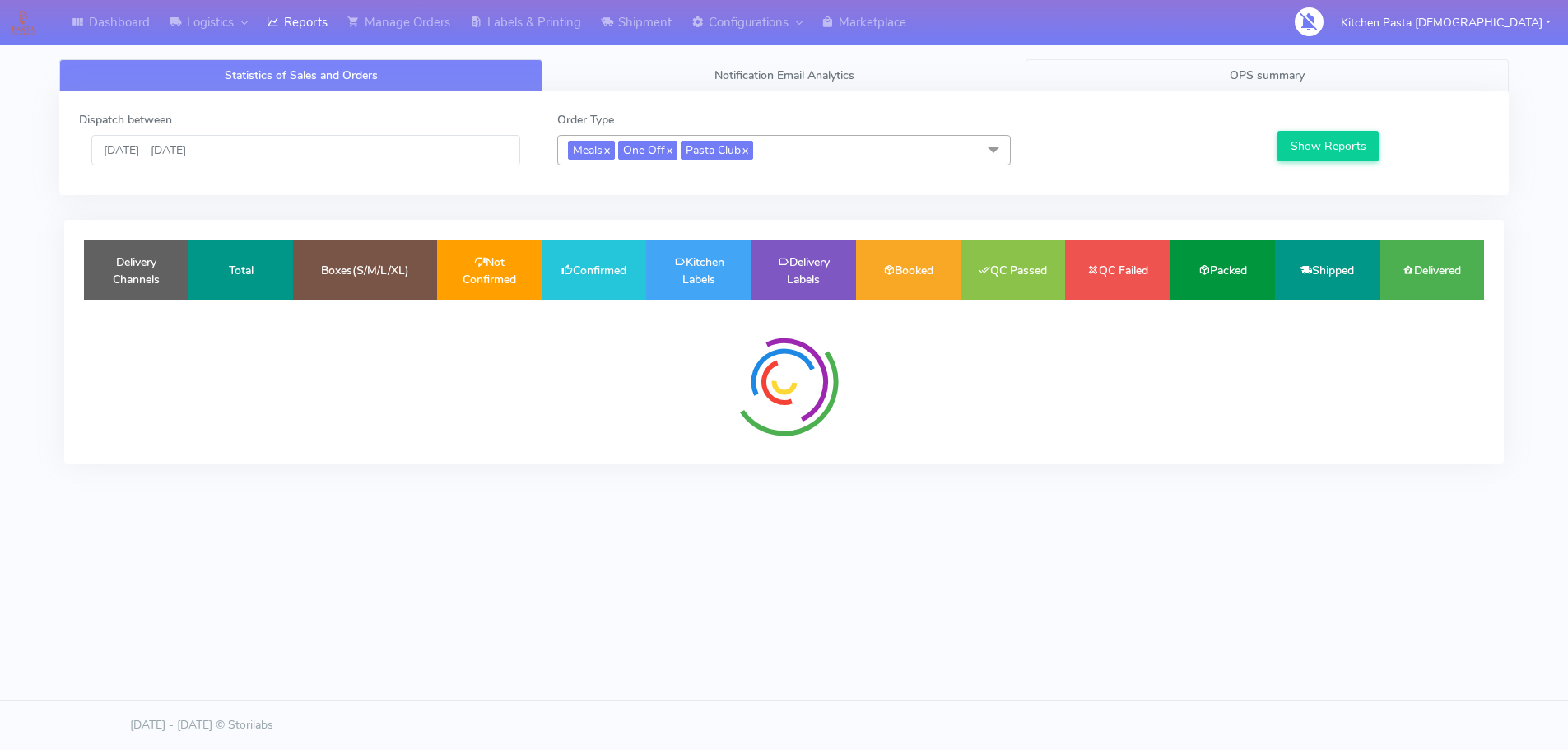
click at [1215, 75] on link "OPS summary" at bounding box center [1267, 75] width 483 height 32
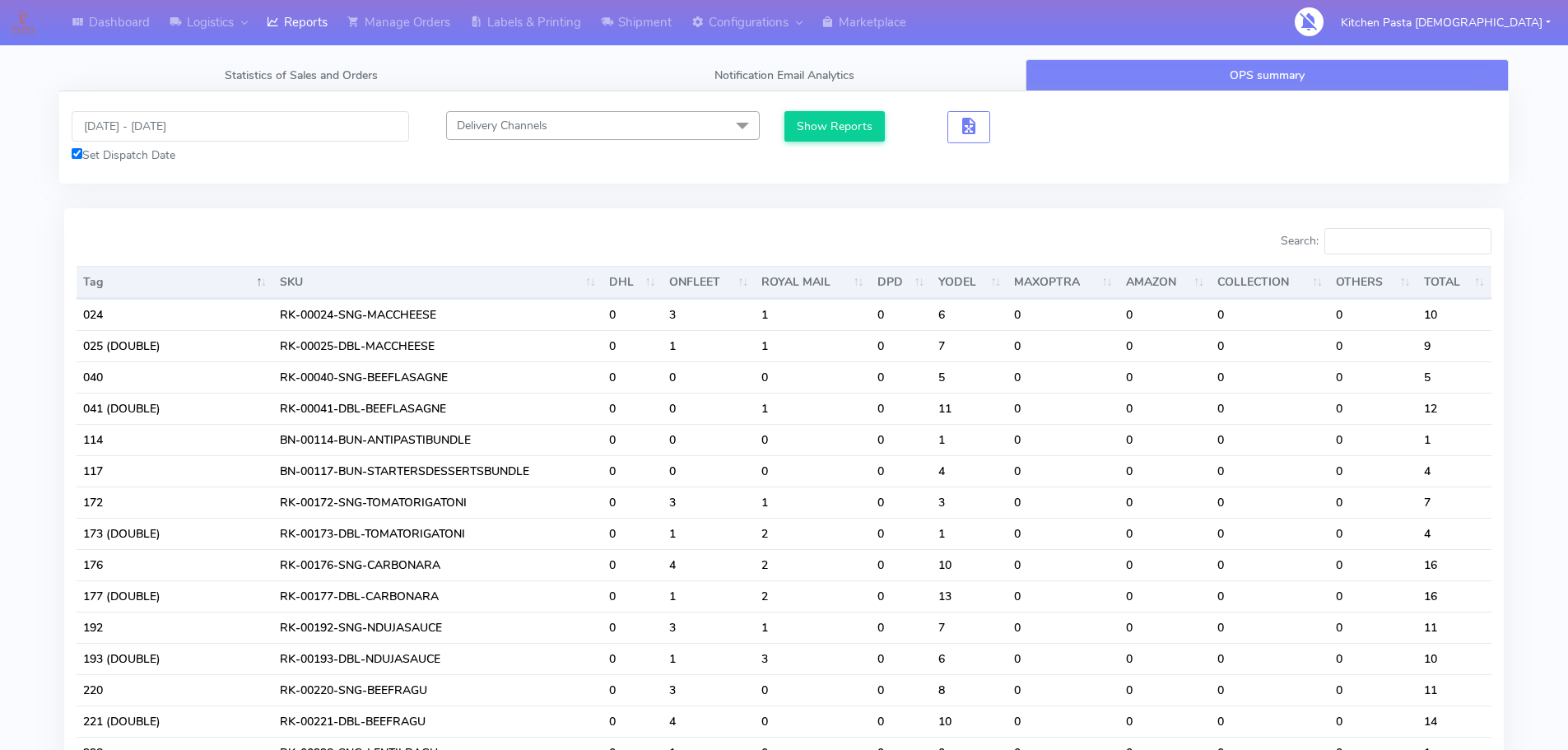
drag, startPoint x: 1430, startPoint y: 218, endPoint x: 1434, endPoint y: 248, distance: 30.3
click at [1434, 248] on input "Search:" at bounding box center [1408, 241] width 167 height 27
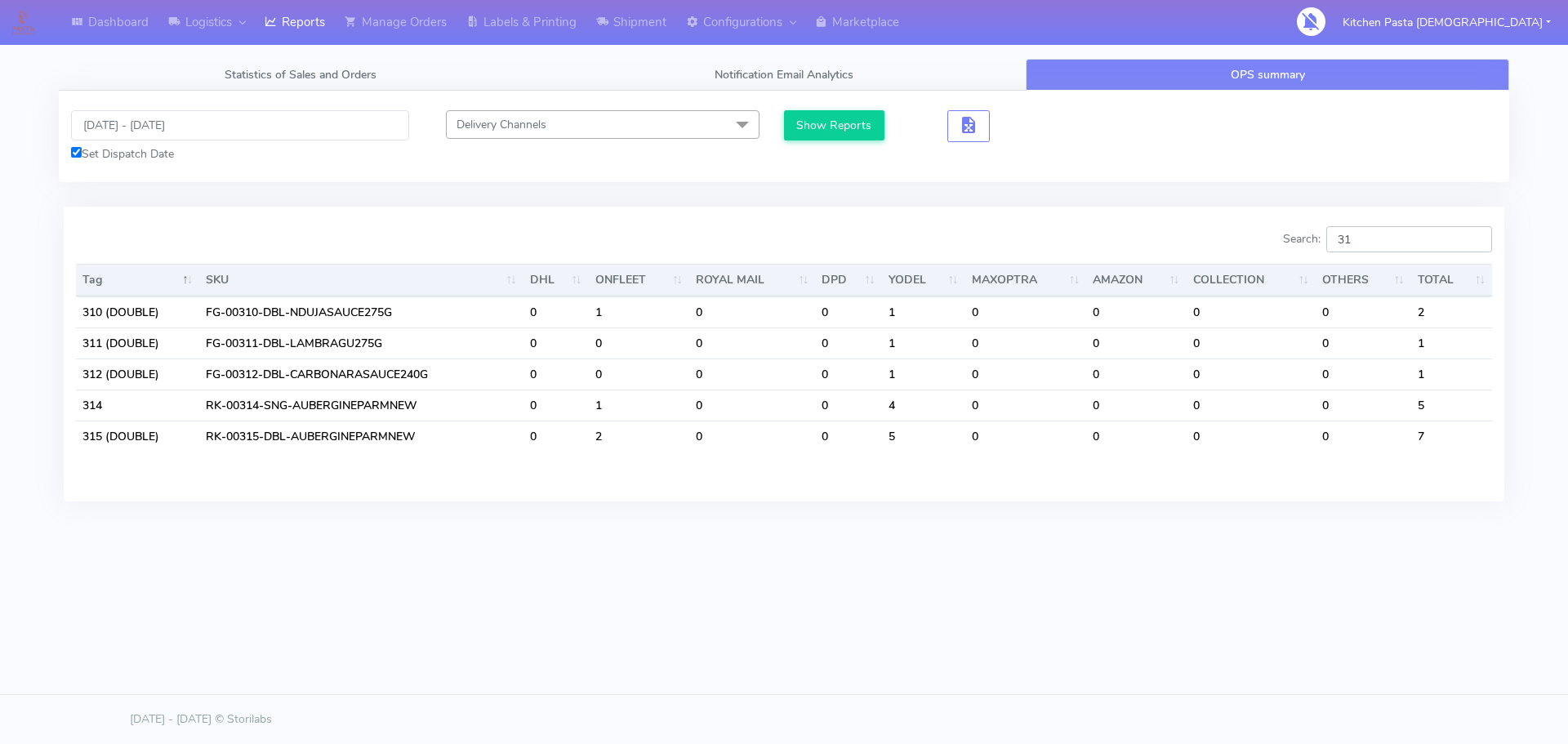
type input "31"
click at [230, 135] on input "[DATE] - [DATE]" at bounding box center [240, 126] width 338 height 30
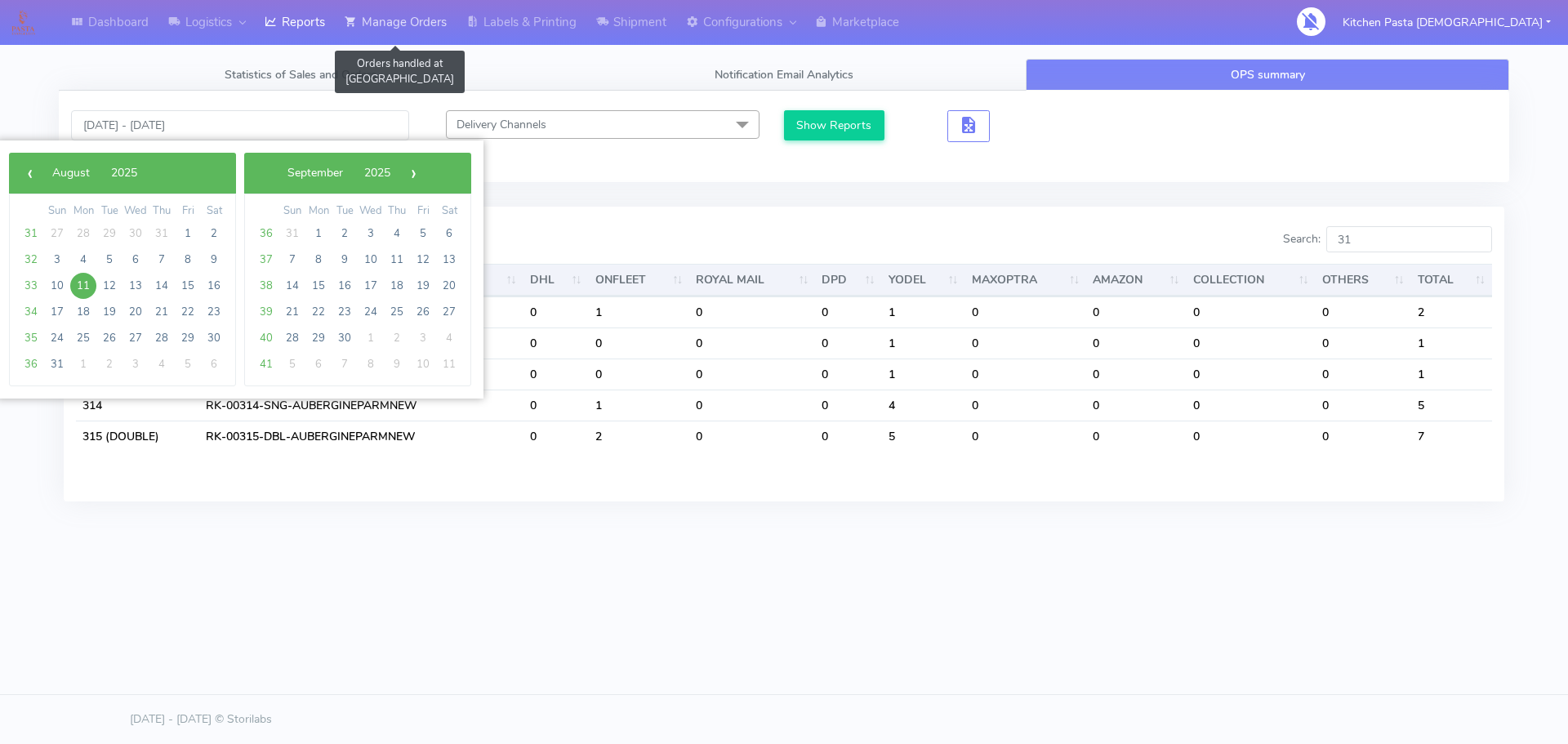
click at [449, 17] on link "Manage Orders" at bounding box center [395, 23] width 122 height 45
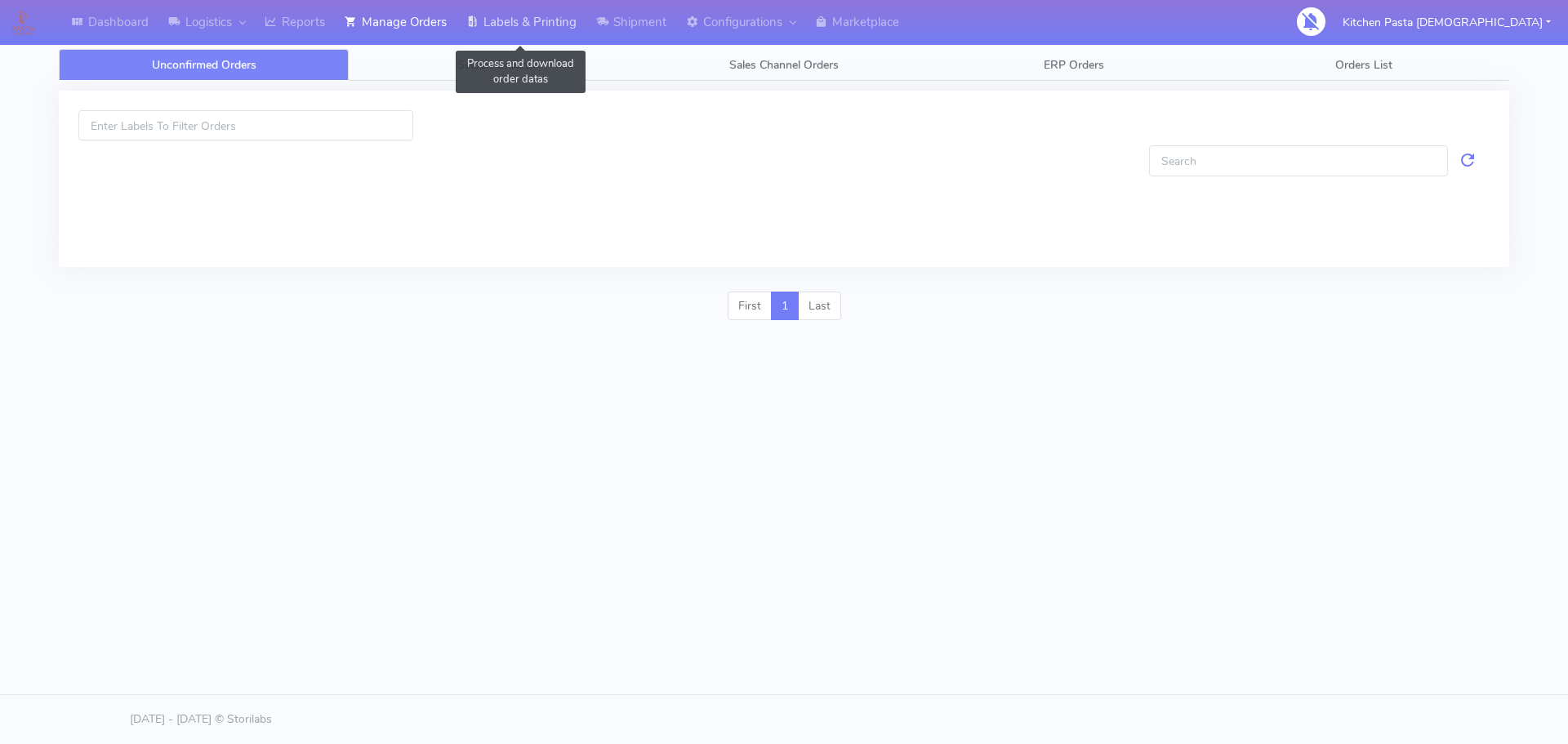
click at [505, 26] on link "Labels & Printing" at bounding box center [521, 23] width 129 height 45
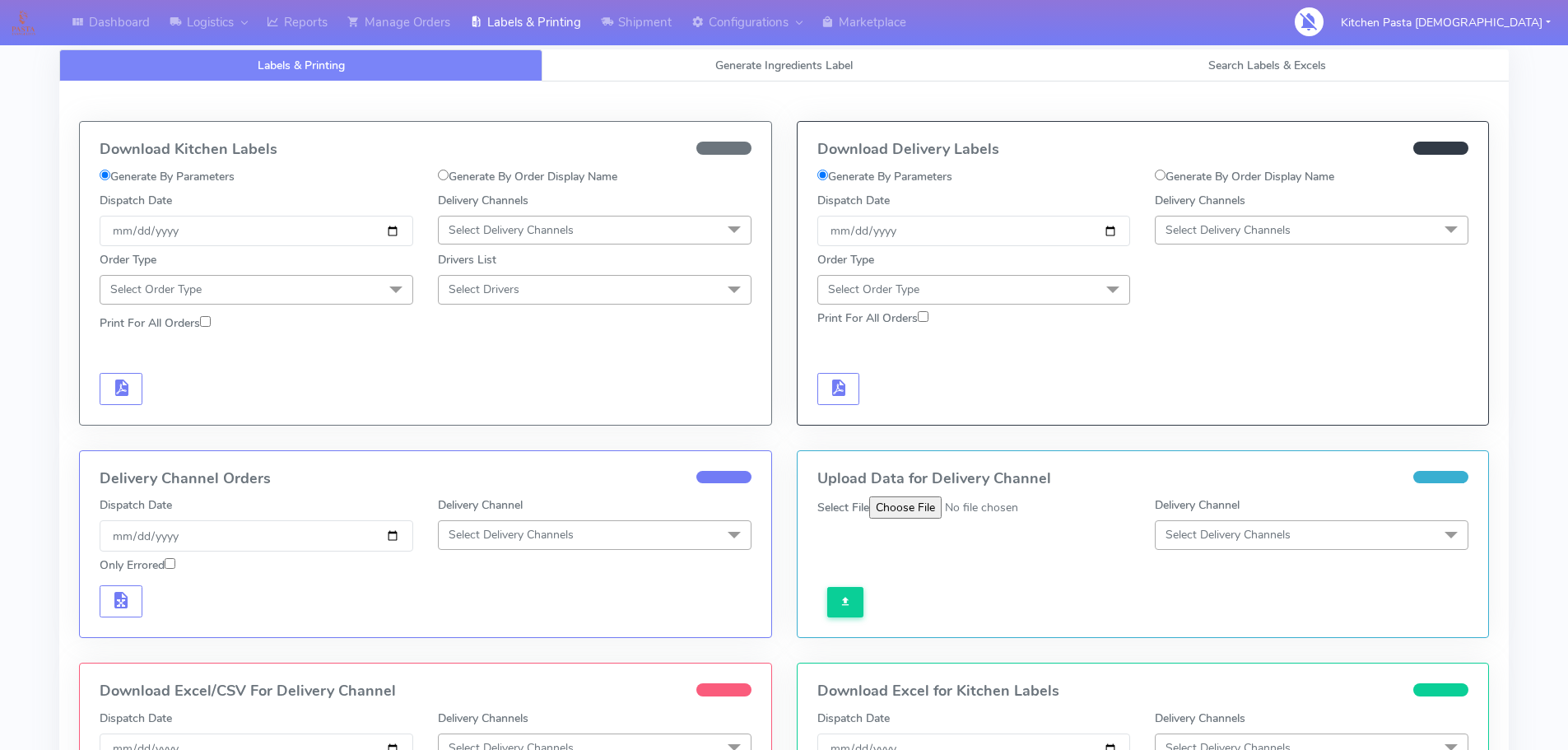
click at [720, 84] on div "Download Kitchen Labels Generate By Parameters Generate By Order Display Name D…" at bounding box center [784, 516] width 1450 height 868
click at [716, 75] on link "Generate Ingredients Label" at bounding box center [784, 66] width 483 height 32
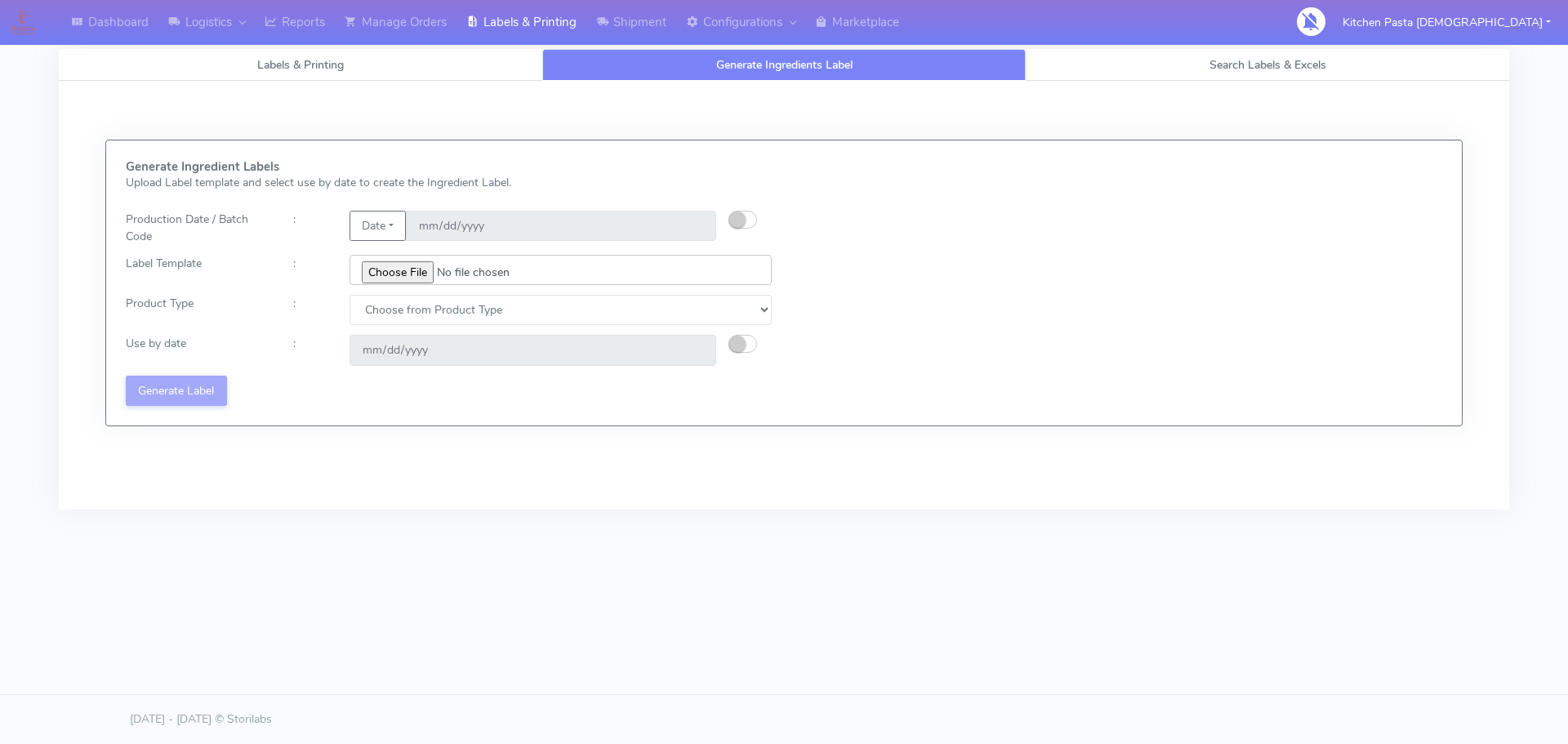
click at [424, 273] on input "file" at bounding box center [560, 270] width 422 height 30
type input "C:\fakepath\Classic Tiramisu V1.jpg"
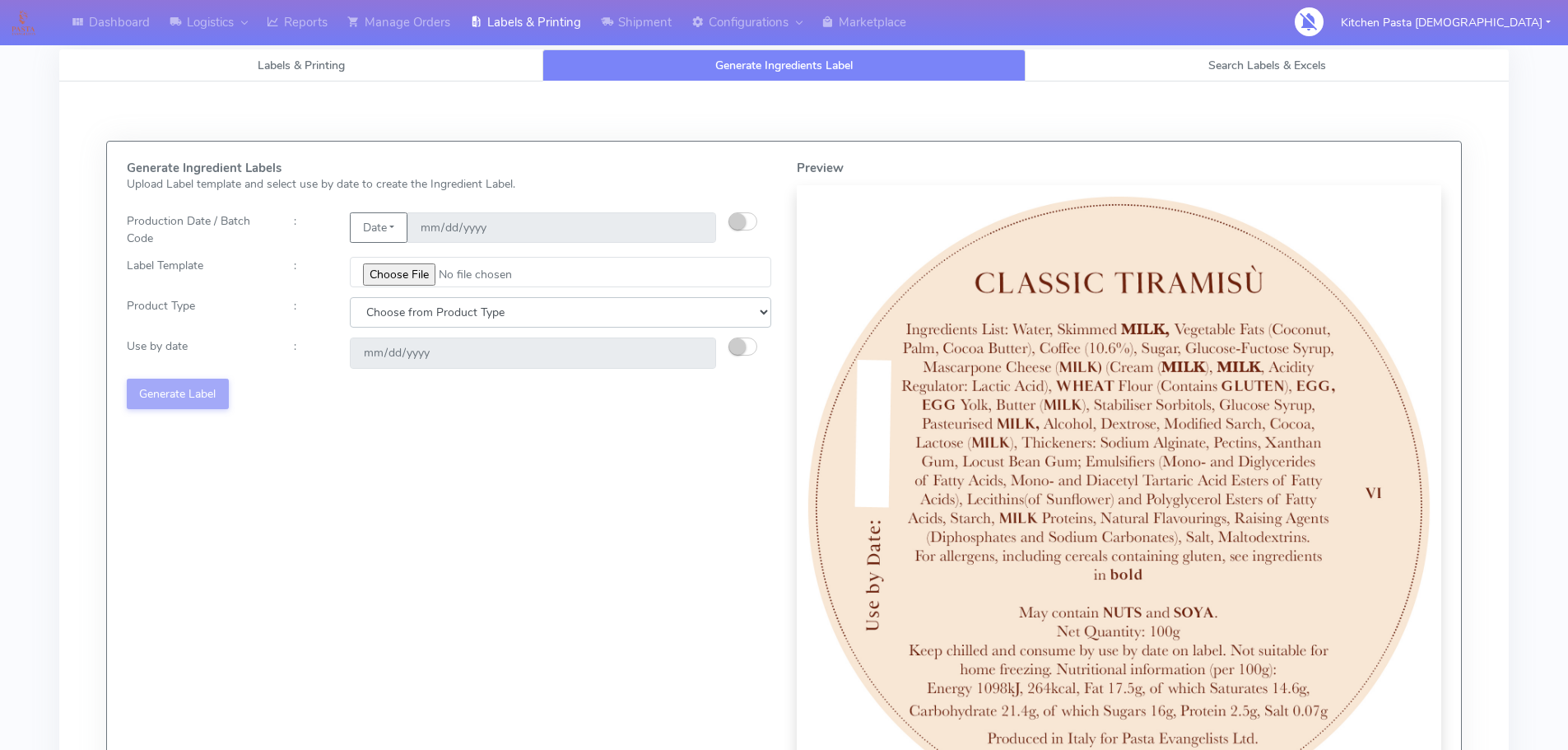
click at [611, 318] on select "Choose from Product Type ECOM ERETAIL CIRCULAR CIRC_DESERTS LASAGNE" at bounding box center [560, 313] width 422 height 30
select select "3"
click at [350, 297] on select "Choose from Product Type ECOM ERETAIL CIRCULAR CIRC_DESERTS LASAGNE" at bounding box center [560, 313] width 422 height 30
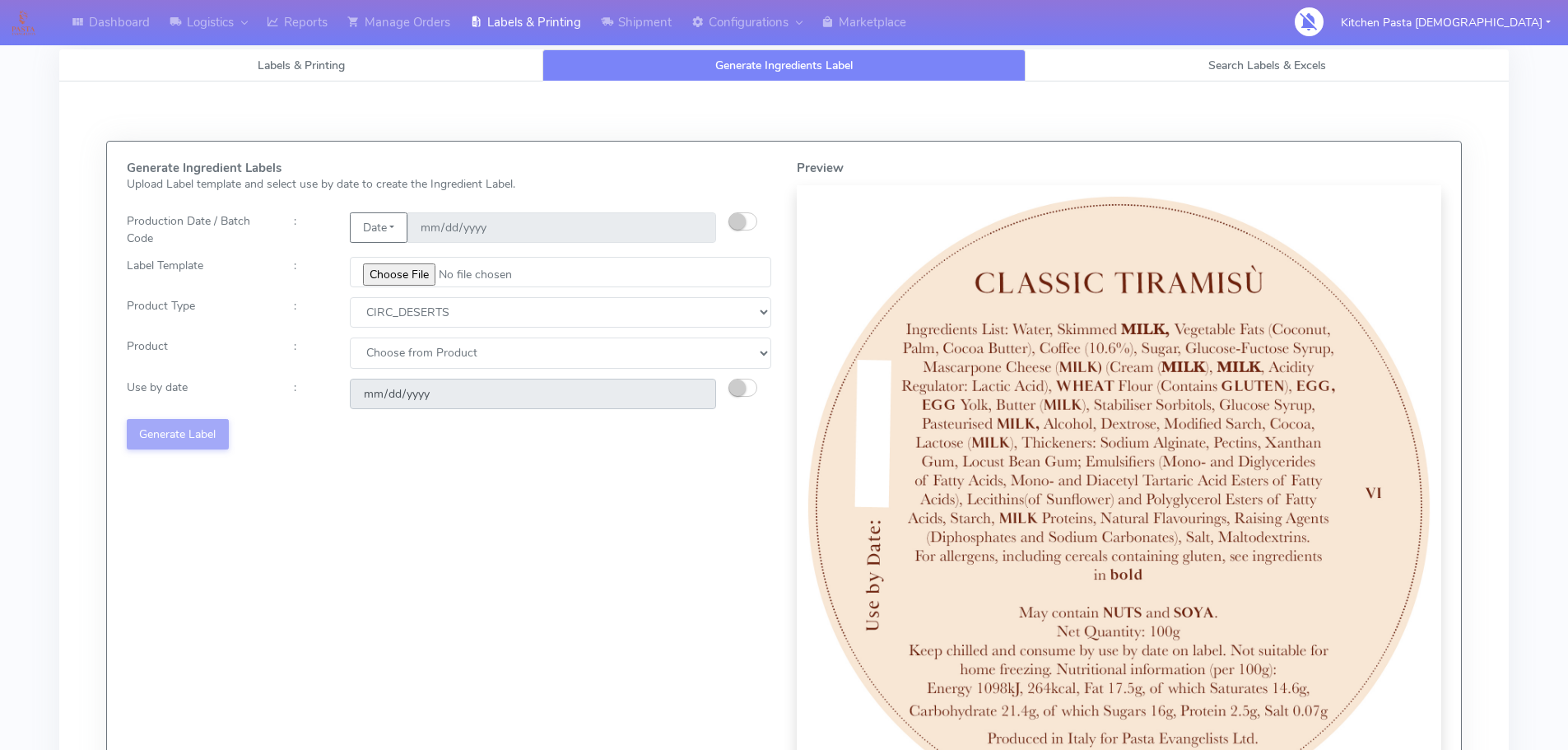
click at [442, 387] on input "date" at bounding box center [533, 395] width 367 height 30
click at [519, 349] on select "Choose from Product CLASSIC_TIRAMISU CREMA_AMARENA PROFITEROLES" at bounding box center [560, 353] width 422 height 30
select select "0"
click at [350, 337] on select "Choose from Product CLASSIC_TIRAMISU CREMA_AMARENA PROFITEROLES" at bounding box center [560, 353] width 422 height 30
type input "2025-08-14"
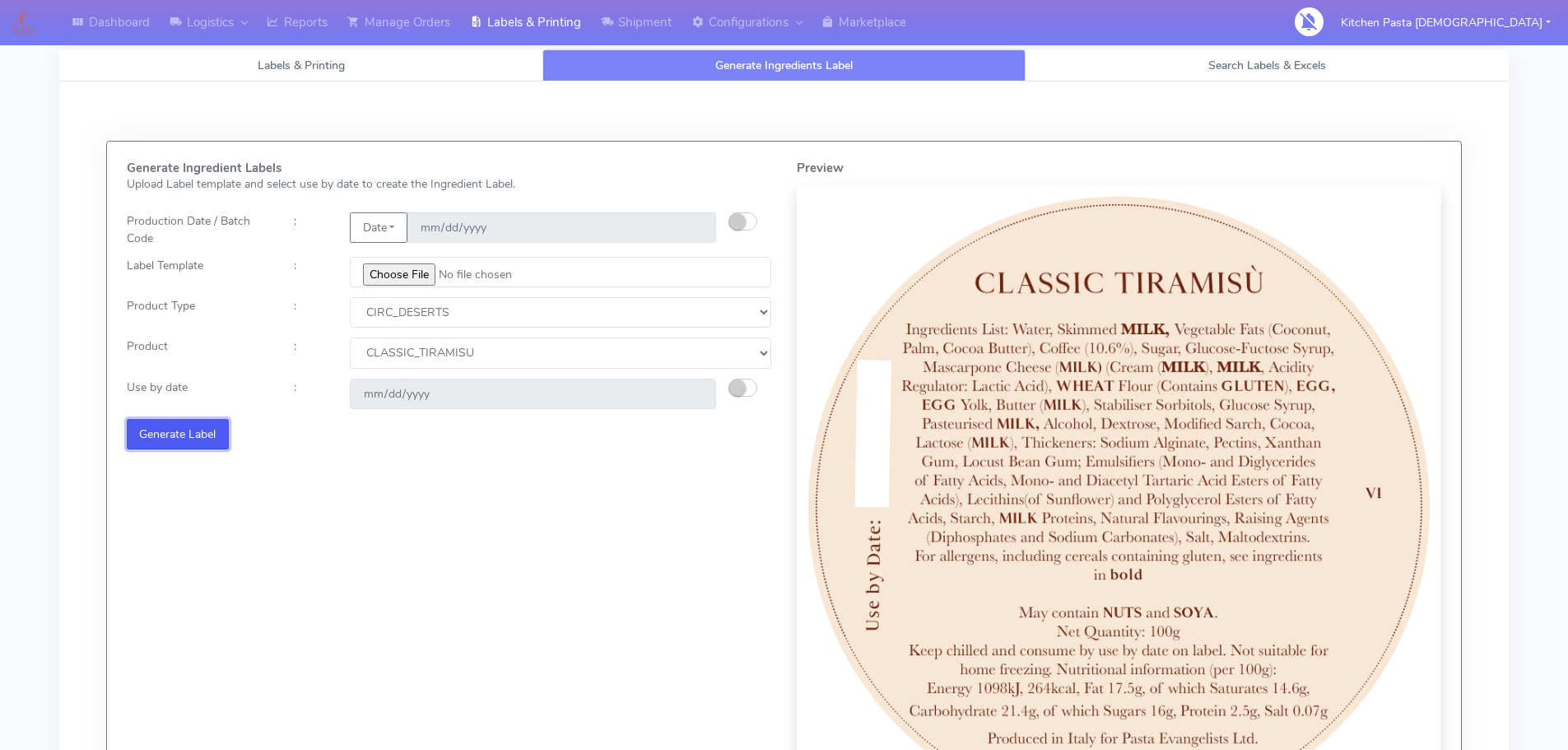
click at [156, 419] on button "Generate Label" at bounding box center [177, 435] width 102 height 30
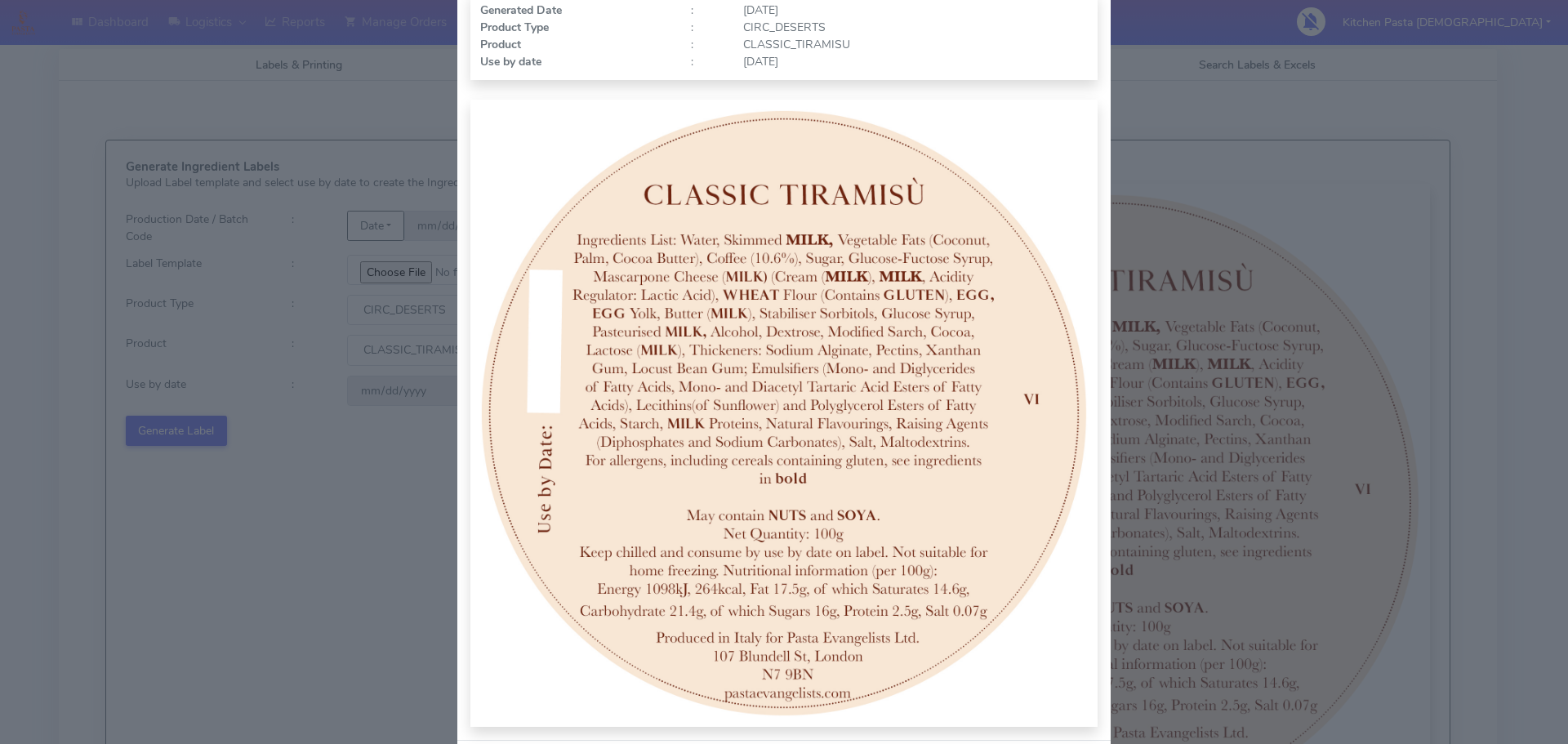
scroll to position [169, 0]
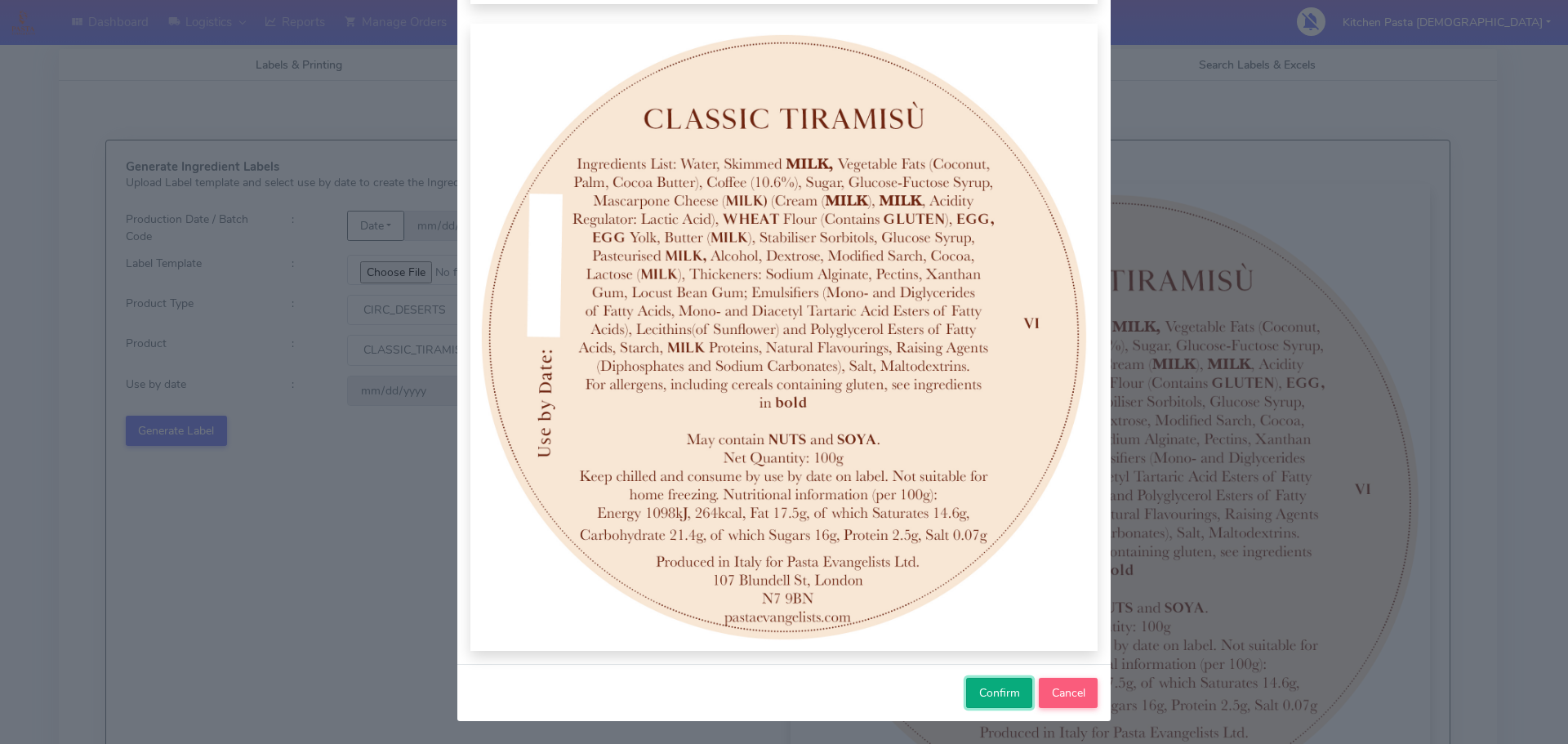
click at [992, 701] on span "Confirm" at bounding box center [999, 693] width 41 height 15
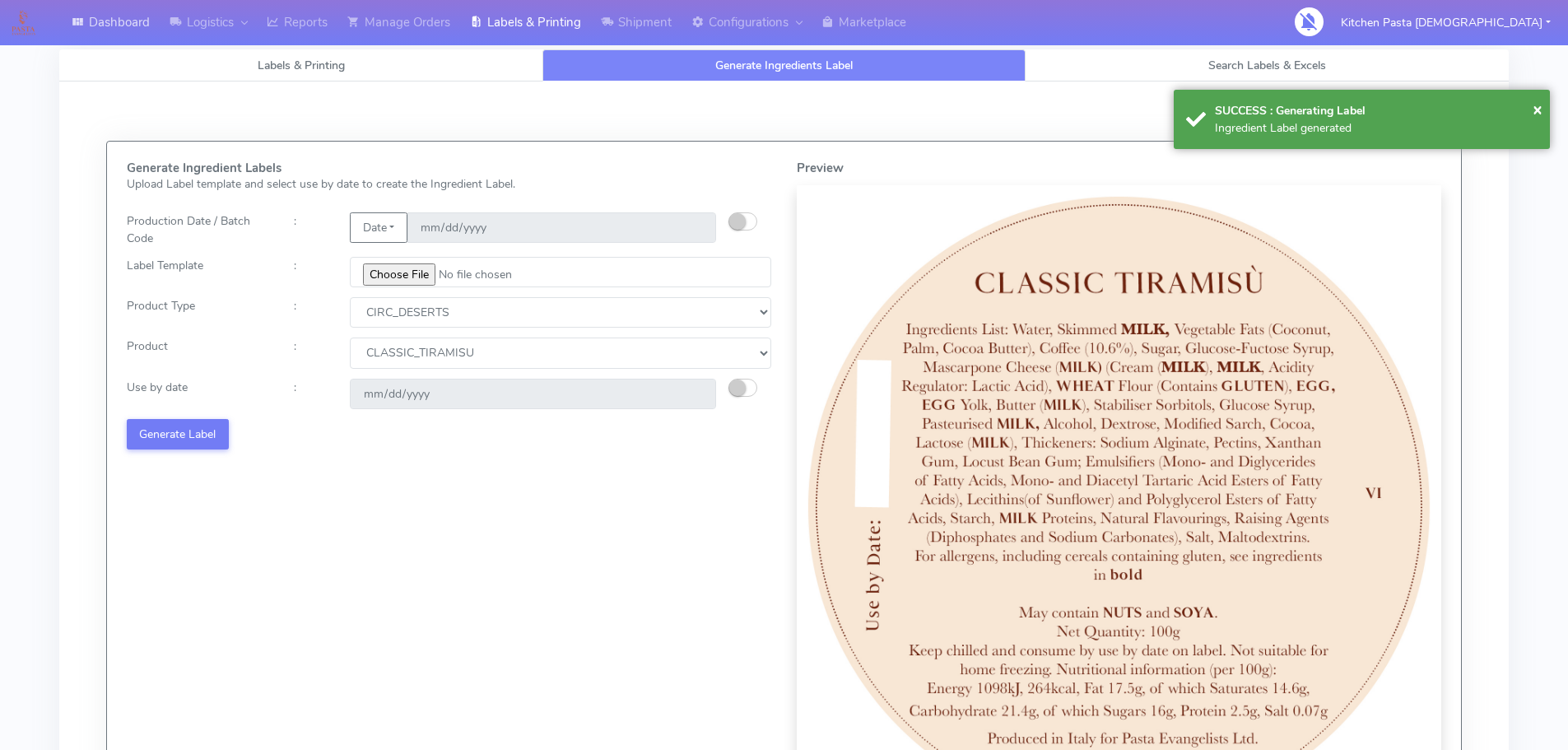
select select
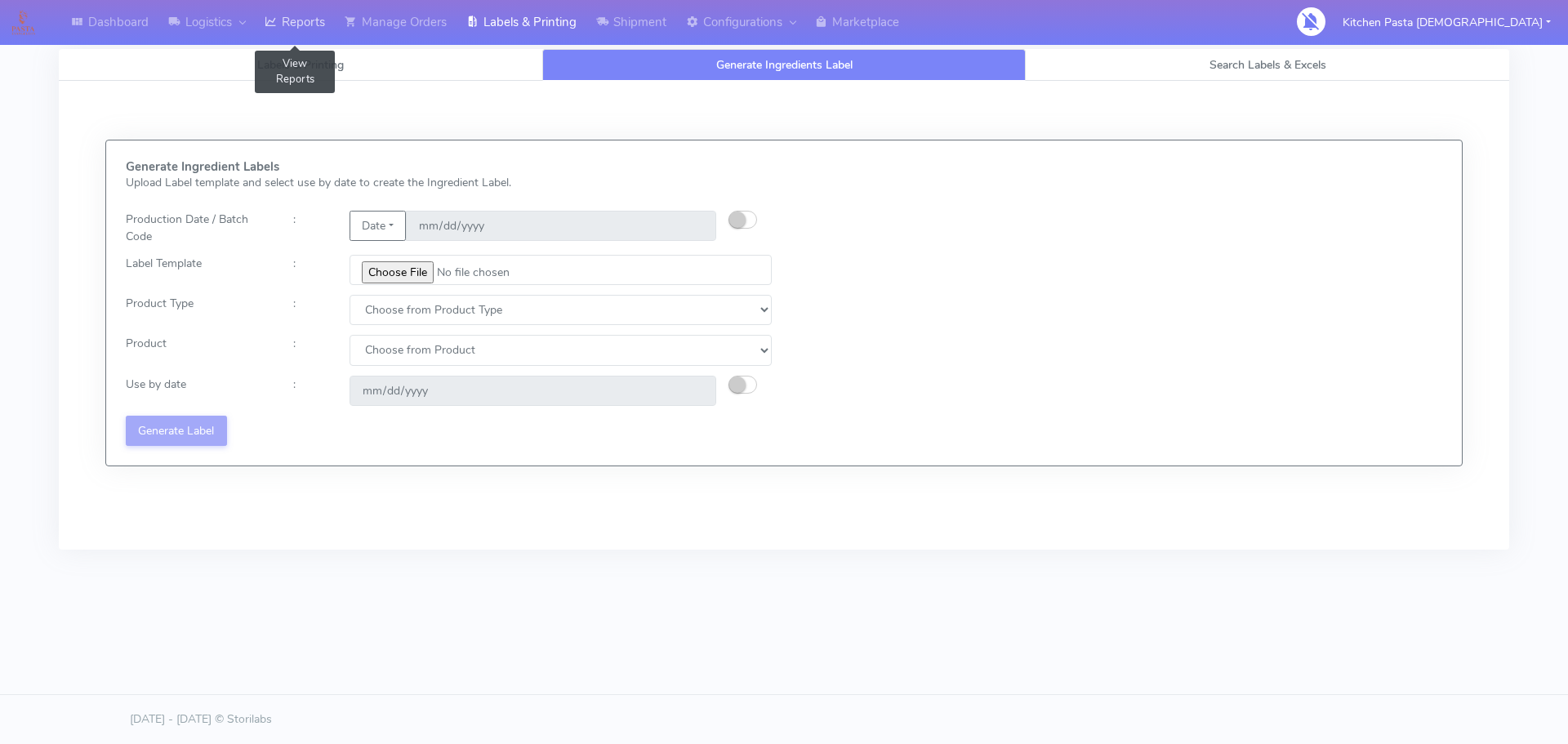
click at [322, 41] on link "Reports" at bounding box center [295, 23] width 80 height 45
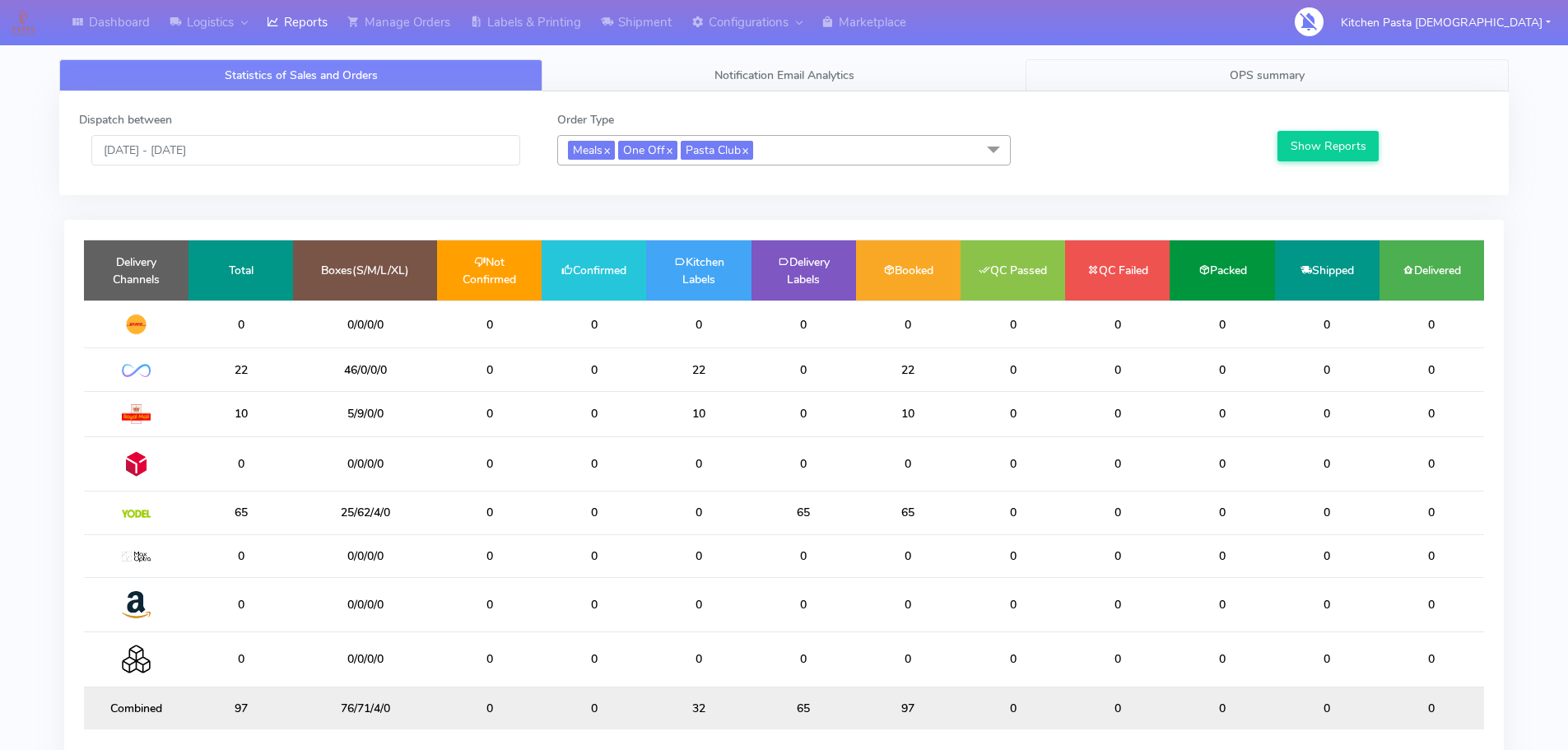
click at [1299, 72] on span "OPS summary" at bounding box center [1267, 75] width 75 height 15
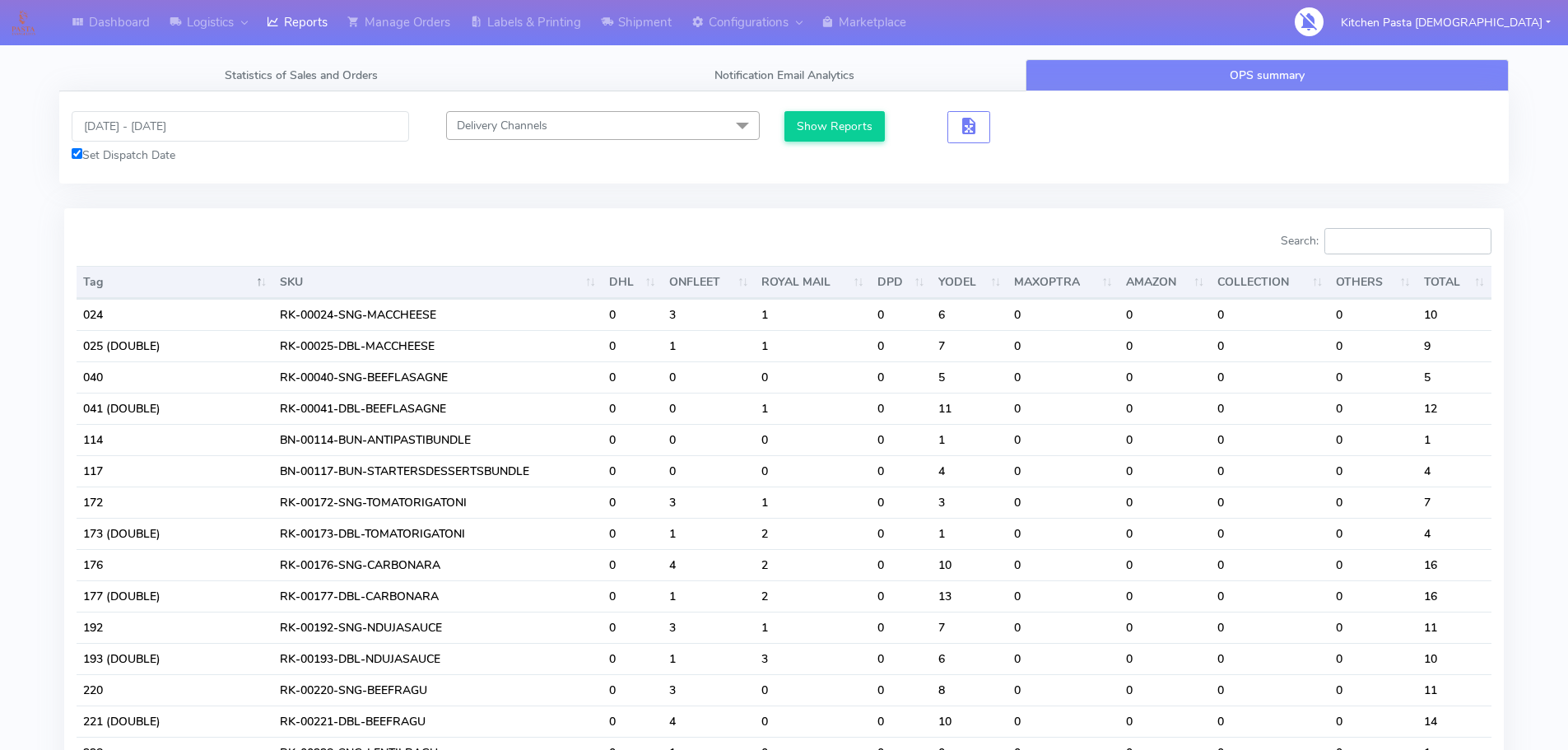
click at [1400, 253] on input "Search:" at bounding box center [1408, 241] width 167 height 27
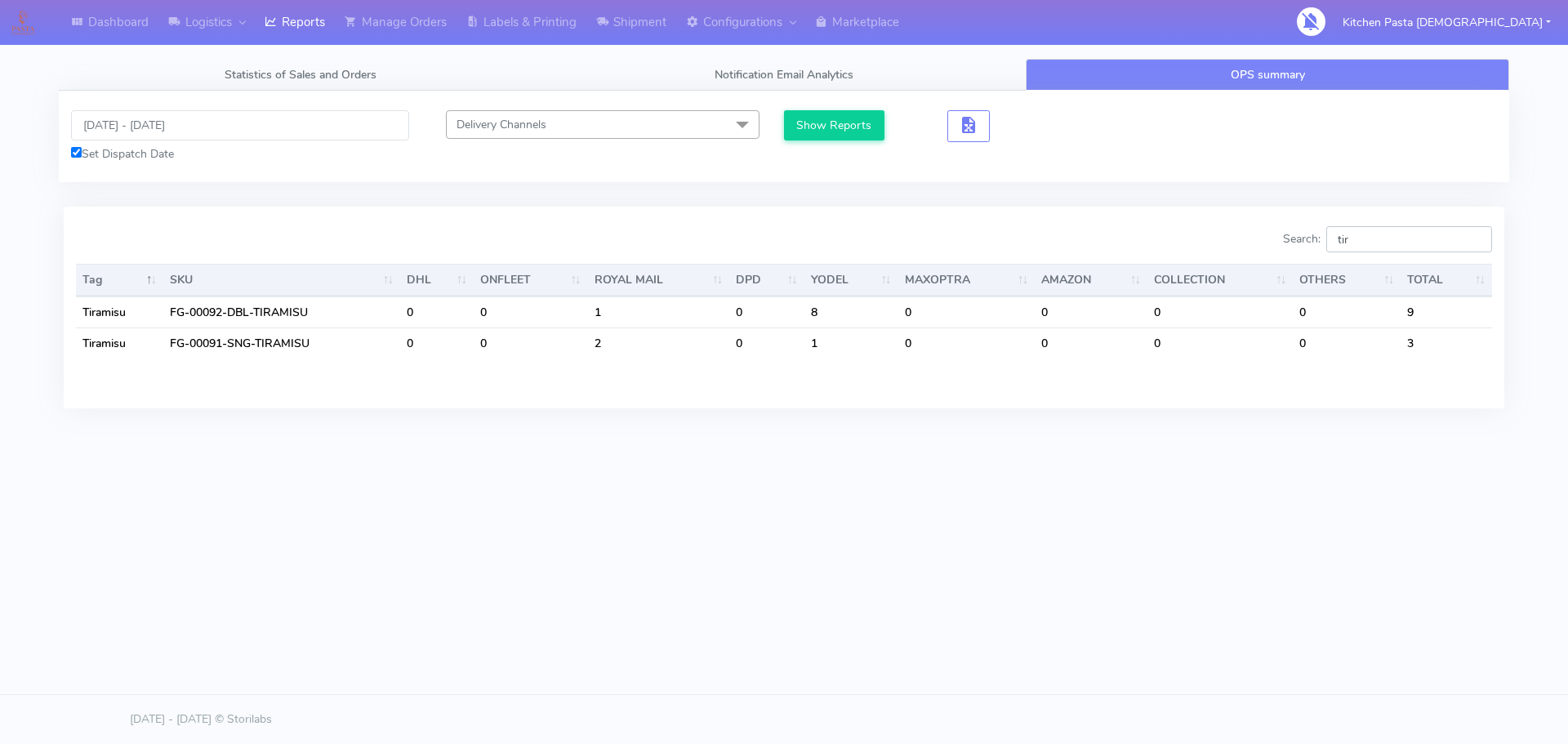
type input "tir"
drag, startPoint x: 1404, startPoint y: 233, endPoint x: 1279, endPoint y: 236, distance: 125.0
click at [1280, 236] on div "Search: tir" at bounding box center [1145, 242] width 696 height 33
type input "pro"
drag, startPoint x: 1387, startPoint y: 245, endPoint x: 1269, endPoint y: 266, distance: 119.9
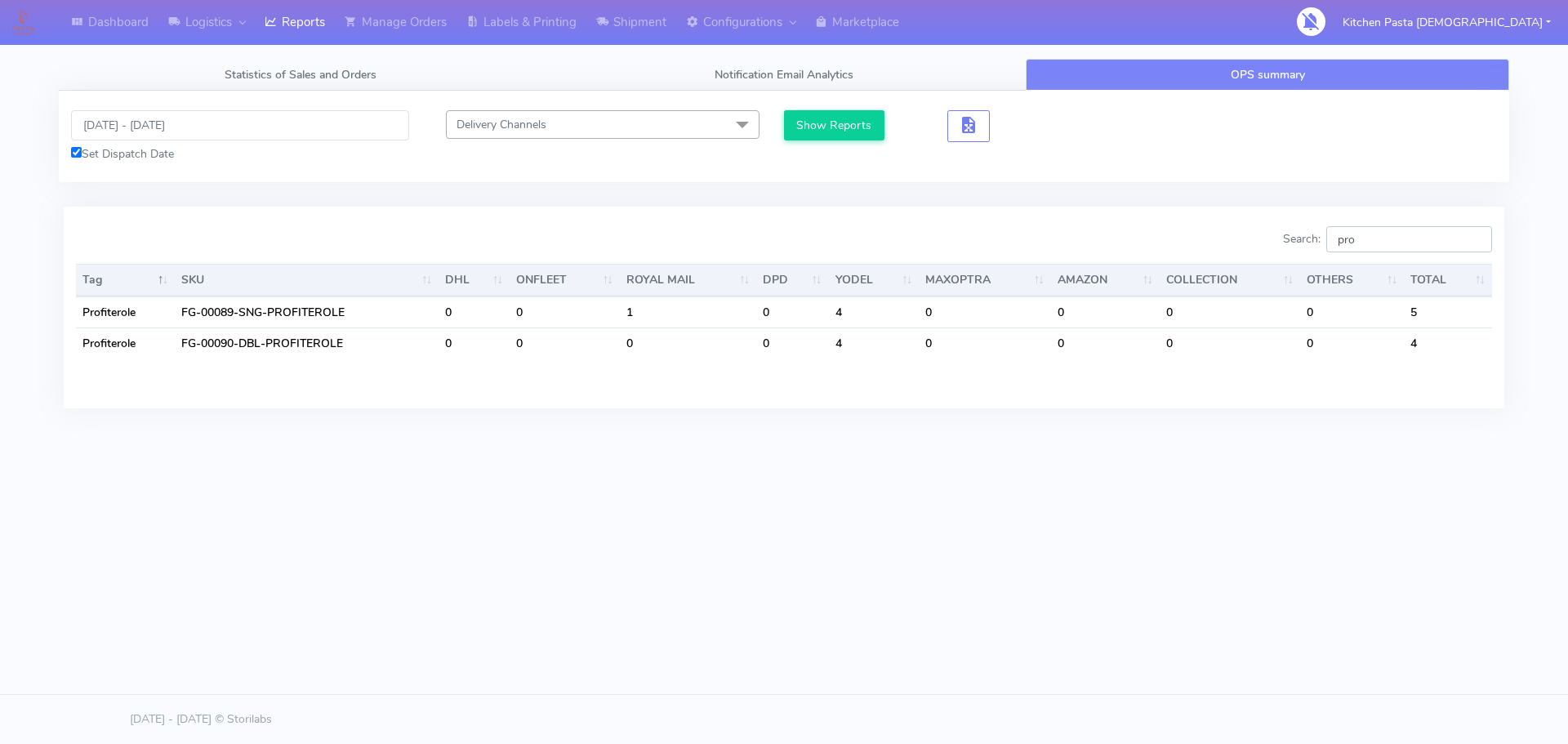
click at [1278, 268] on div "Search: pro Tag SKU DHL ONFLEET ROYAL MAIL DPD YODEL MAXOPTRA AMAZON COLLECTION…" at bounding box center [784, 306] width 1417 height 162
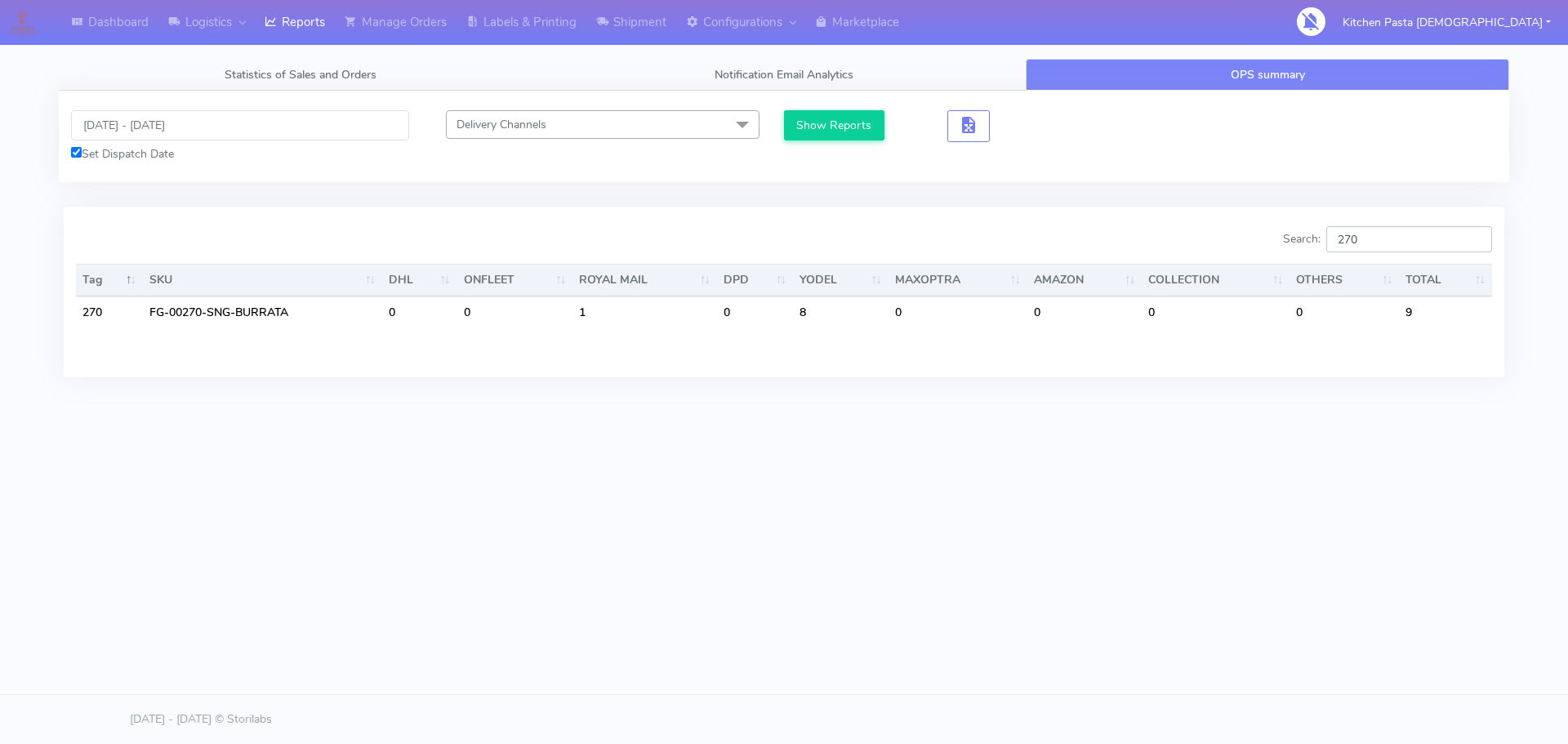
type input "270"
drag, startPoint x: 1381, startPoint y: 256, endPoint x: 1318, endPoint y: 258, distance: 63.0
click at [1319, 258] on div "Search: 270" at bounding box center [1145, 242] width 696 height 33
drag, startPoint x: 1378, startPoint y: 235, endPoint x: 1268, endPoint y: 237, distance: 110.0
click at [1272, 238] on div "Search: 270" at bounding box center [1145, 242] width 696 height 33
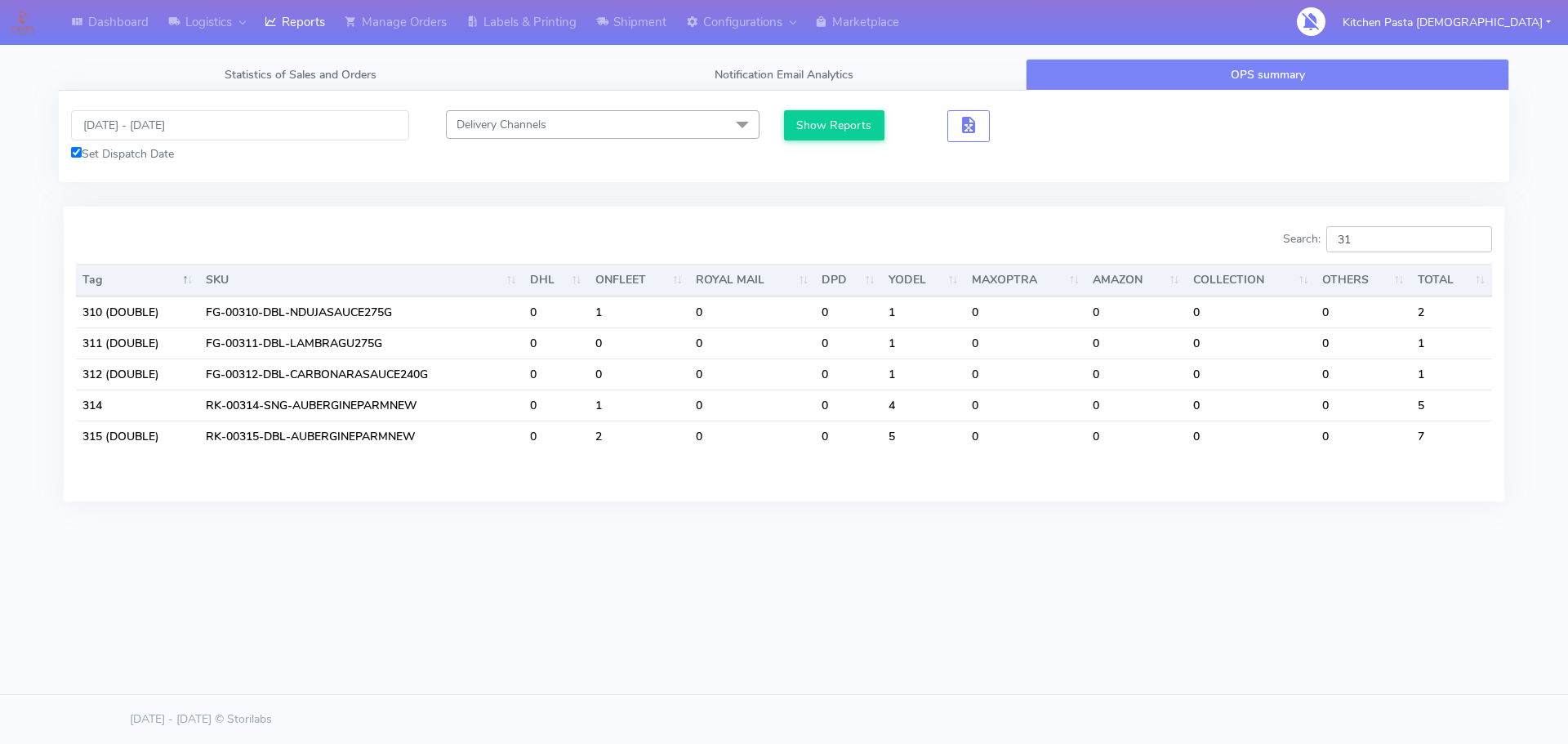
type input "3"
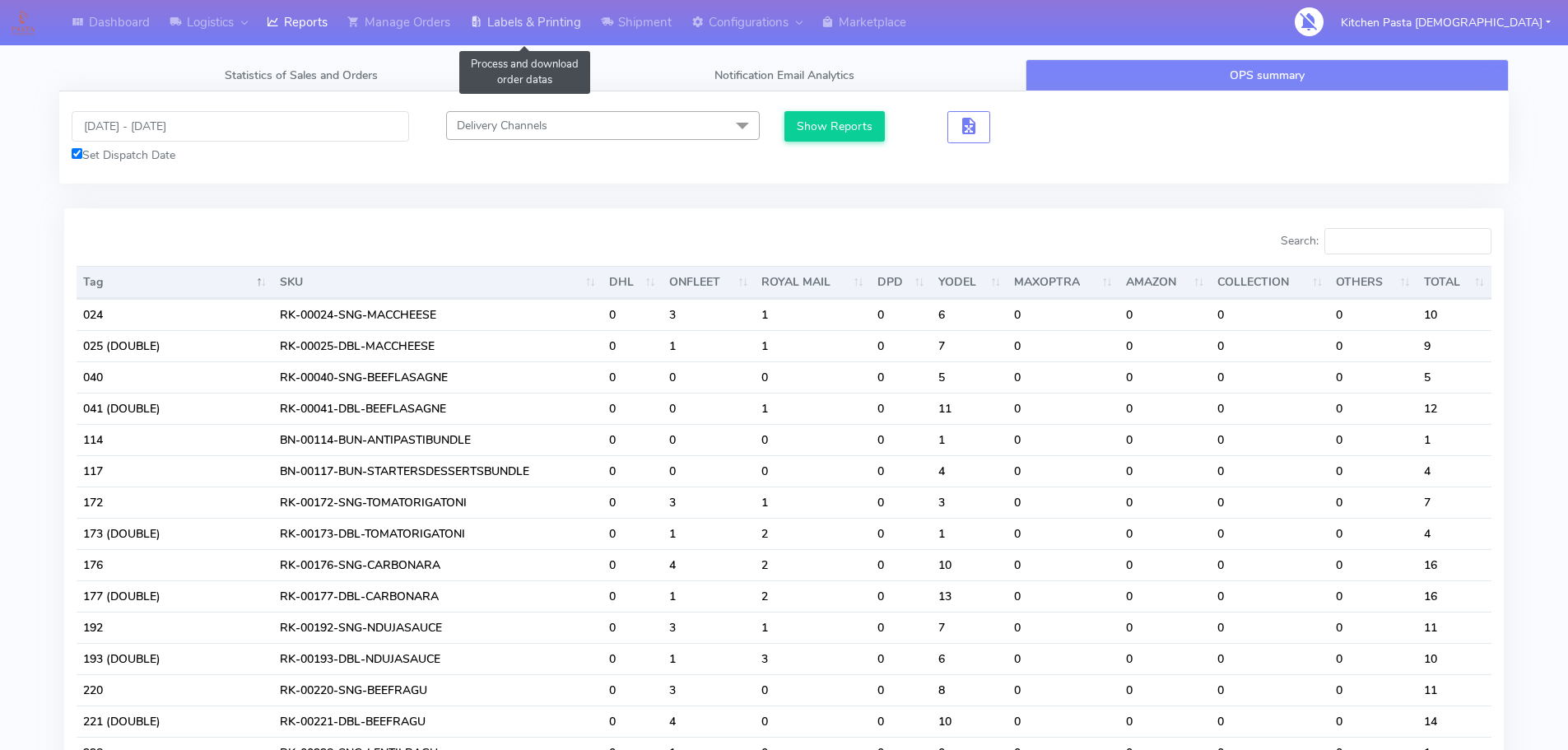
click at [543, 41] on link "Labels & Printing" at bounding box center [525, 23] width 131 height 46
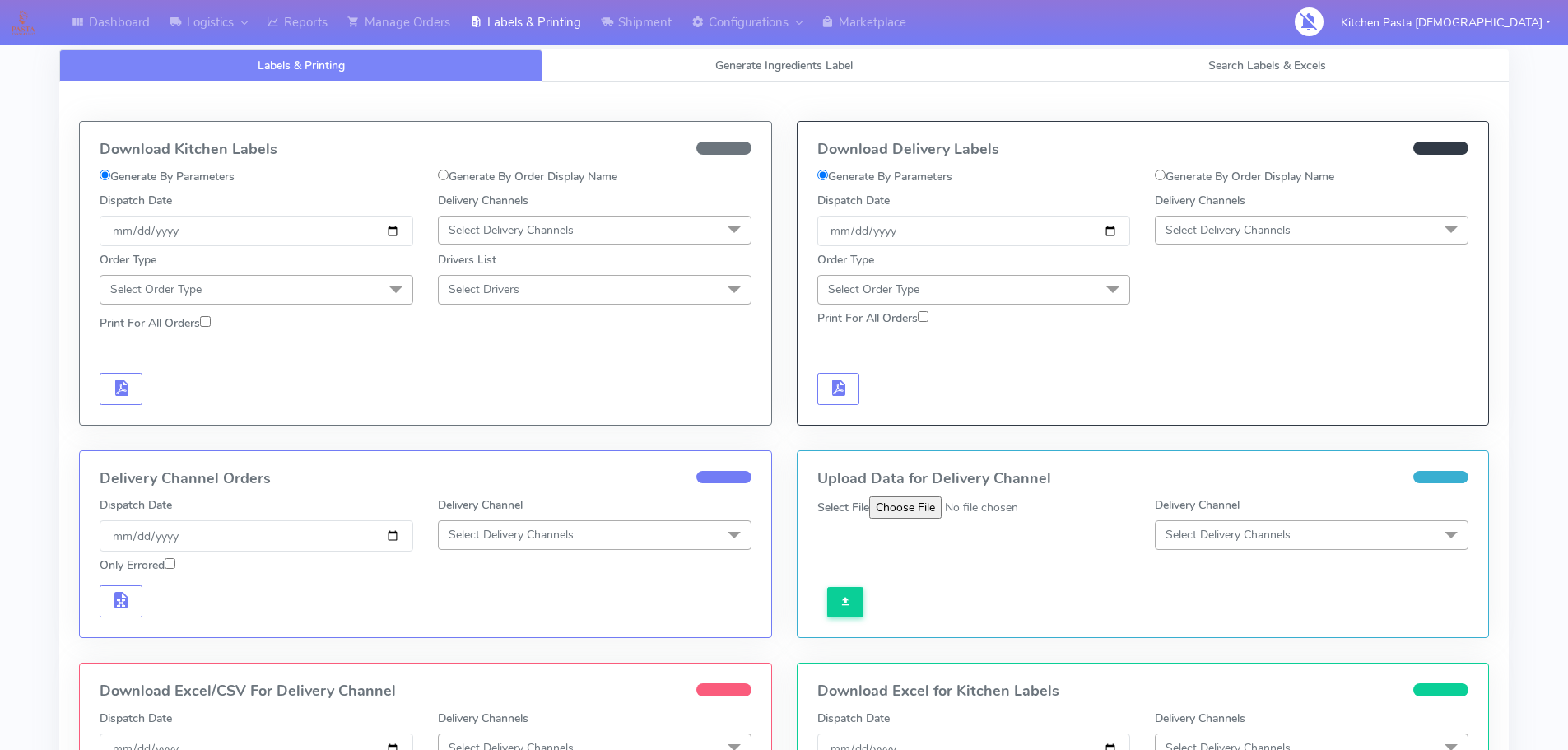
click at [842, 91] on div "Download Kitchen Labels Generate By Parameters Generate By Order Display Name D…" at bounding box center [784, 516] width 1450 height 868
click at [840, 61] on span "Generate Ingredients Label" at bounding box center [784, 66] width 137 height 15
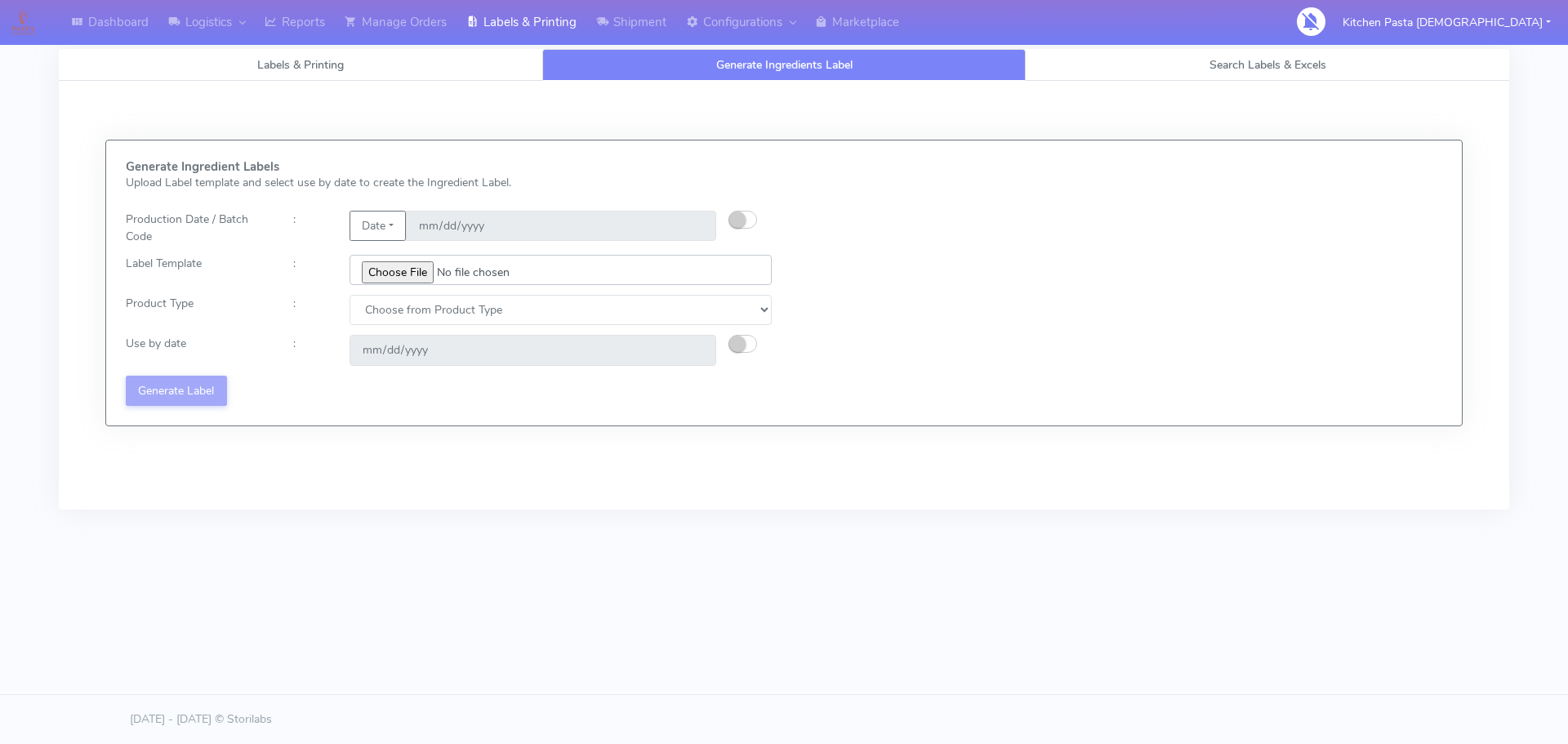
click at [407, 279] on input "file" at bounding box center [560, 270] width 422 height 30
type input "C:\fakepath\Profiteroles V1.jpg"
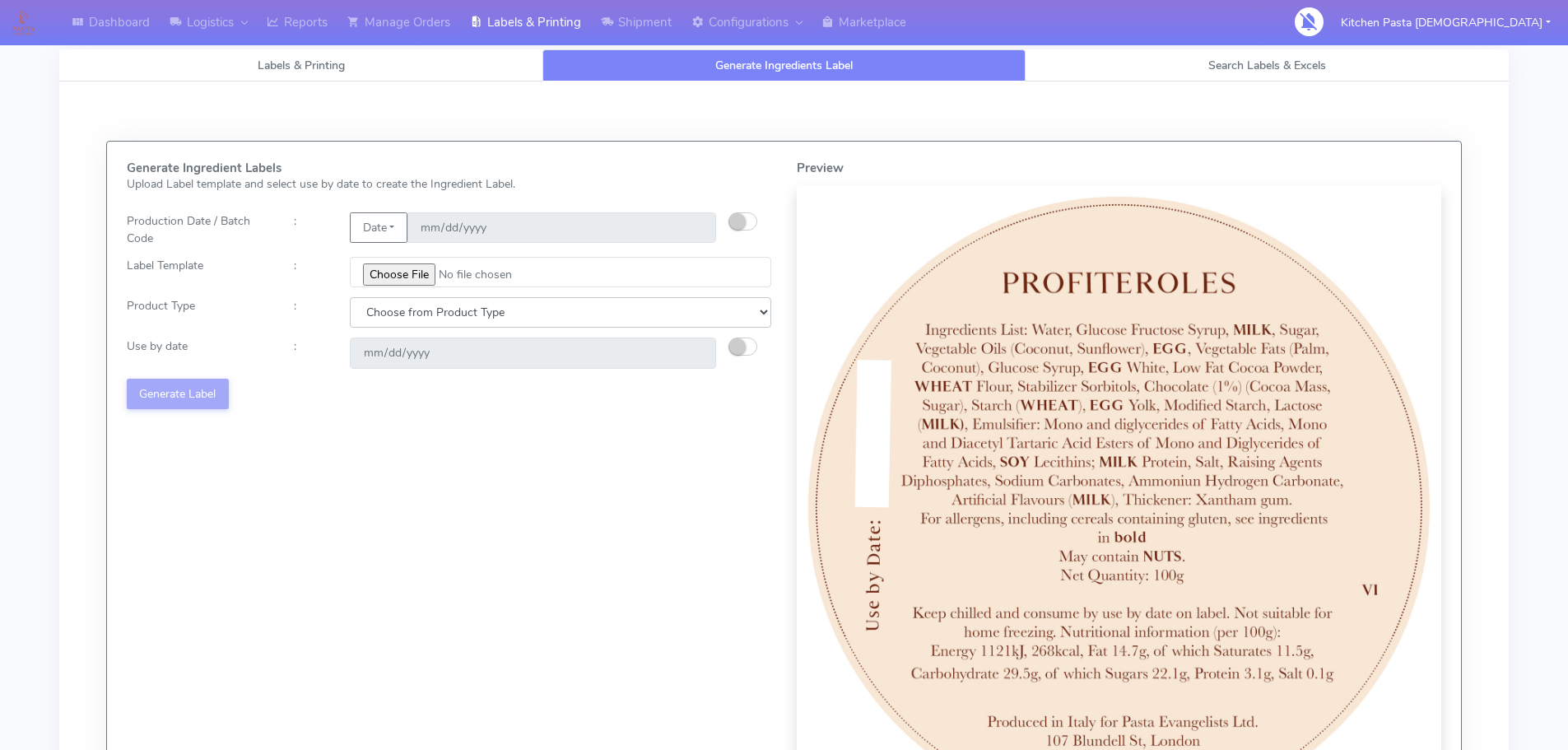
click at [601, 323] on select "Choose from Product Type ECOM ERETAIL CIRCULAR CIRC_DESERTS LASAGNE" at bounding box center [560, 313] width 422 height 30
select select "3"
click at [350, 297] on select "Choose from Product Type ECOM ERETAIL CIRCULAR CIRC_DESERTS LASAGNE" at bounding box center [560, 313] width 422 height 30
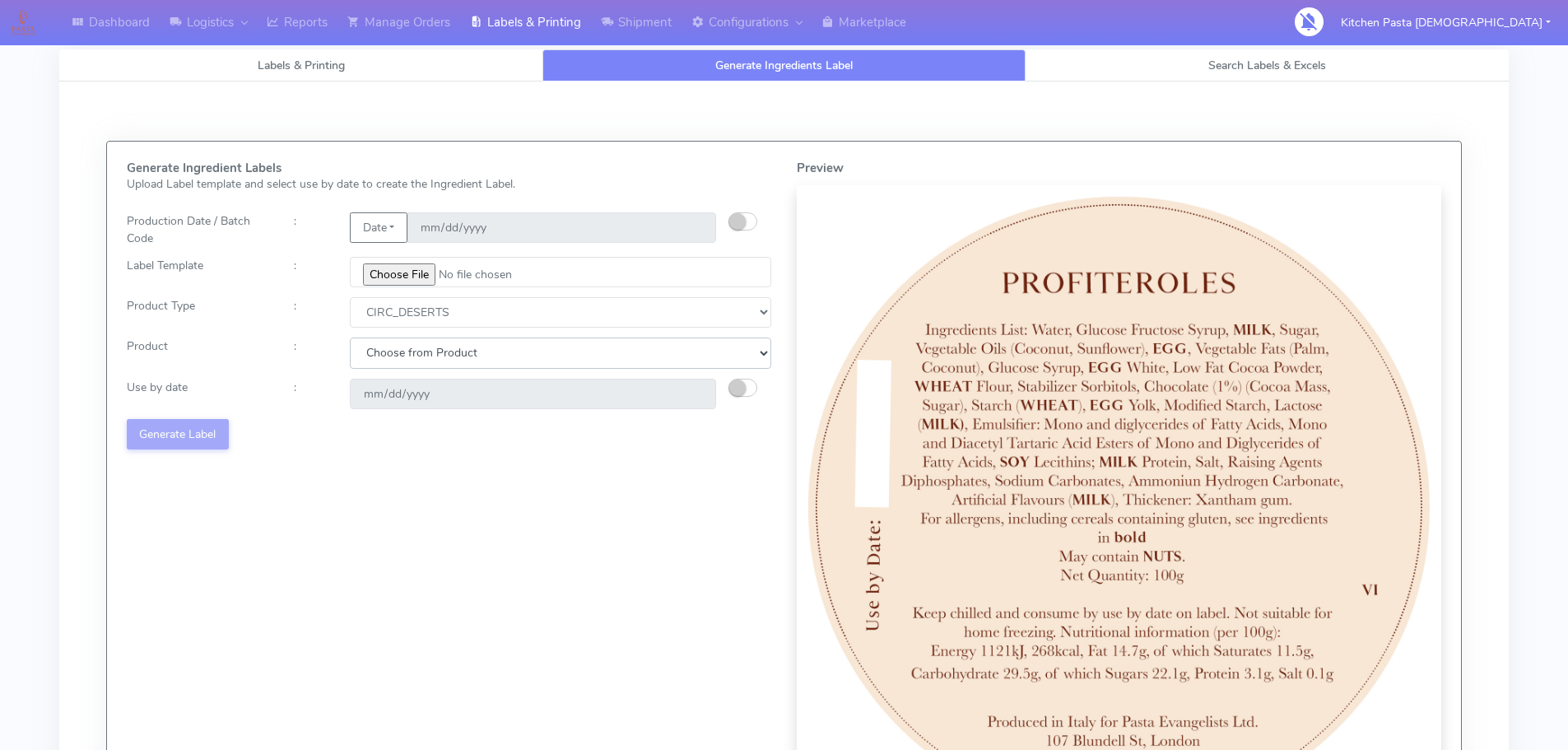
click at [526, 354] on select "Choose from Product CLASSIC_TIRAMISU CREMA_AMARENA PROFITEROLES" at bounding box center [560, 353] width 422 height 30
select select "2"
click at [350, 337] on select "Choose from Product CLASSIC_TIRAMISU CREMA_AMARENA PROFITEROLES" at bounding box center [560, 353] width 422 height 30
type input "2025-08-14"
click at [189, 416] on div "Generate Ingredient Labels Upload Label template and select use by date to crea…" at bounding box center [450, 496] width 671 height 669
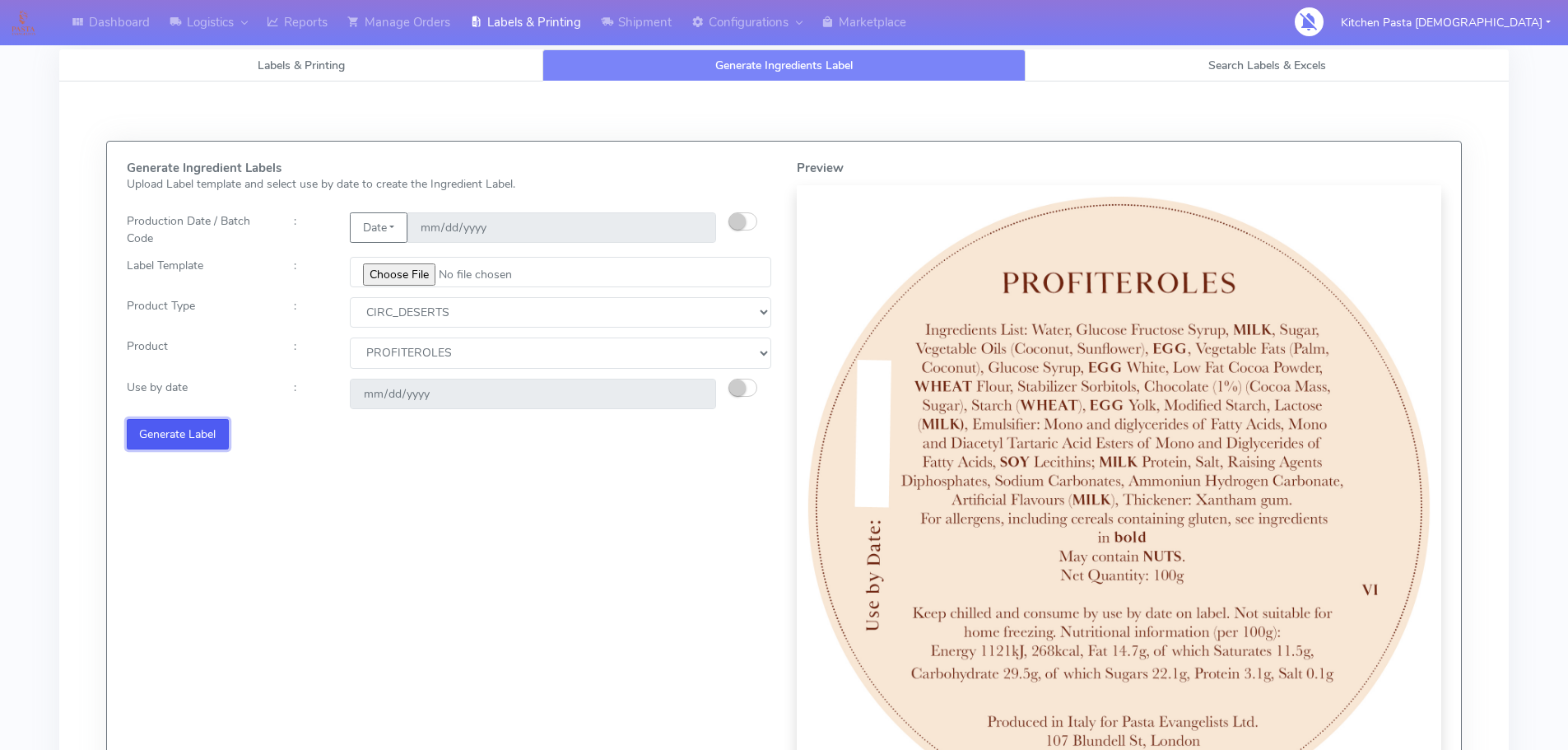
click at [219, 422] on button "Generate Label" at bounding box center [177, 435] width 102 height 30
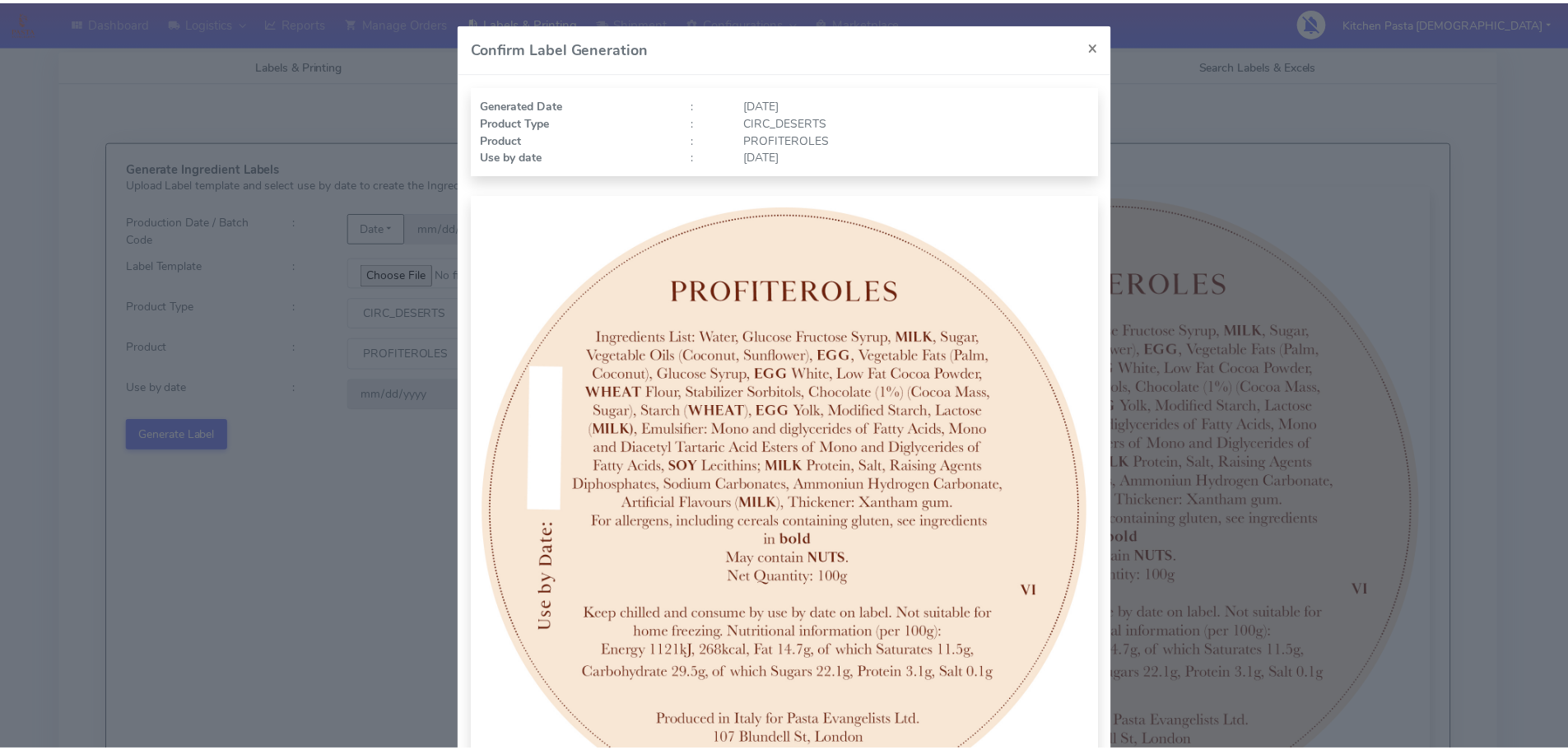
scroll to position [171, 0]
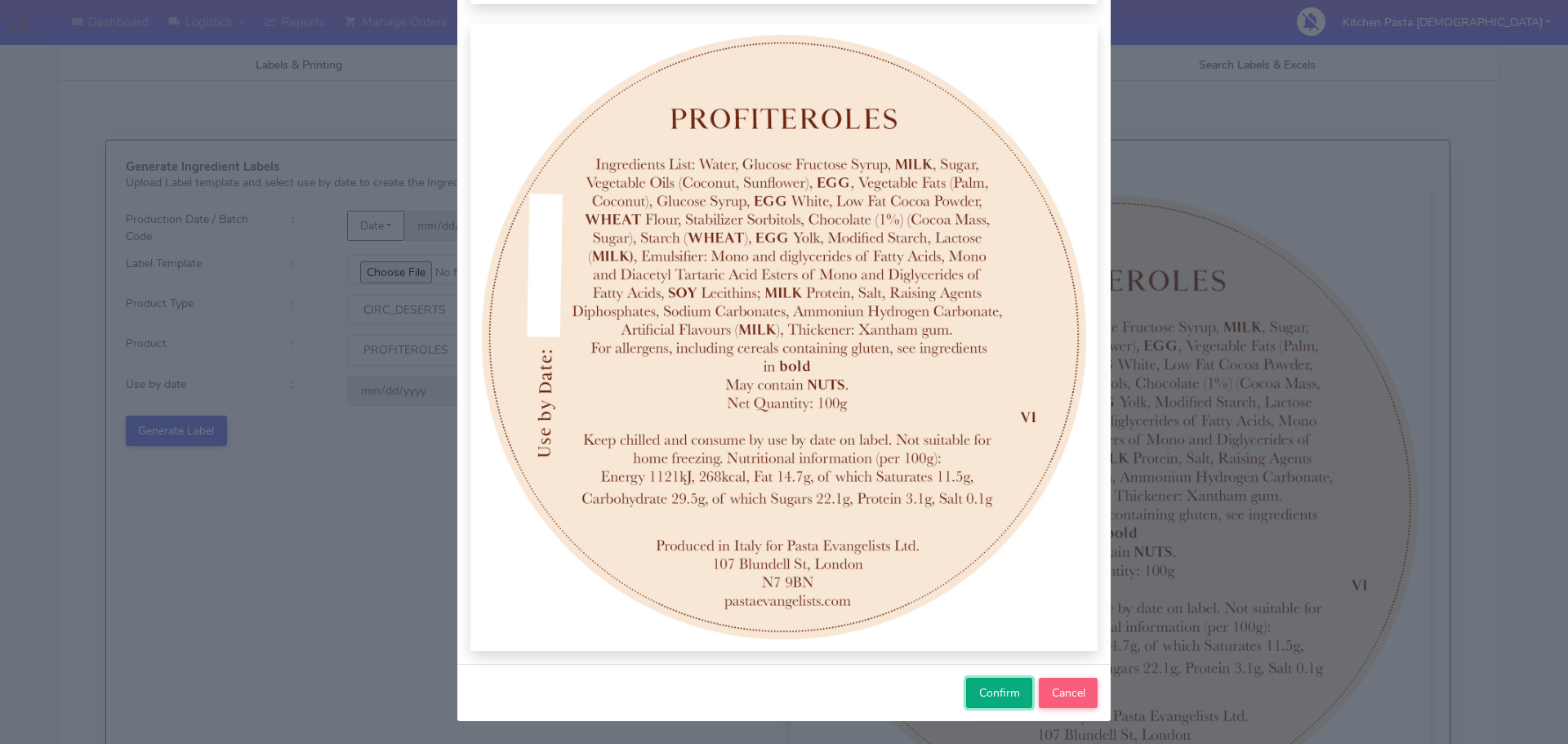
click at [1008, 696] on span "Confirm" at bounding box center [999, 693] width 41 height 15
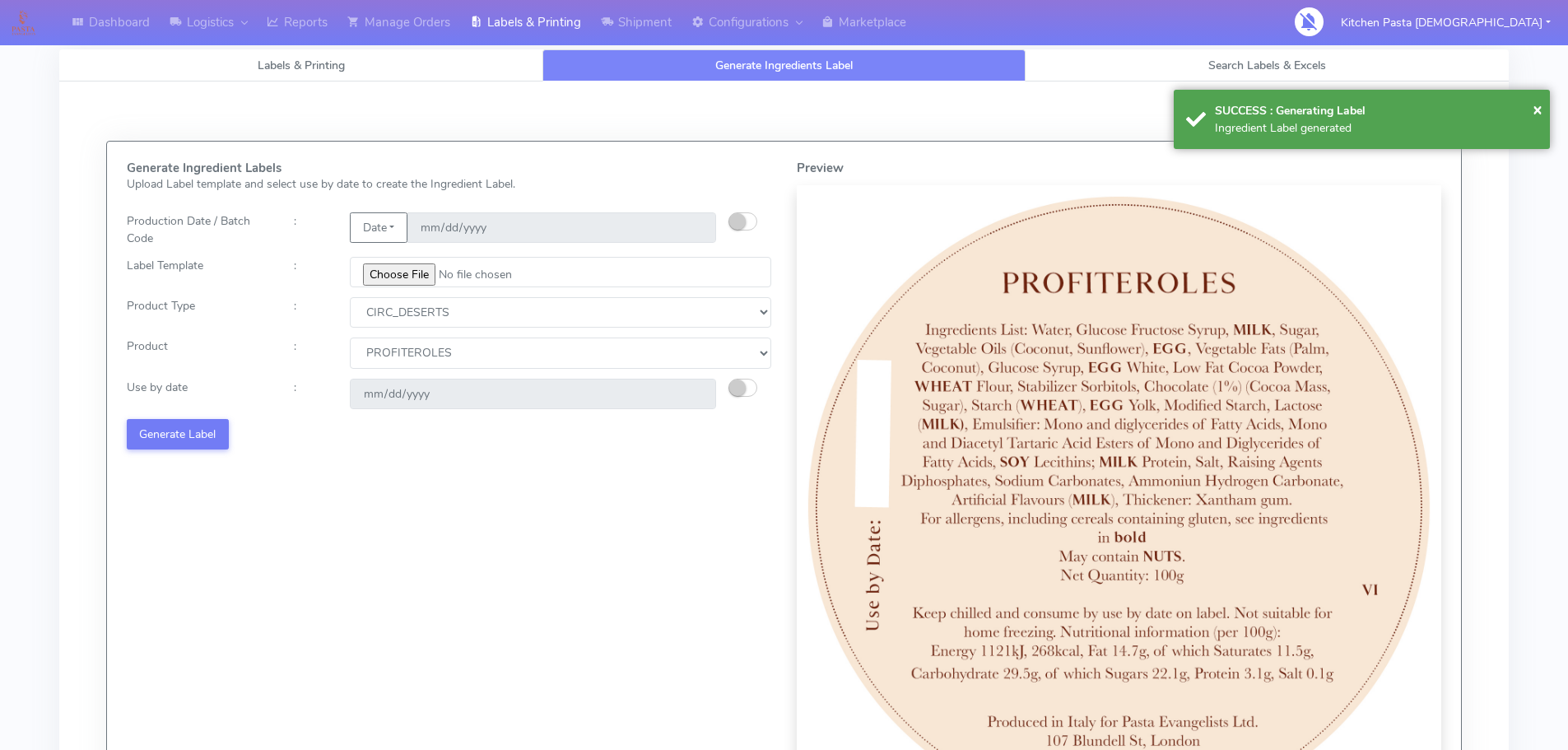
select select
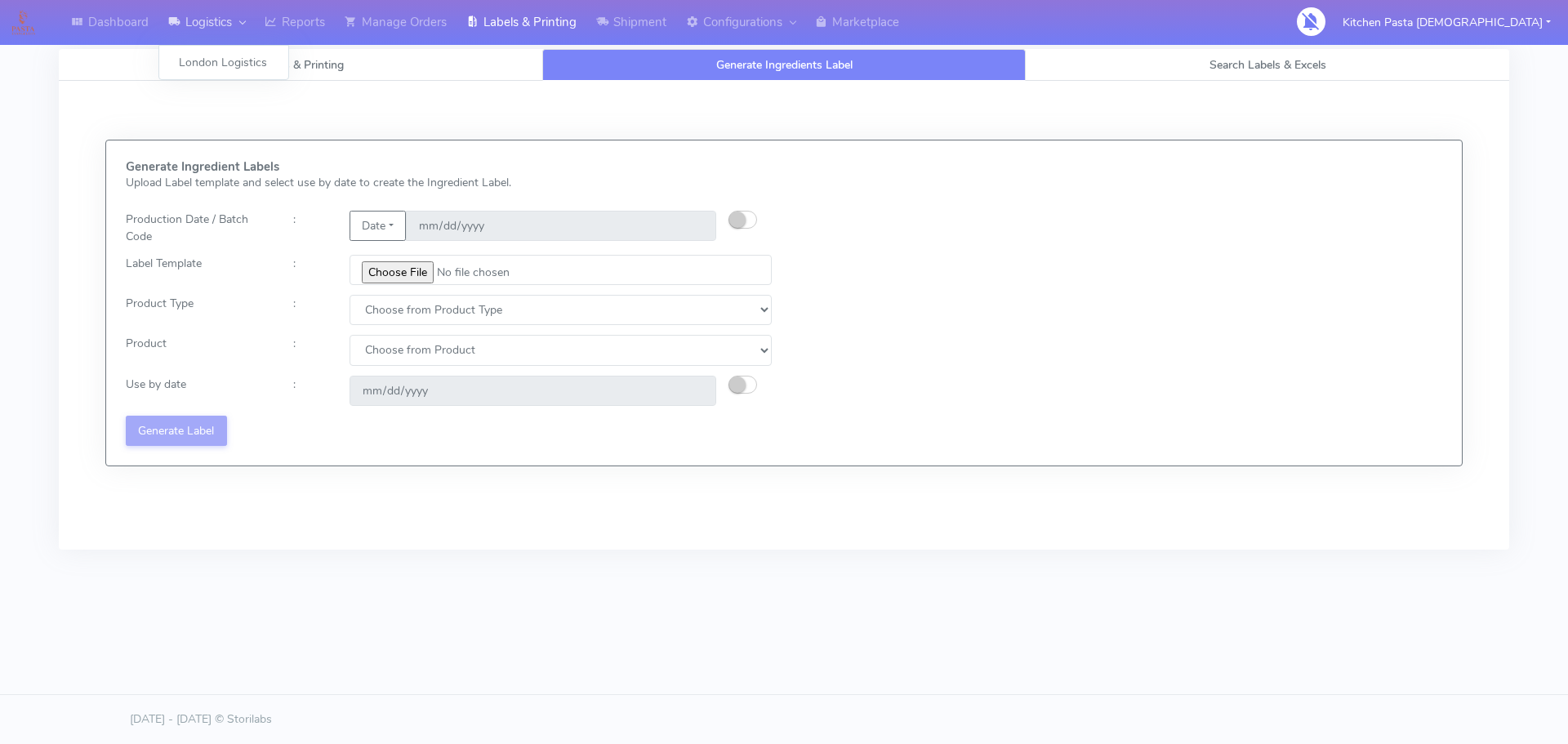
click at [244, 27] on div at bounding box center [238, 23] width 13 height 19
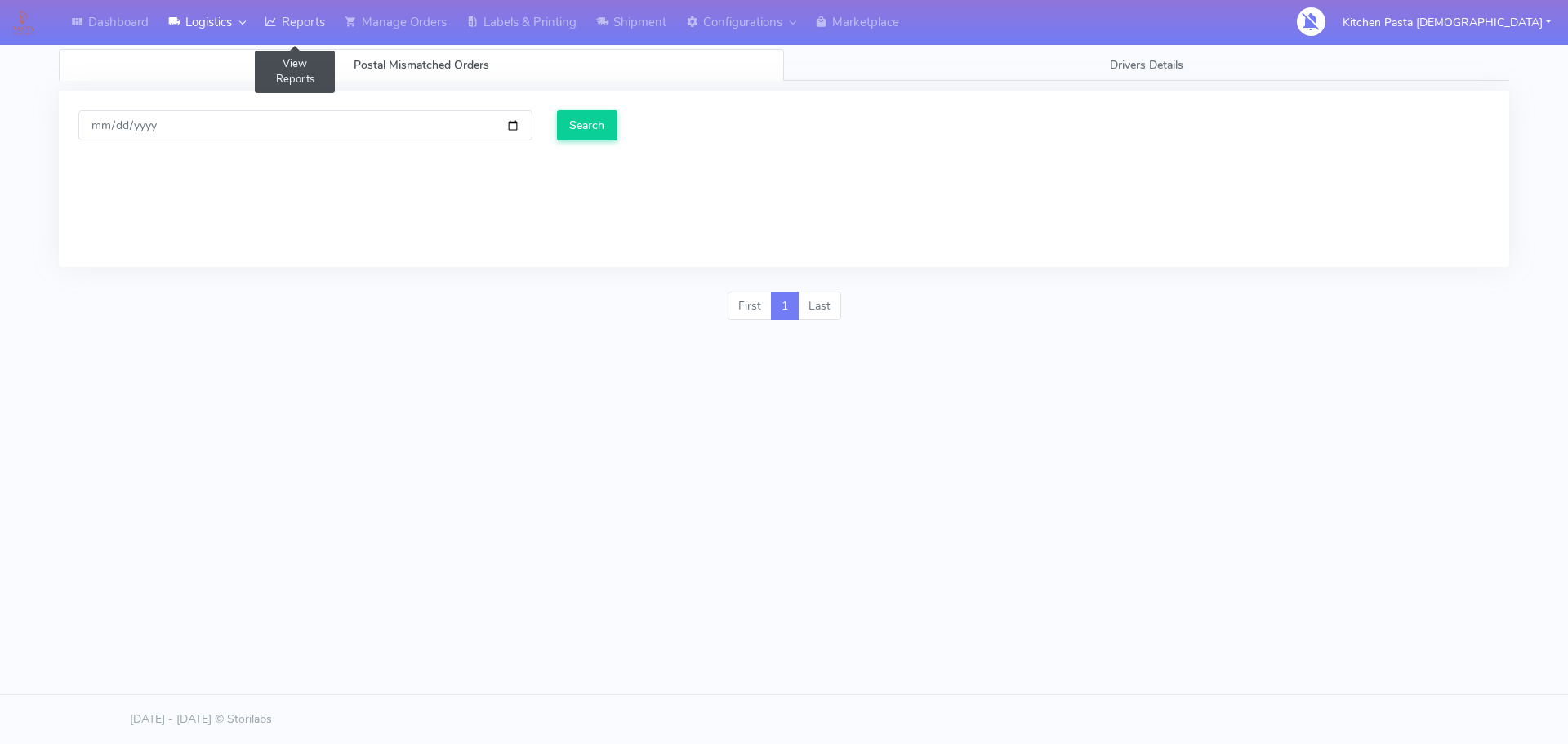
click at [266, 30] on link "Reports" at bounding box center [295, 23] width 80 height 45
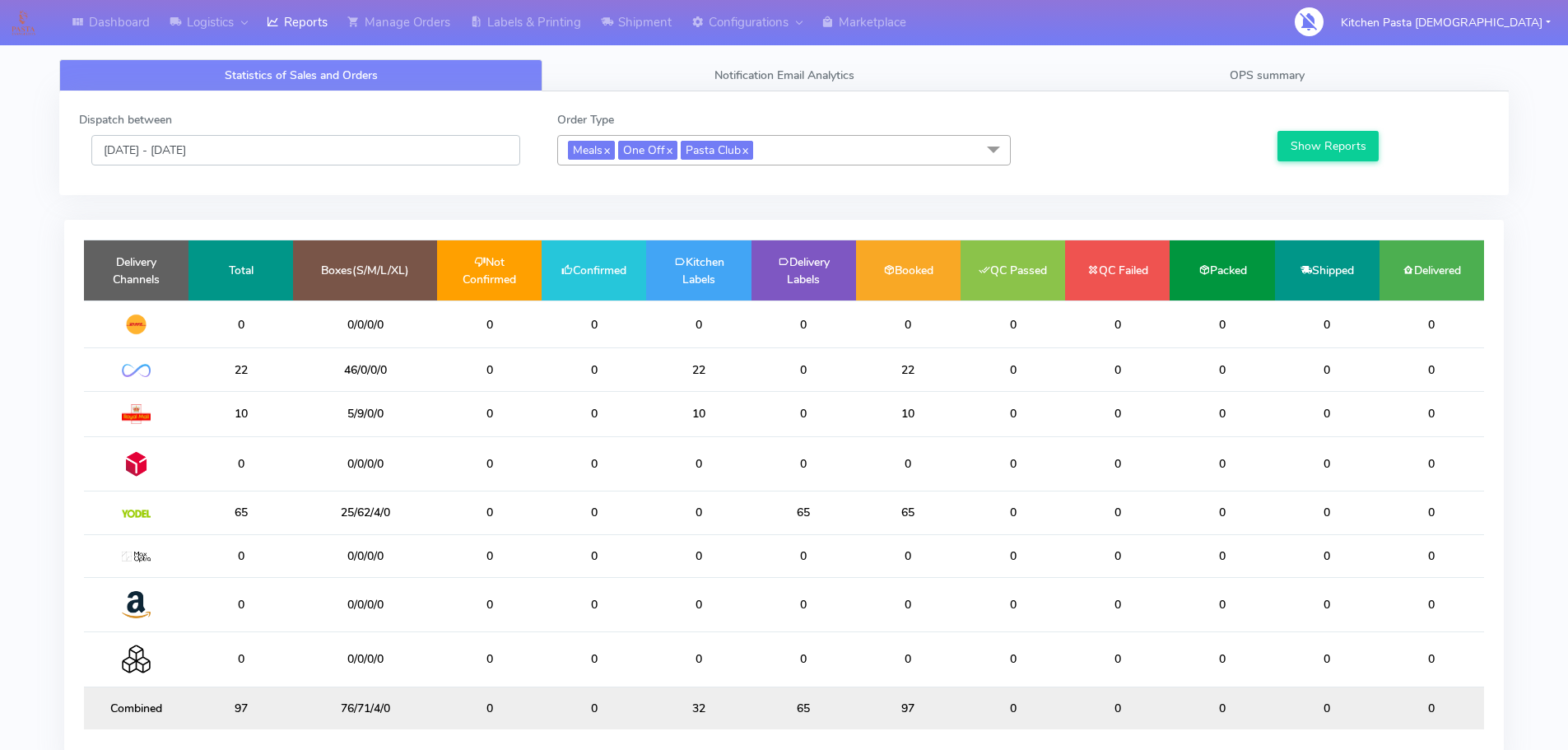
click at [284, 153] on input "[DATE] - [DATE]" at bounding box center [306, 151] width 429 height 30
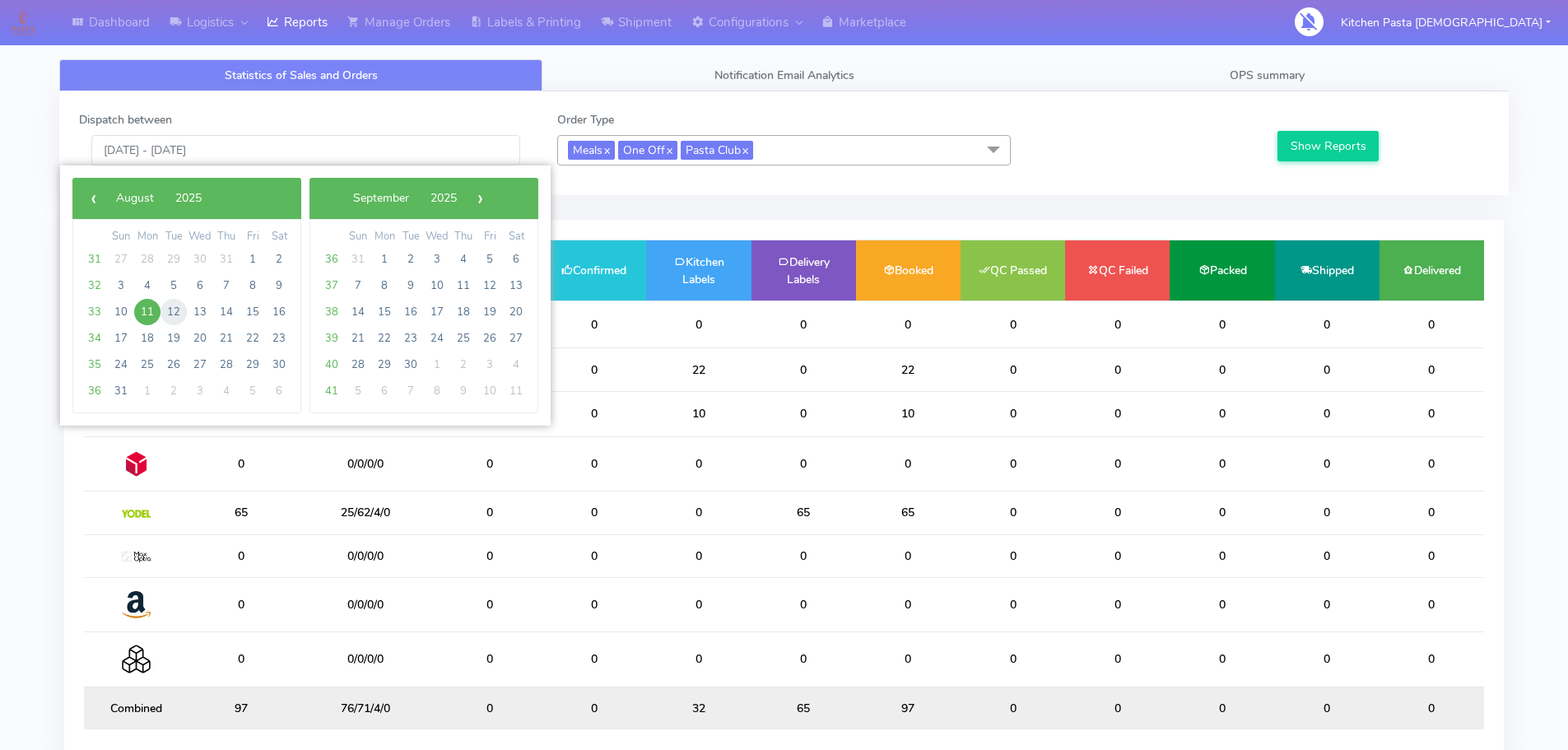
click at [164, 307] on span "12" at bounding box center [174, 313] width 27 height 27
type input "12/08/2025 - 12/08/2025"
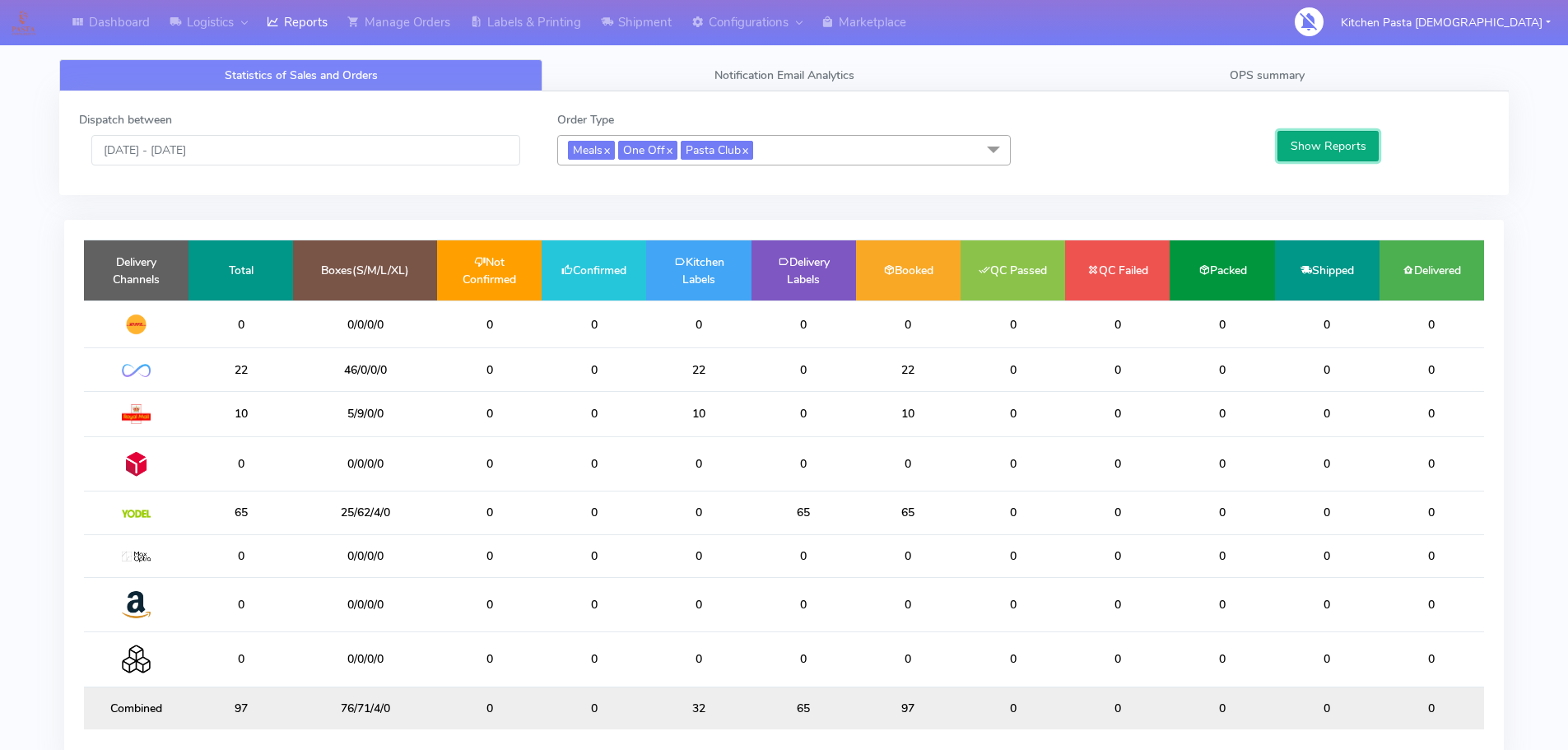
click at [1338, 152] on button "Show Reports" at bounding box center [1328, 146] width 101 height 30
click at [1274, 74] on span "OPS summary" at bounding box center [1267, 75] width 75 height 15
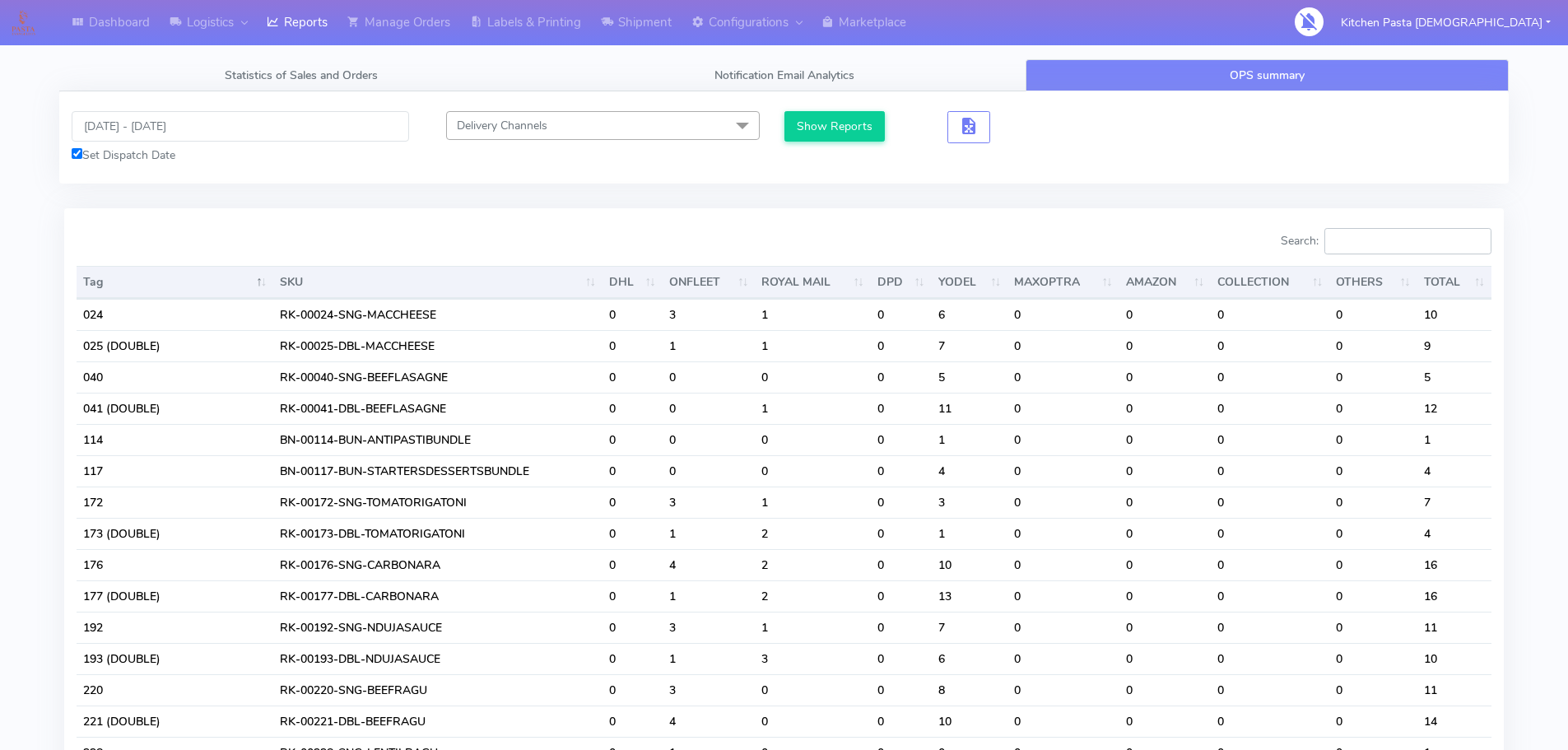
click at [1363, 250] on input "Search:" at bounding box center [1408, 241] width 167 height 27
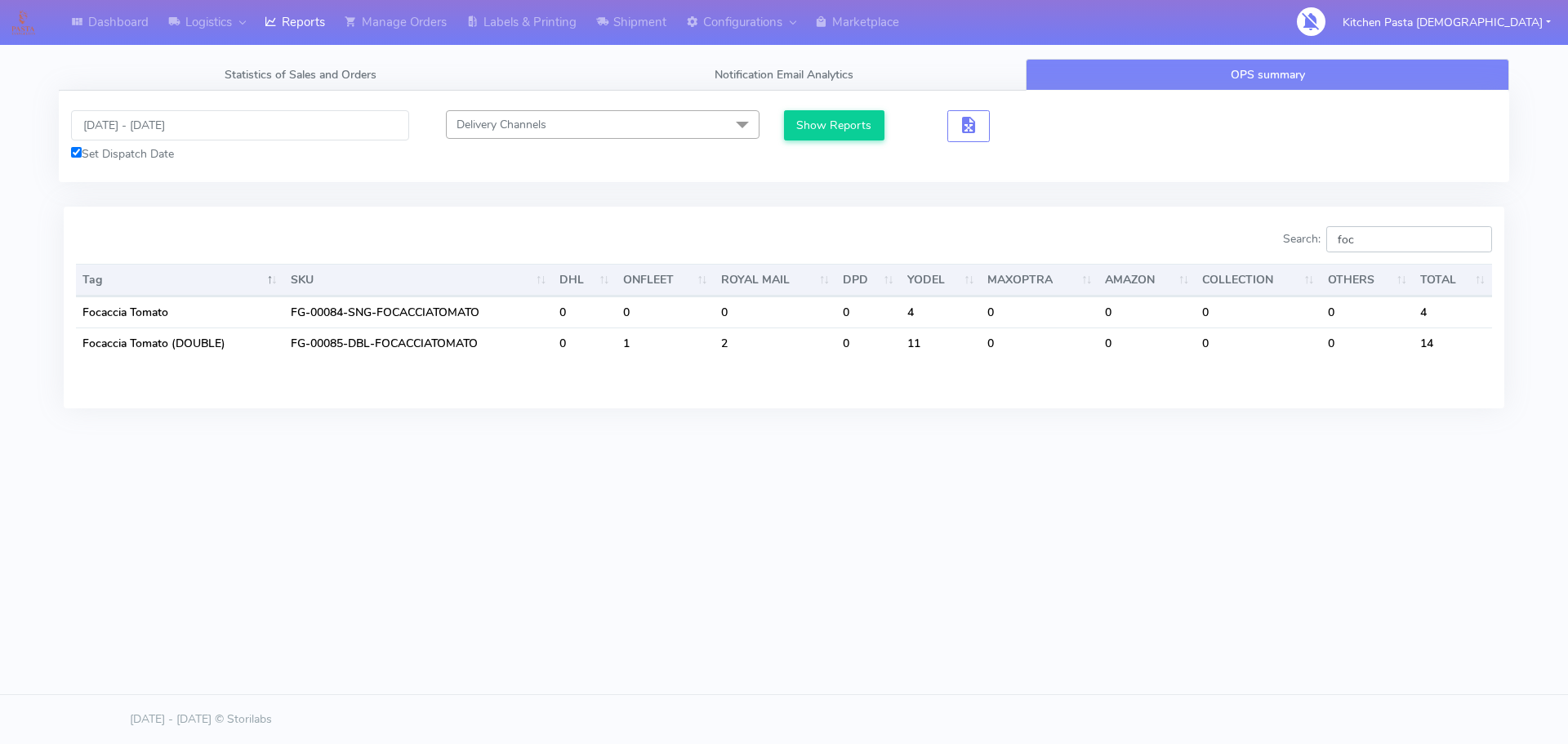
type input "foc"
